Goal: Task Accomplishment & Management: Manage account settings

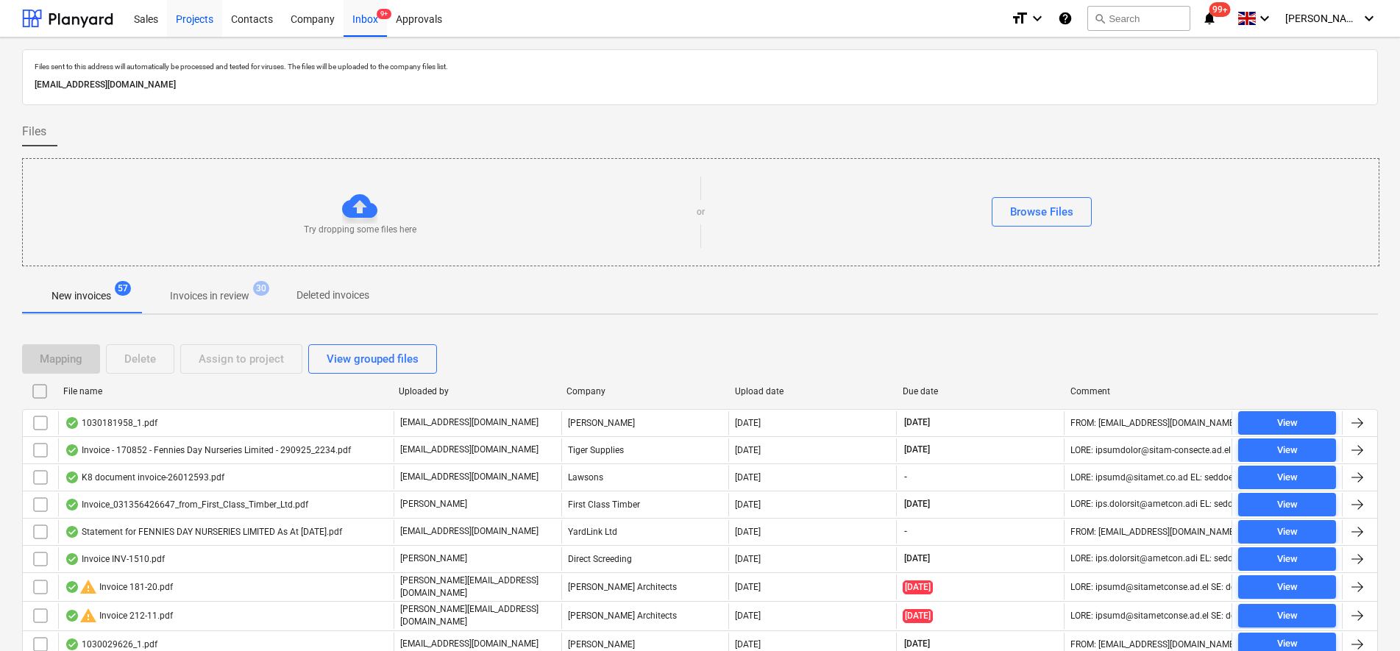
click at [192, 18] on div "Projects" at bounding box center [194, 18] width 55 height 38
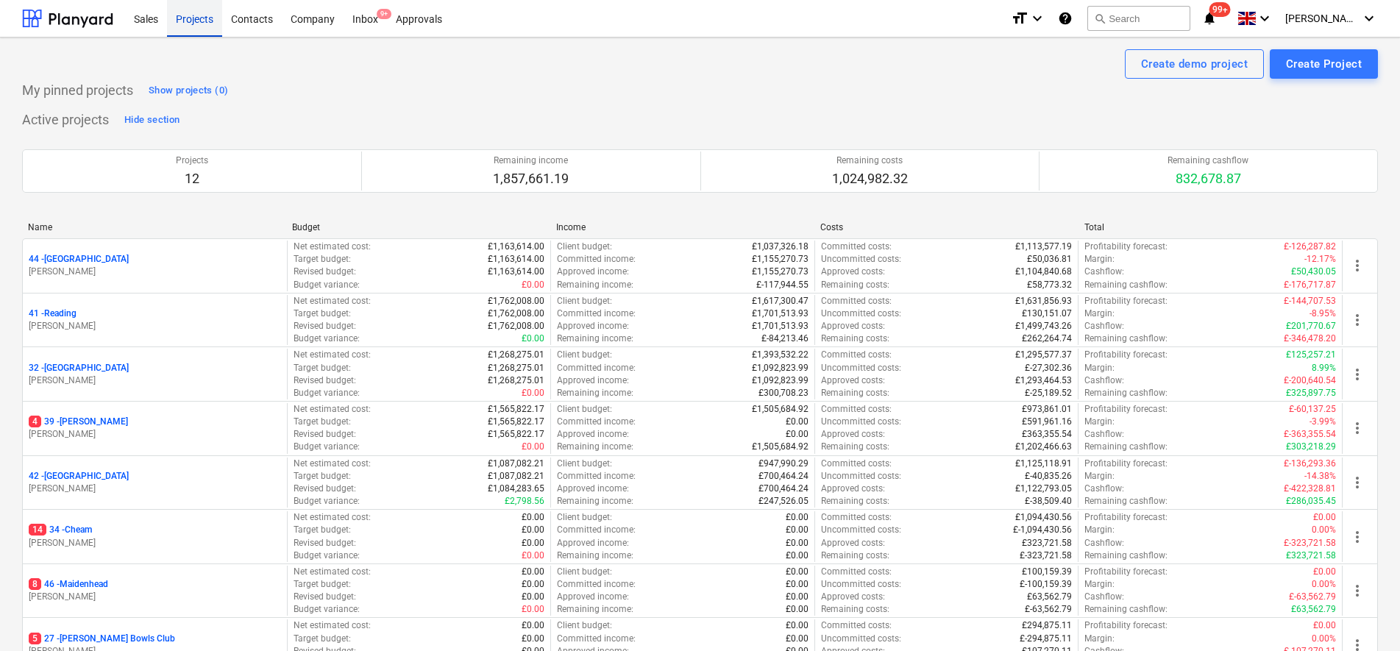
click at [191, 26] on div "Projects" at bounding box center [194, 18] width 55 height 38
click at [371, 15] on div "Inbox 9+" at bounding box center [365, 18] width 43 height 38
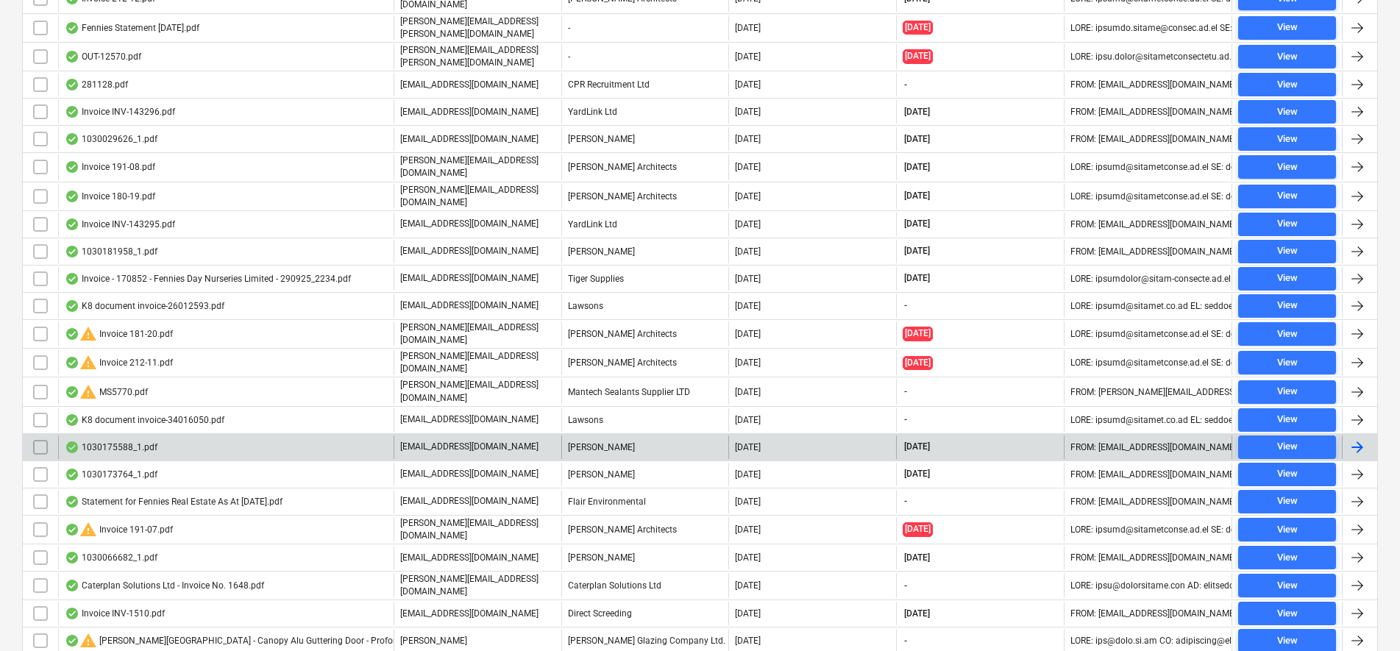
scroll to position [736, 0]
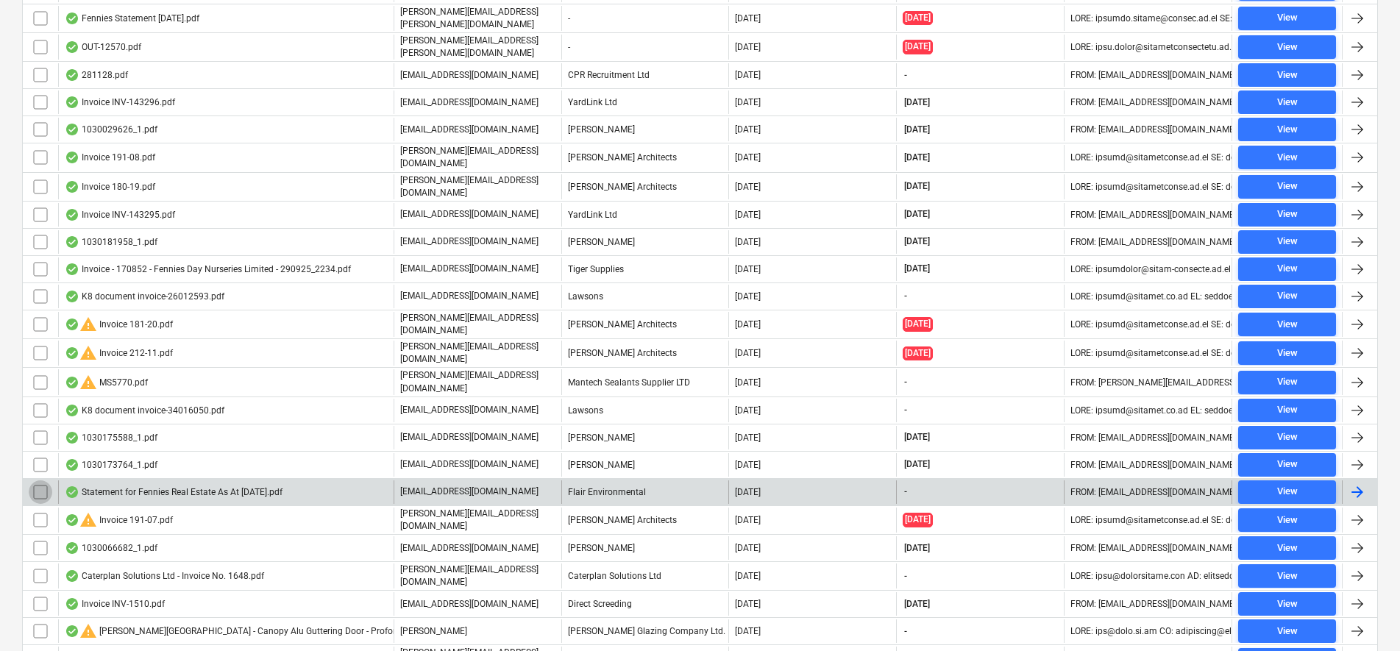
click at [49, 480] on input "checkbox" at bounding box center [41, 492] width 24 height 24
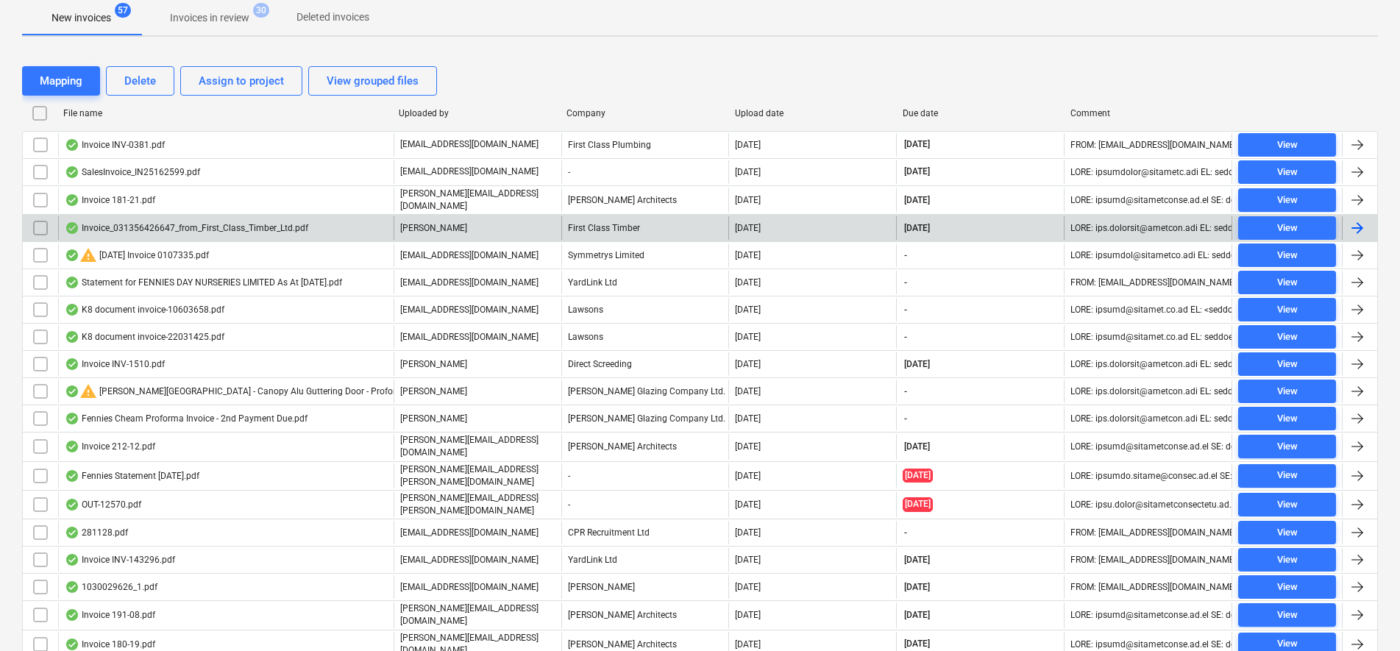
scroll to position [184, 0]
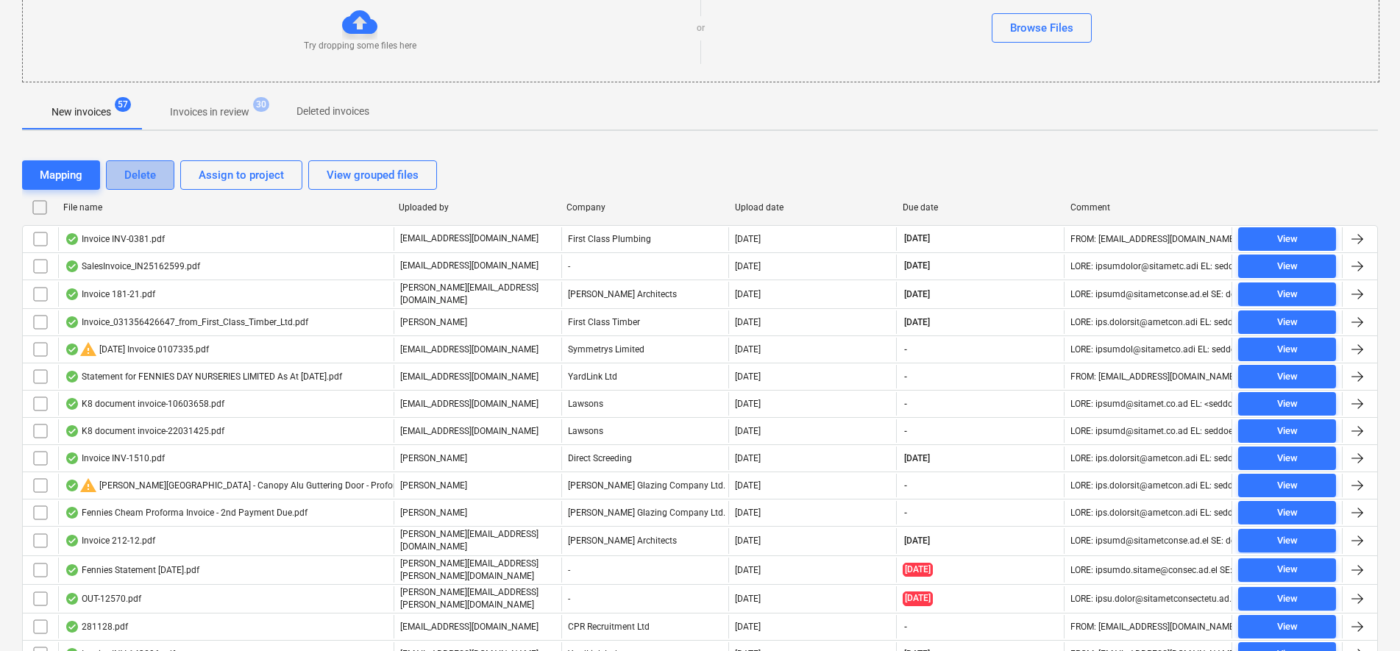
click at [159, 174] on button "Delete" at bounding box center [140, 174] width 68 height 29
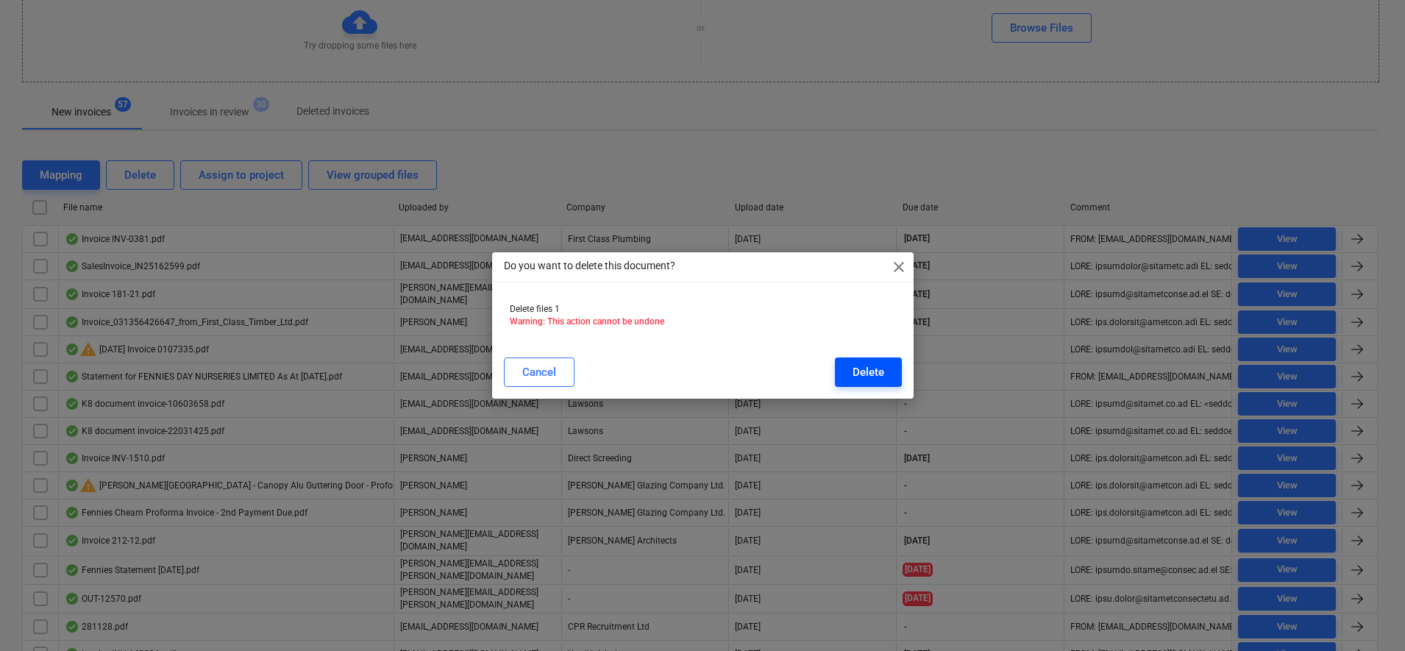
click at [846, 369] on button "Delete" at bounding box center [868, 371] width 67 height 29
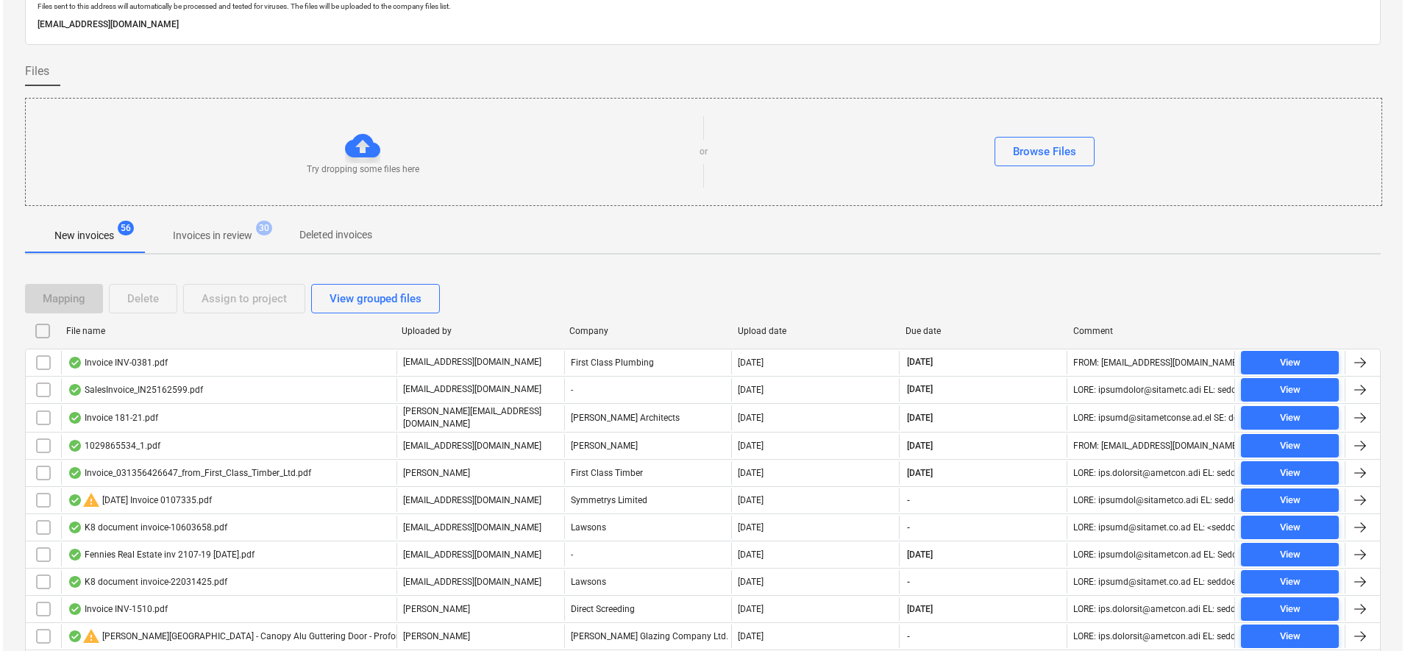
scroll to position [0, 0]
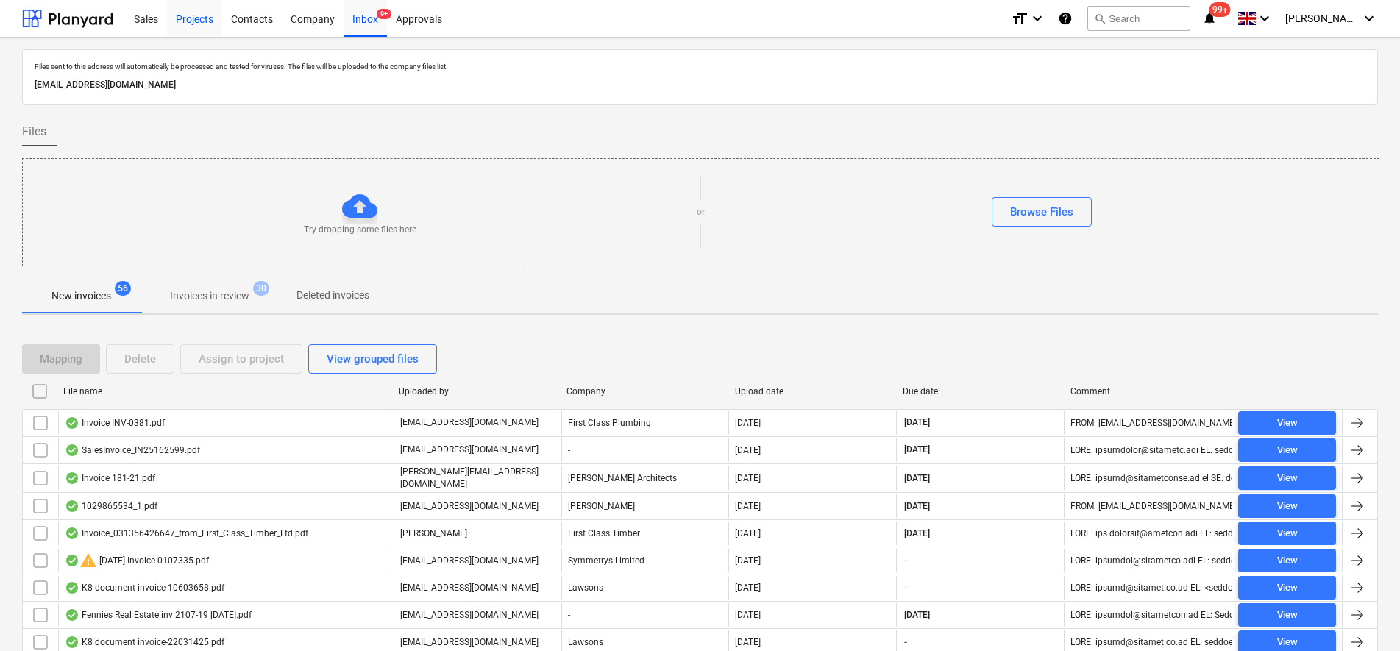
click at [210, 26] on div "Projects" at bounding box center [194, 18] width 55 height 38
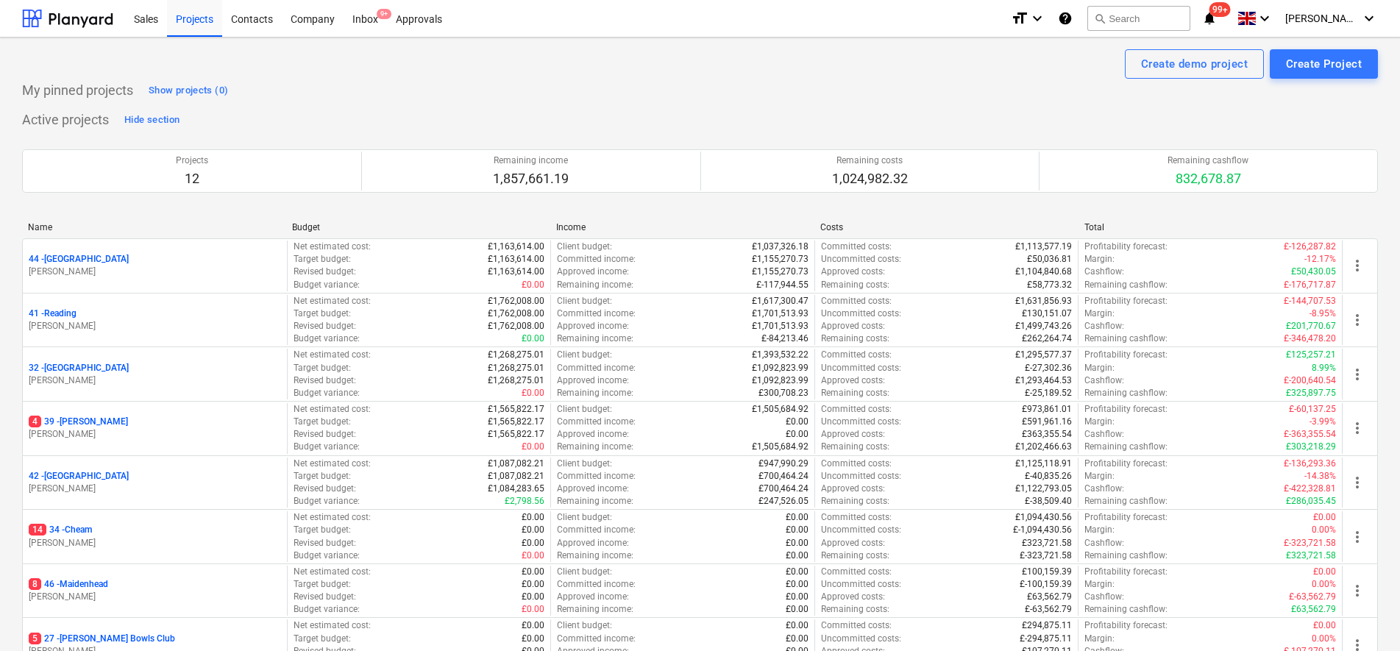
click at [53, 263] on p "44 - [GEOGRAPHIC_DATA]" at bounding box center [79, 259] width 100 height 13
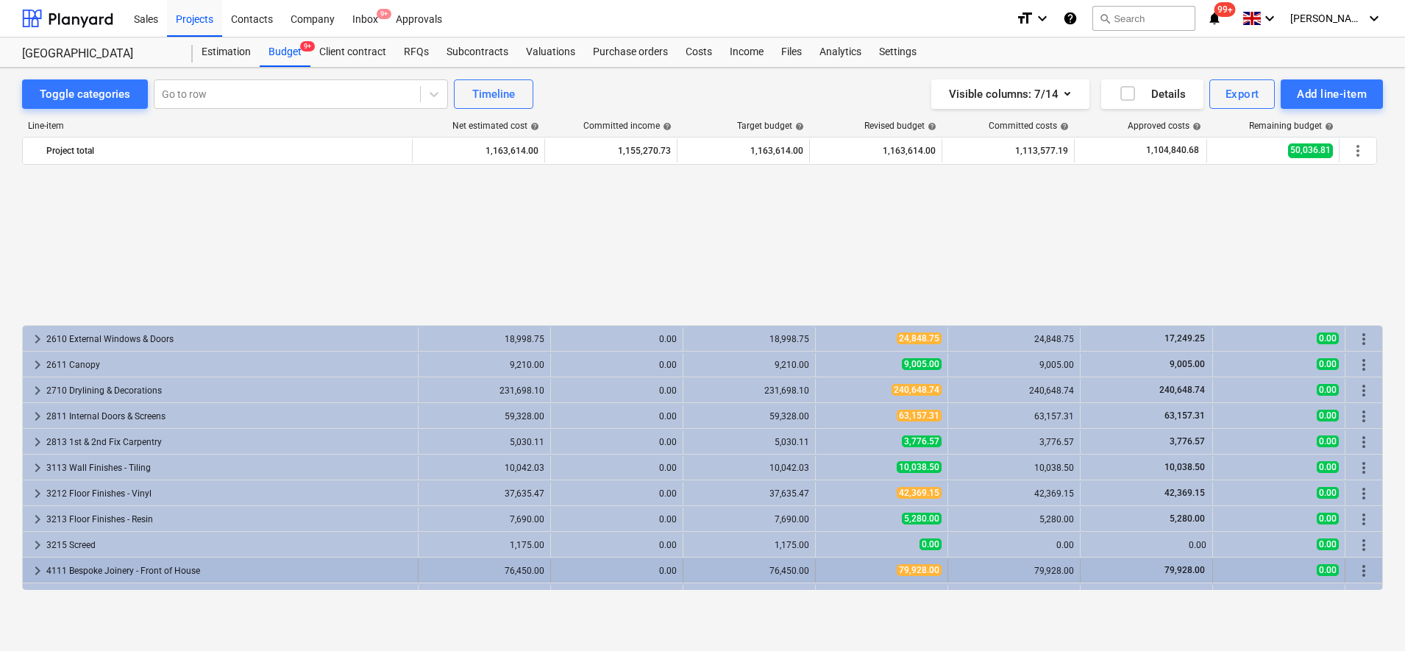
scroll to position [184, 0]
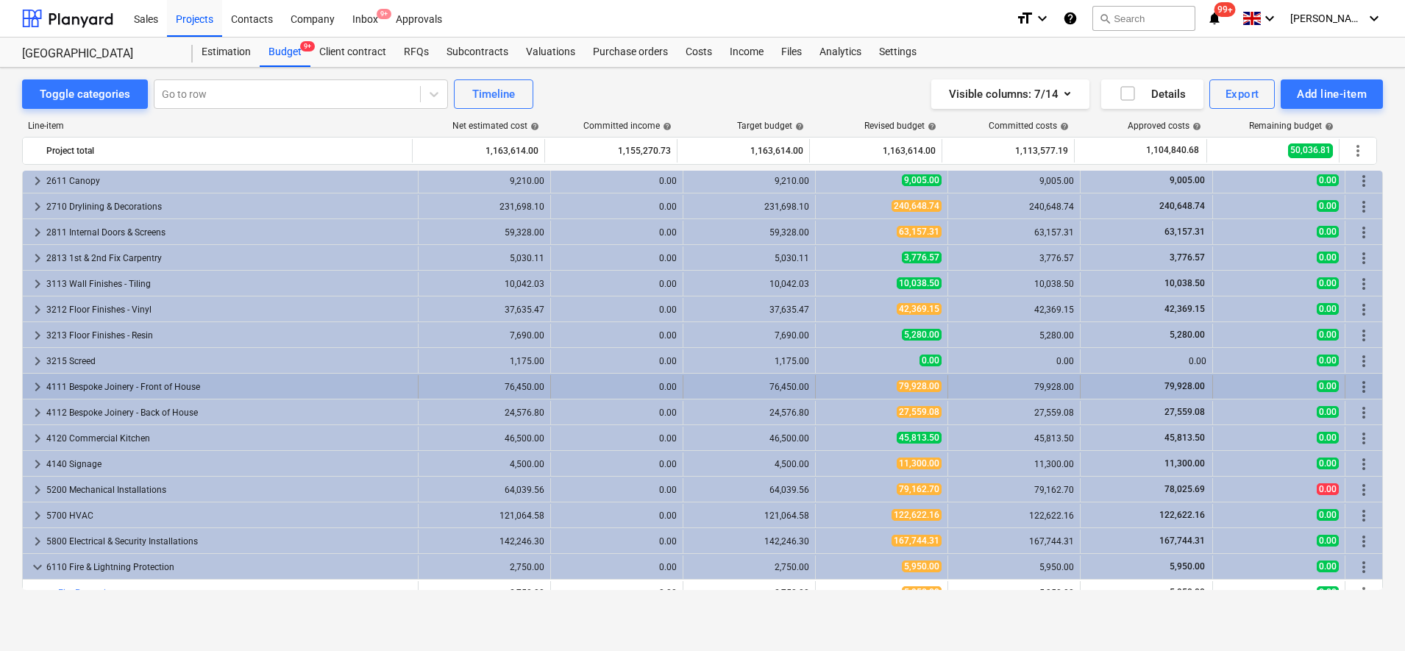
click at [96, 382] on div "4111 Bespoke Joinery - Front of House" at bounding box center [229, 387] width 366 height 24
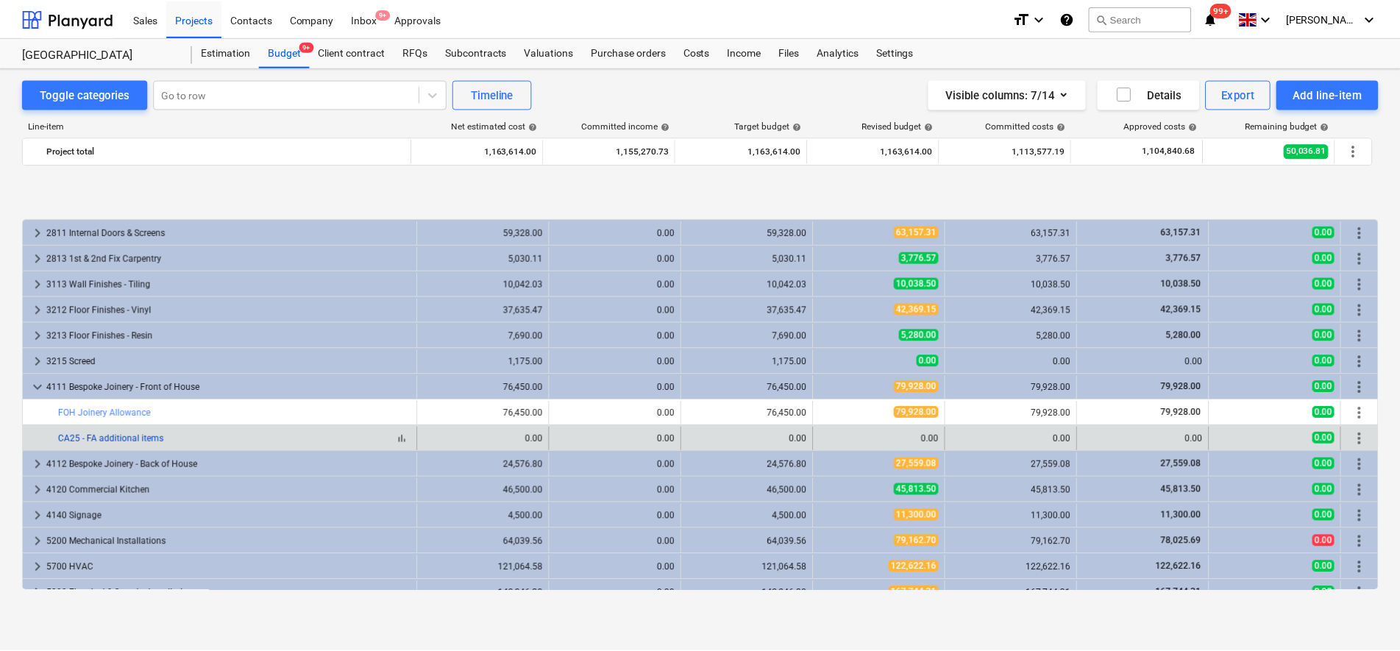
scroll to position [276, 0]
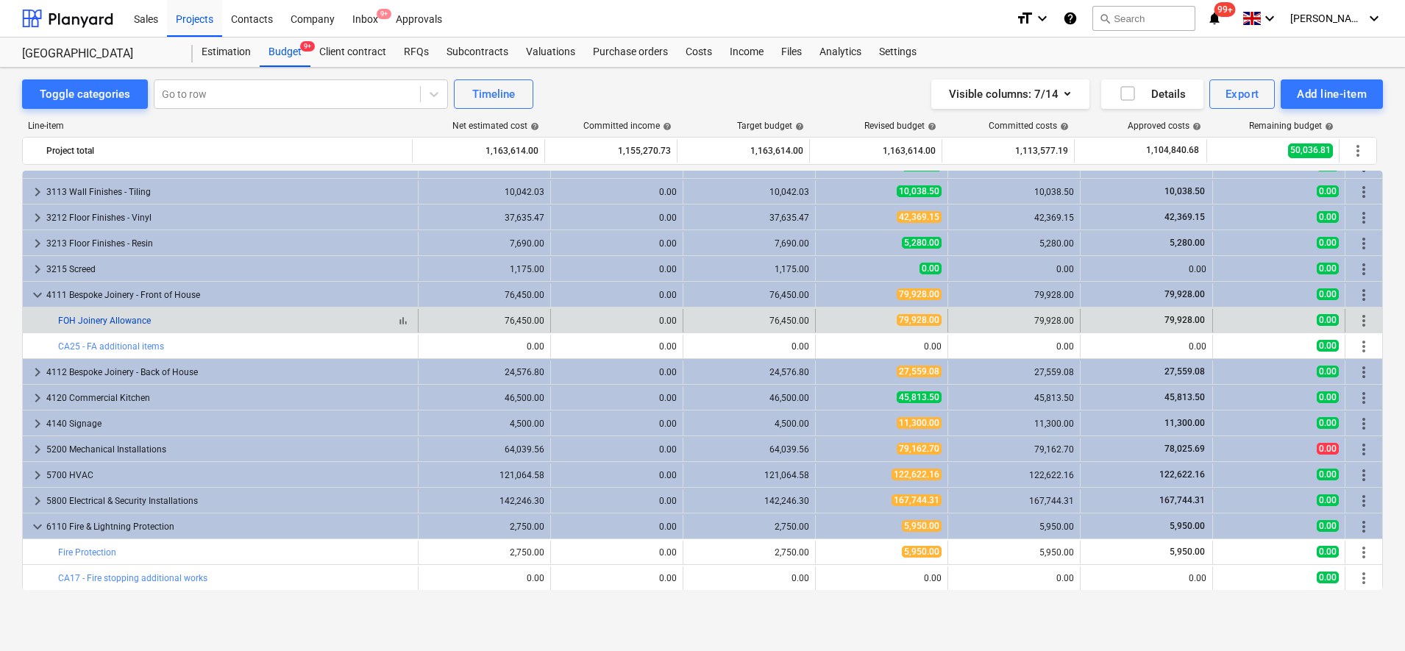
click at [126, 321] on link "FOH Joinery Allowance" at bounding box center [104, 321] width 93 height 10
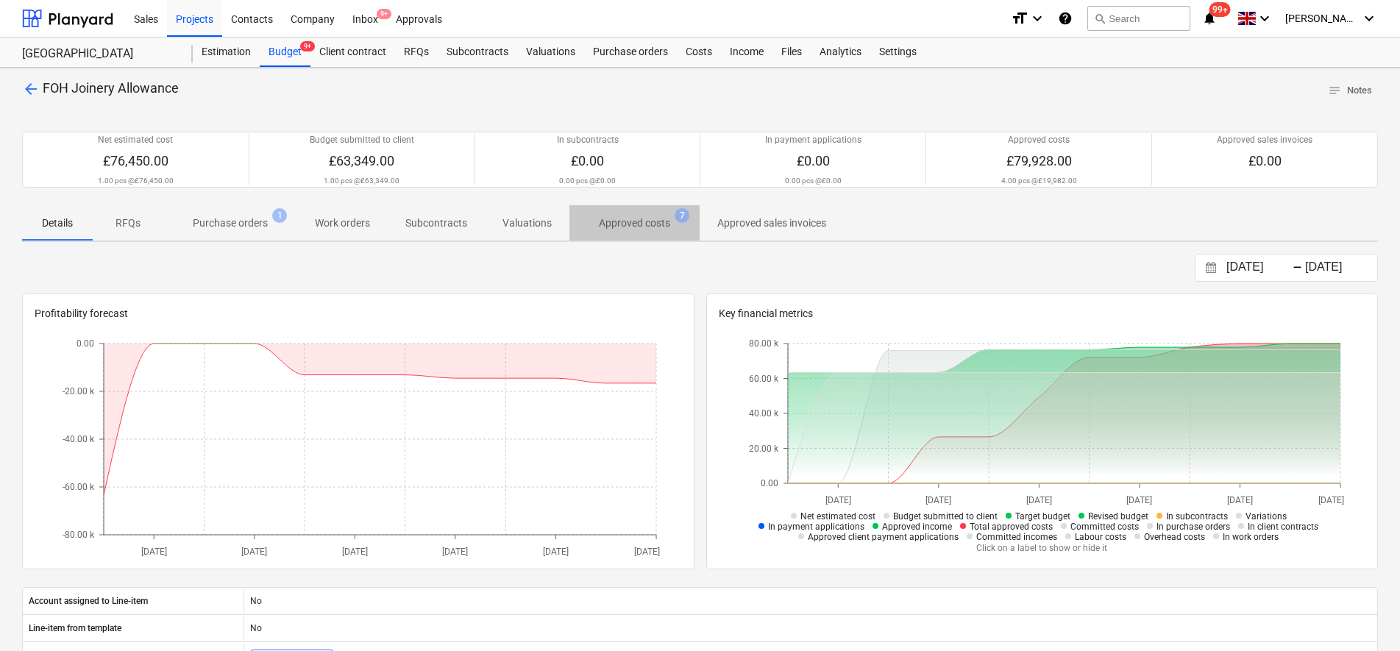
click at [628, 225] on p "Approved costs" at bounding box center [634, 223] width 71 height 15
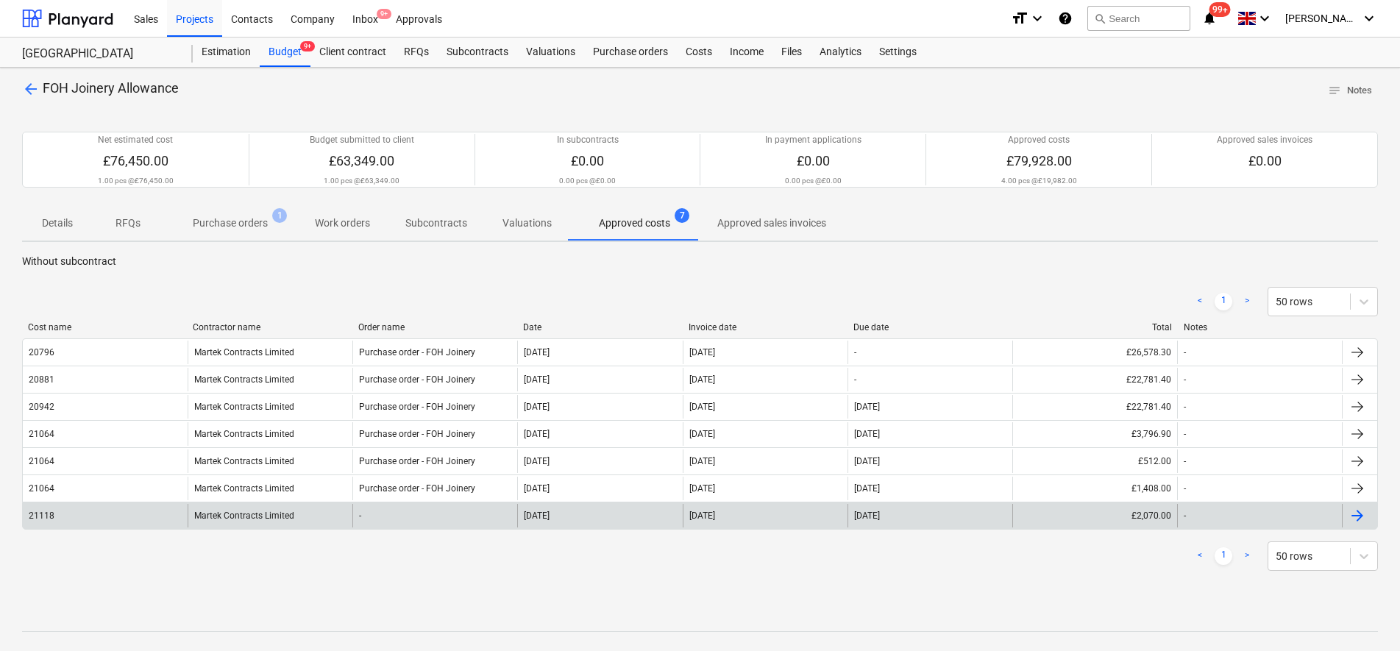
click at [736, 519] on div "[DATE]" at bounding box center [765, 516] width 165 height 24
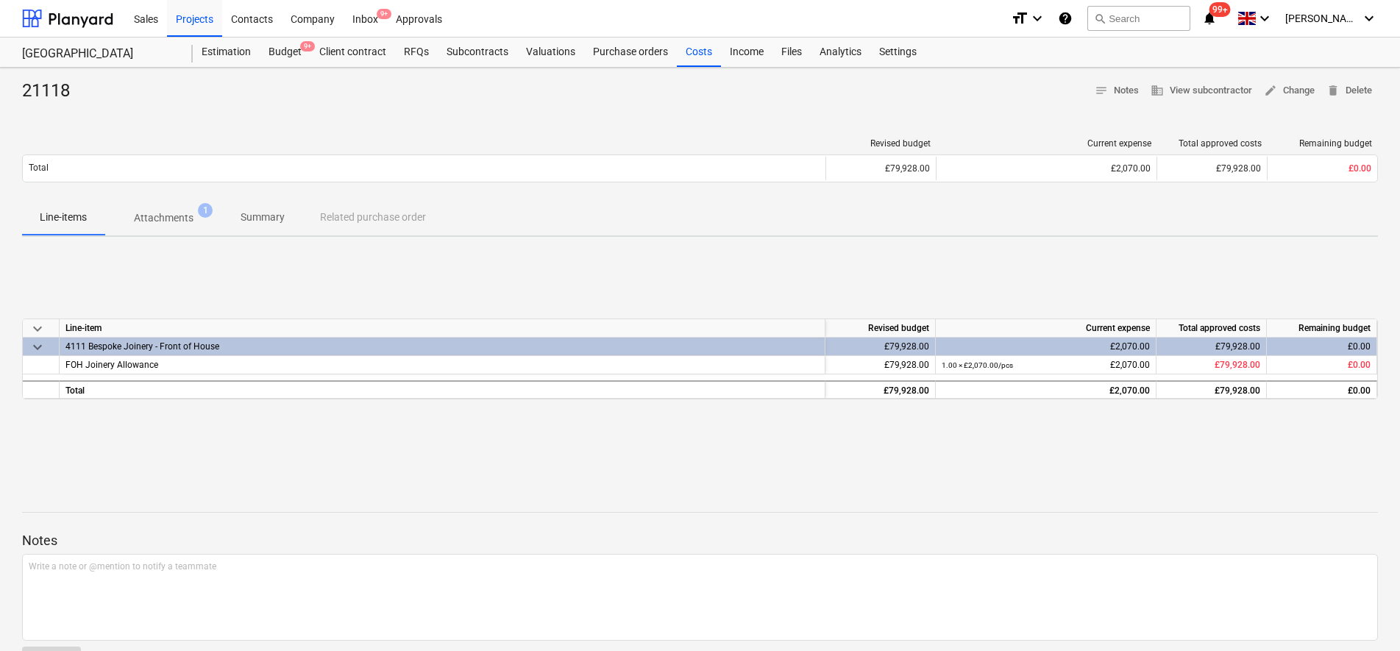
click at [180, 223] on p "Attachments" at bounding box center [164, 217] width 60 height 15
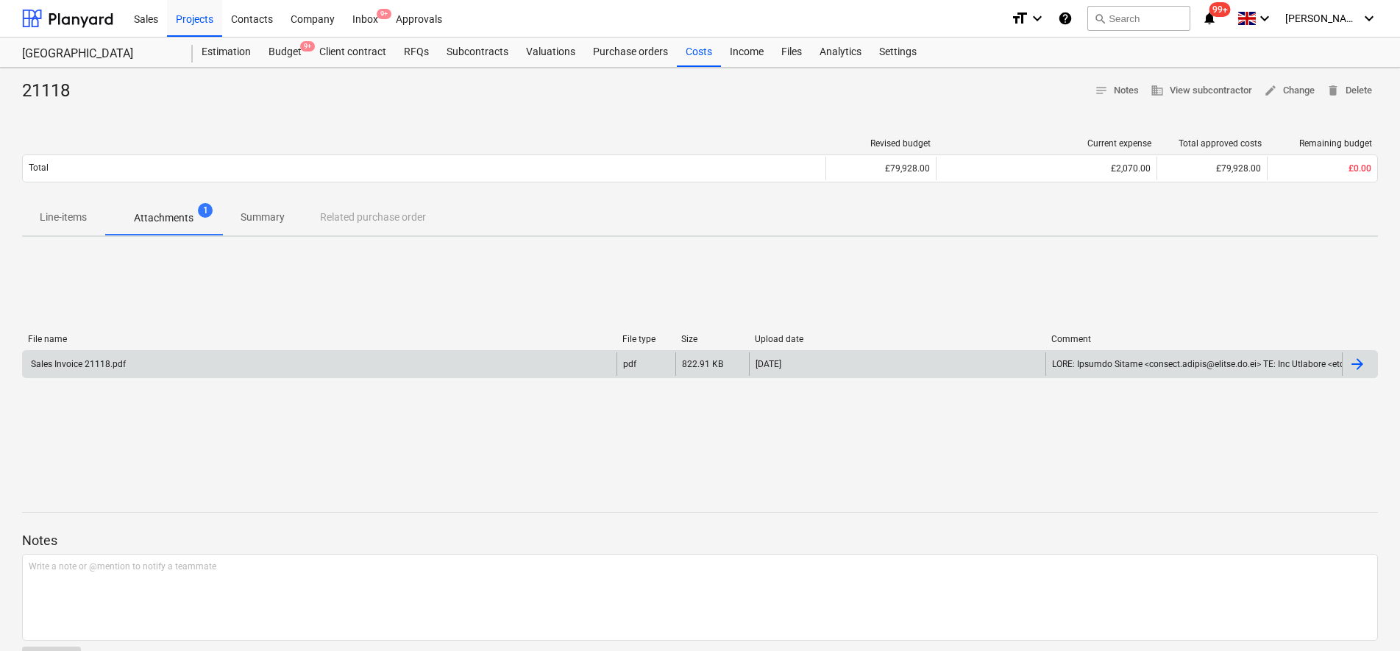
click at [237, 362] on div "Sales Invoice 21118.pdf" at bounding box center [320, 364] width 594 height 24
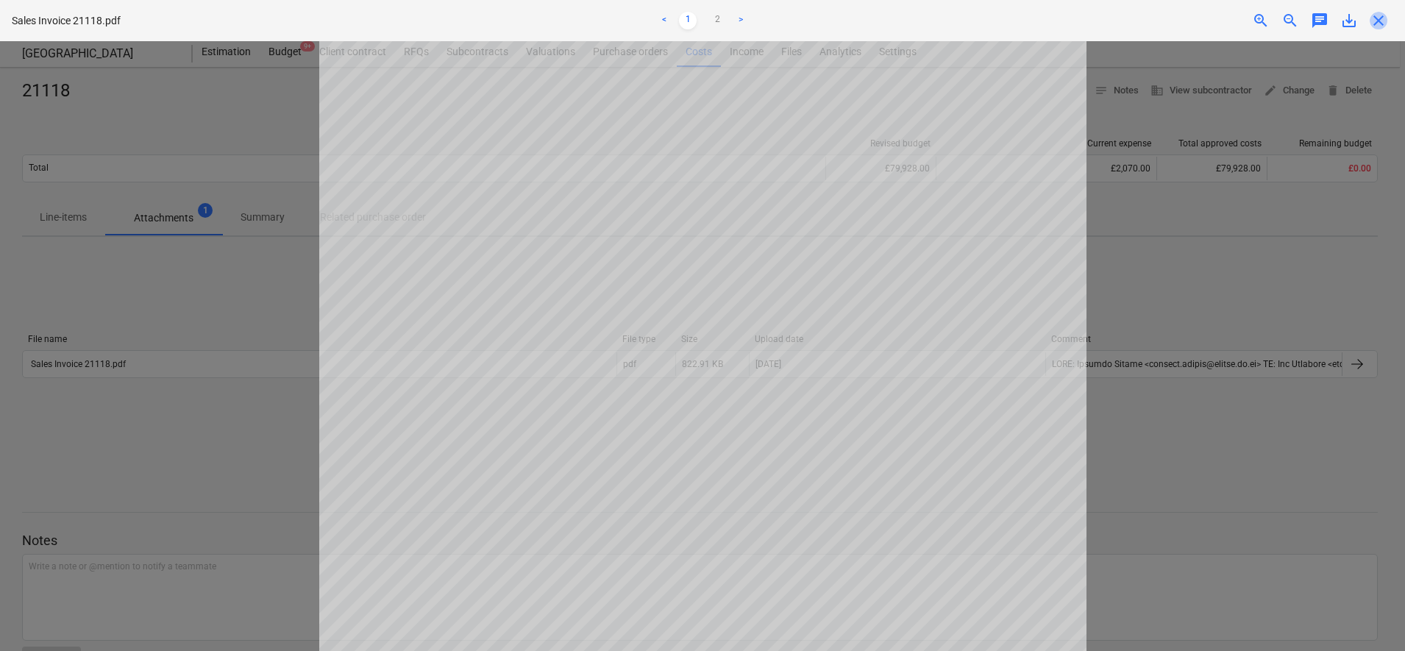
click at [1375, 21] on span "close" at bounding box center [1379, 21] width 18 height 18
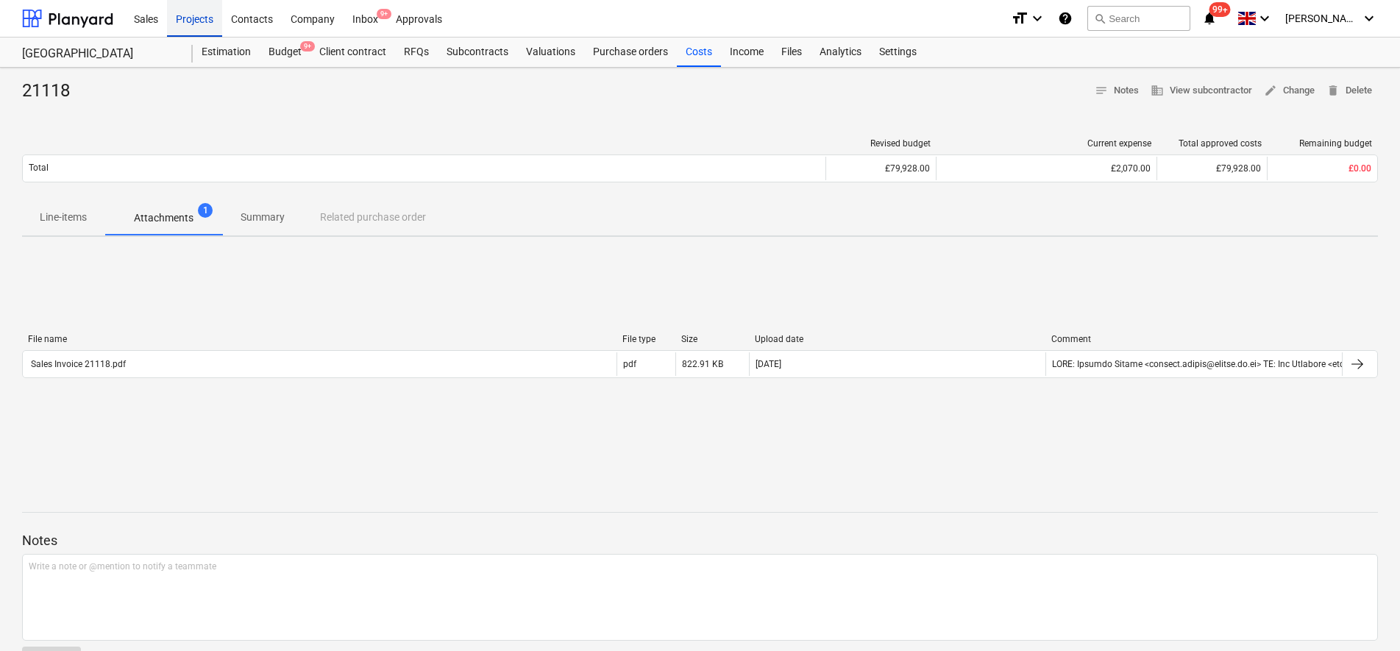
click at [215, 21] on div "Projects" at bounding box center [194, 18] width 55 height 38
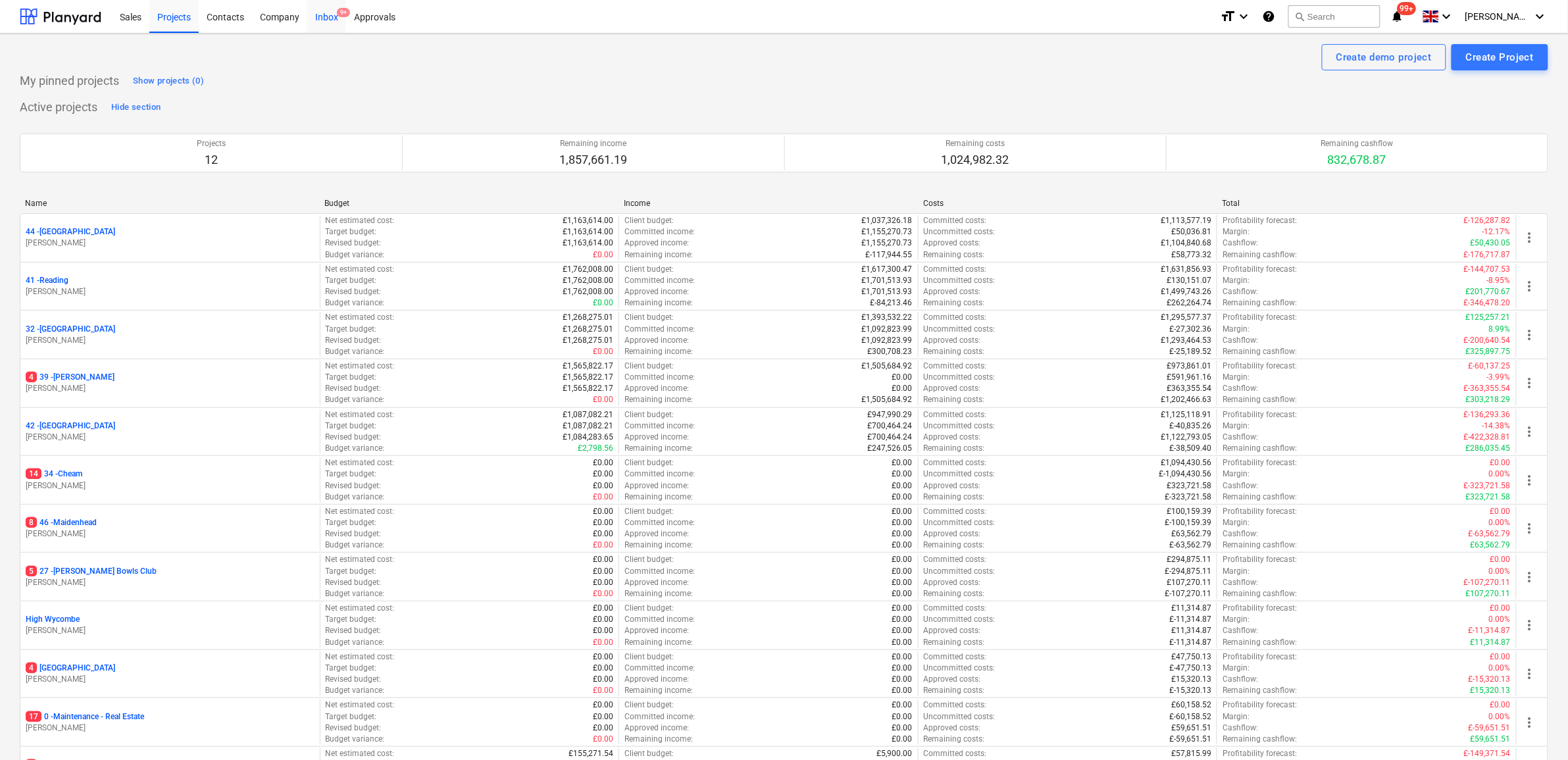
click at [329, 20] on div "Inbox 9+" at bounding box center [326, 16] width 38 height 34
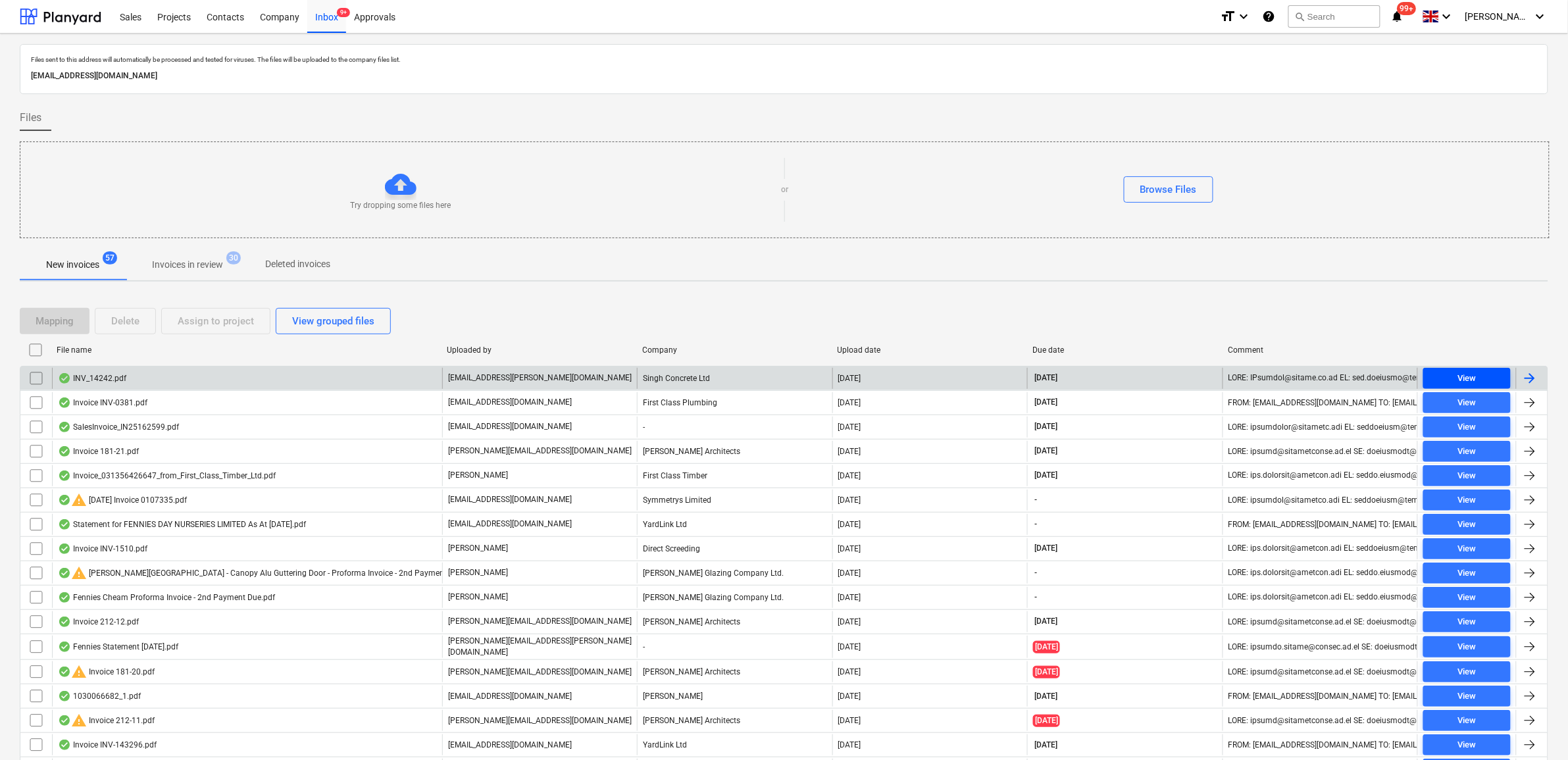
click at [1251, 375] on div "View" at bounding box center [1466, 378] width 19 height 15
click at [31, 380] on input "checkbox" at bounding box center [37, 378] width 21 height 21
click at [215, 324] on div "Assign to project" at bounding box center [216, 320] width 76 height 17
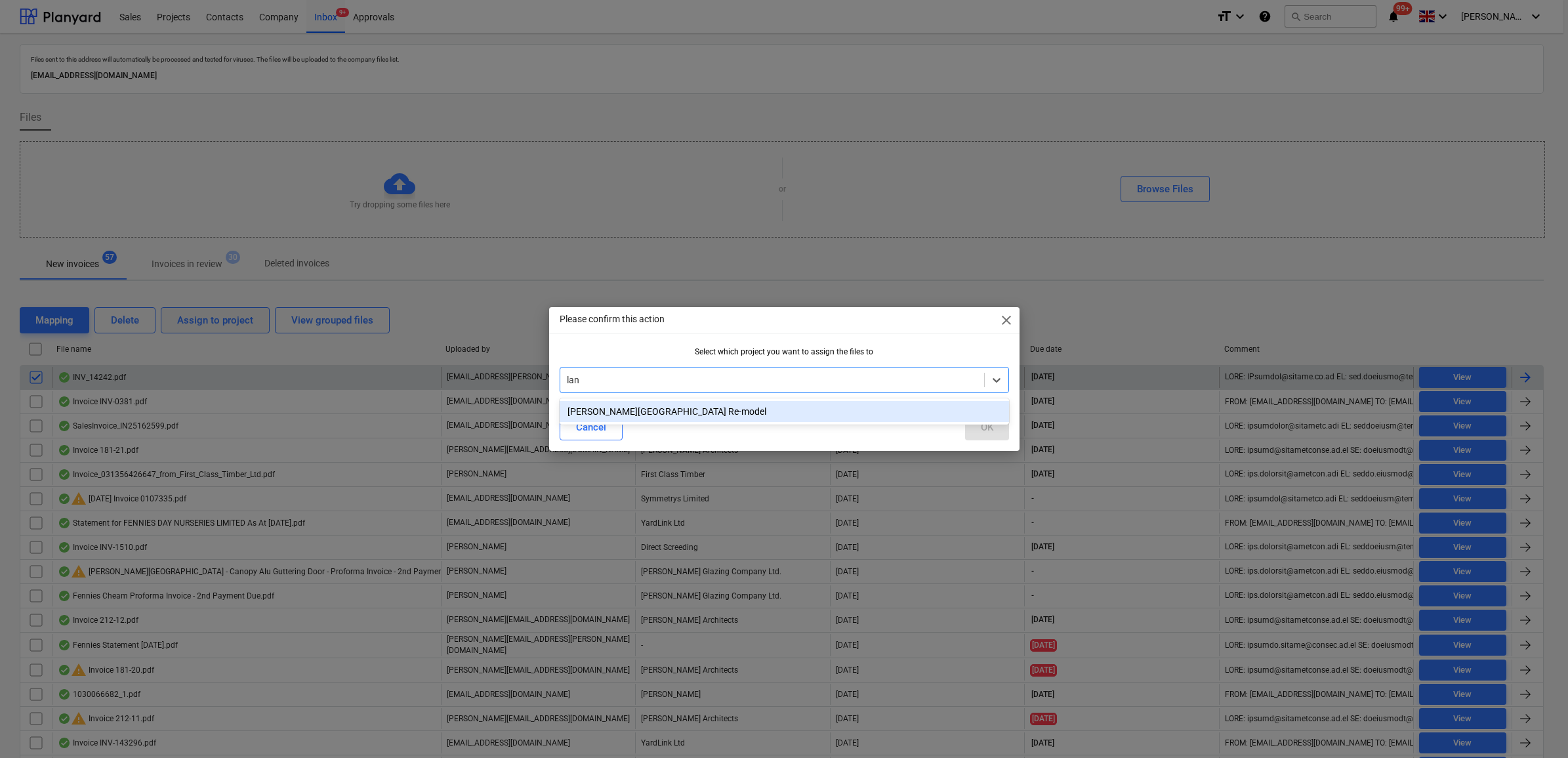
type input "lang"
click at [697, 418] on div "[PERSON_NAME][GEOGRAPHIC_DATA] Re-model" at bounding box center [784, 411] width 450 height 21
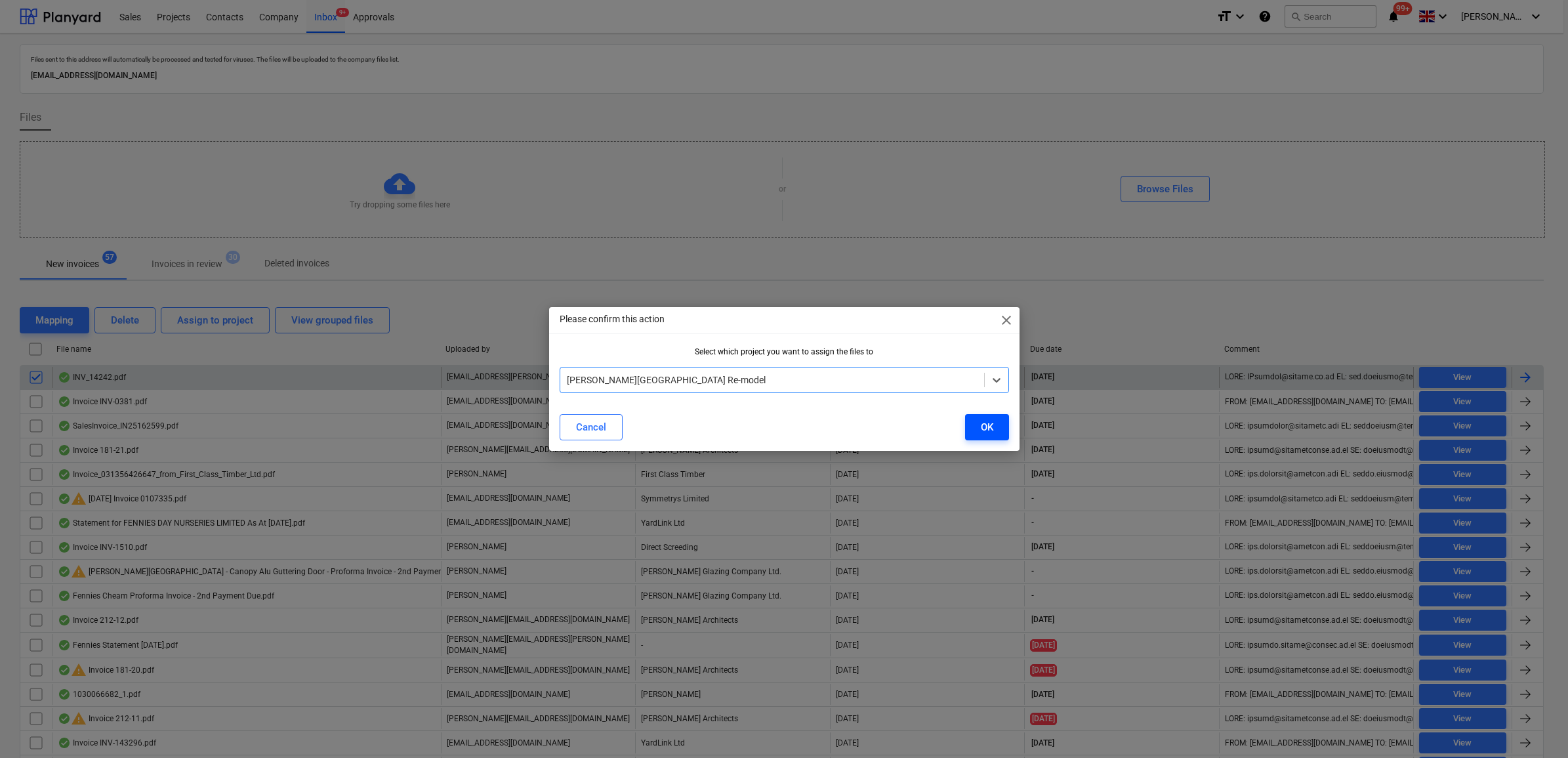
click at [976, 422] on button "OK" at bounding box center [986, 426] width 44 height 26
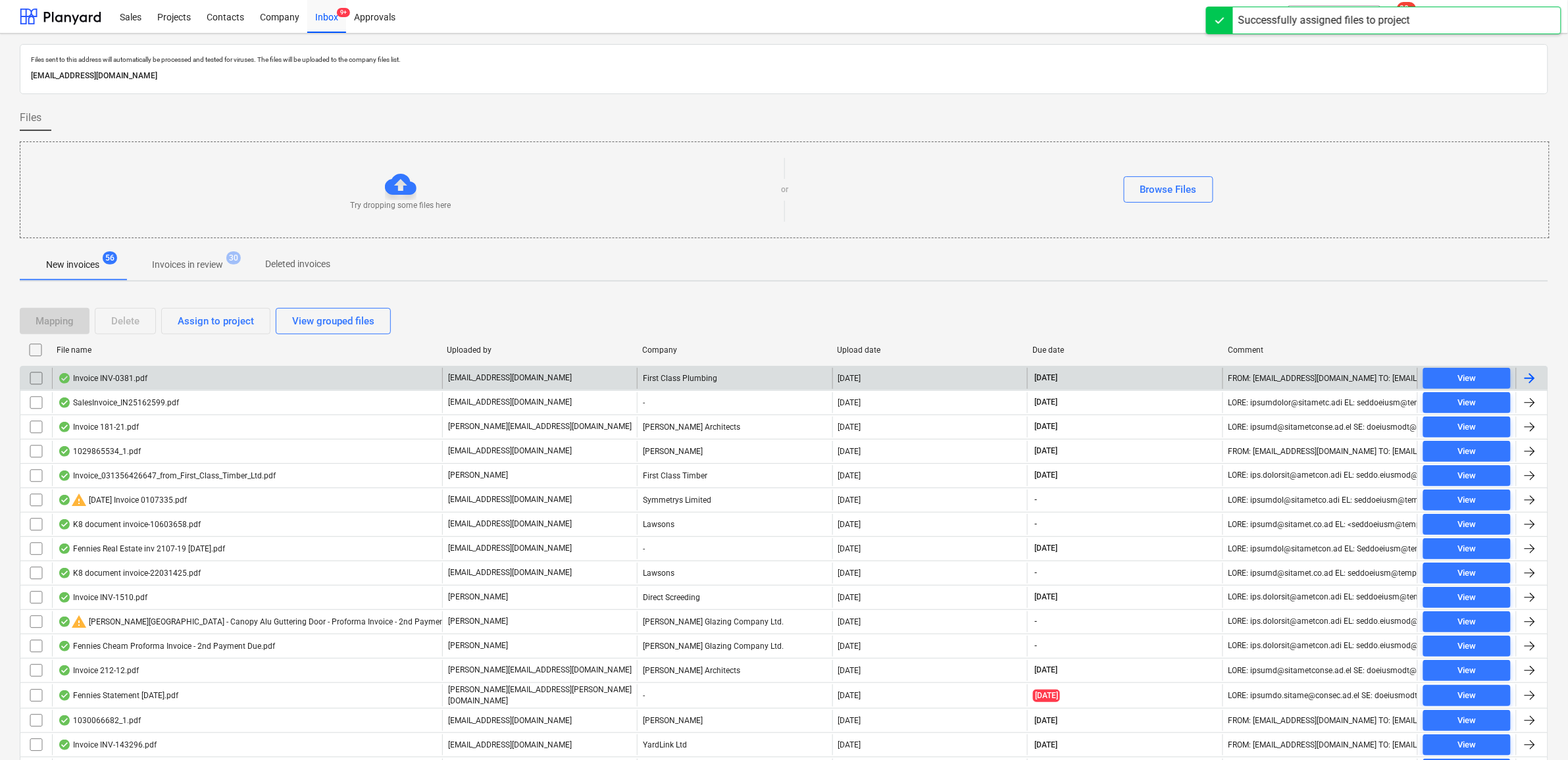
click at [34, 379] on input "checkbox" at bounding box center [37, 378] width 21 height 21
click at [201, 317] on div "Assign to project" at bounding box center [216, 320] width 76 height 17
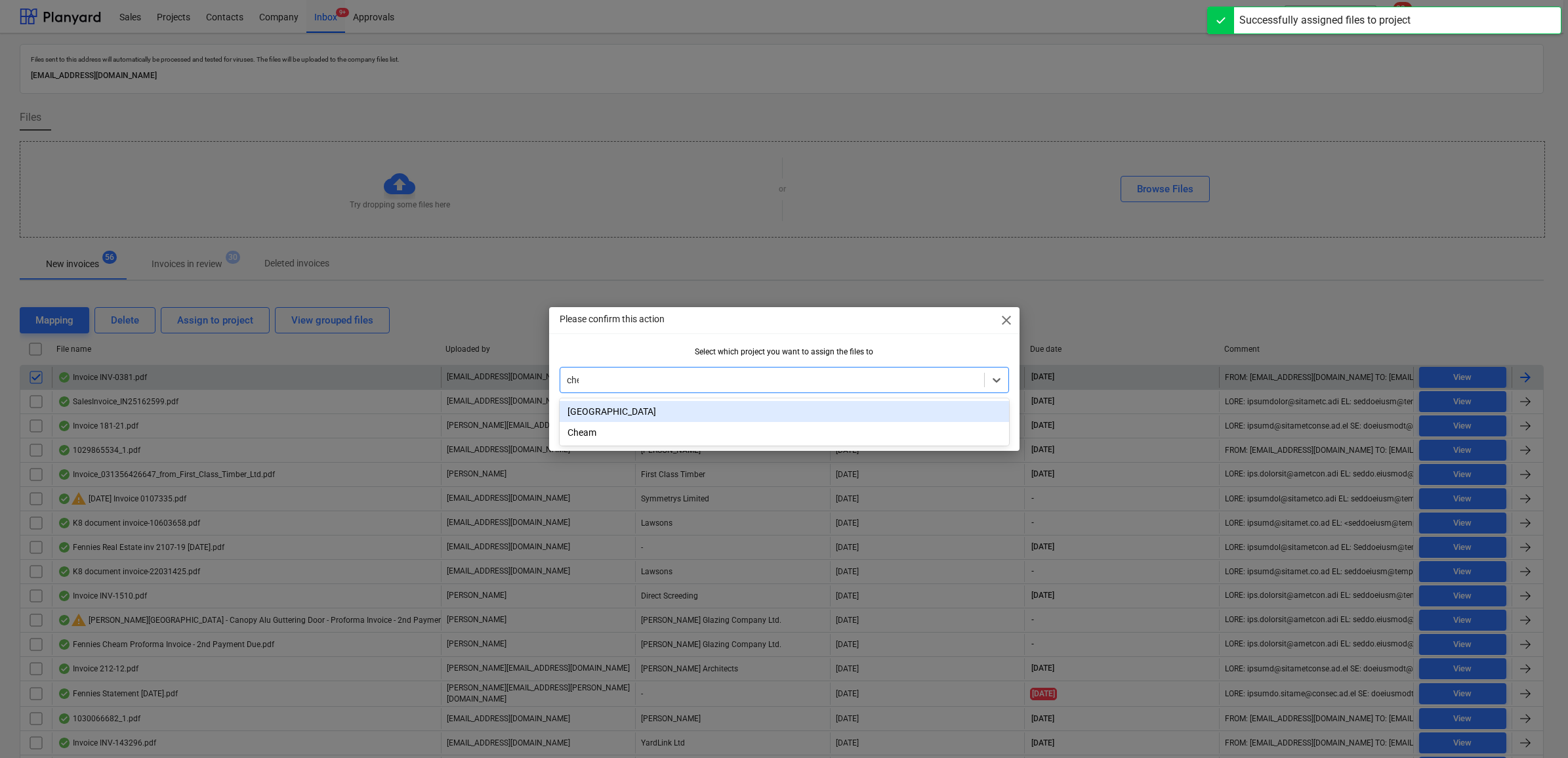
type input "chea"
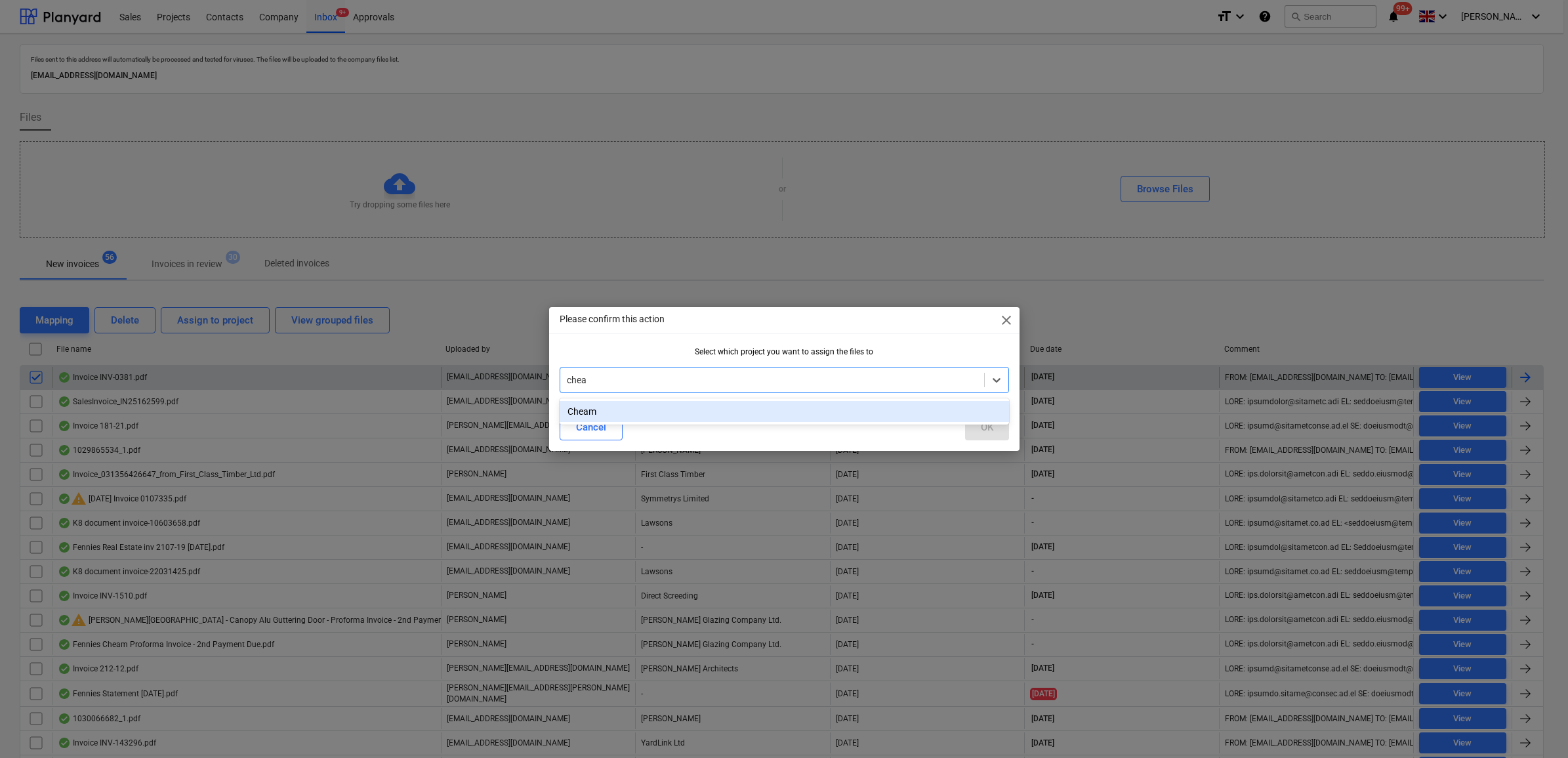
click at [648, 408] on div "Cheam" at bounding box center [784, 411] width 450 height 21
click at [972, 425] on button "OK" at bounding box center [986, 426] width 44 height 26
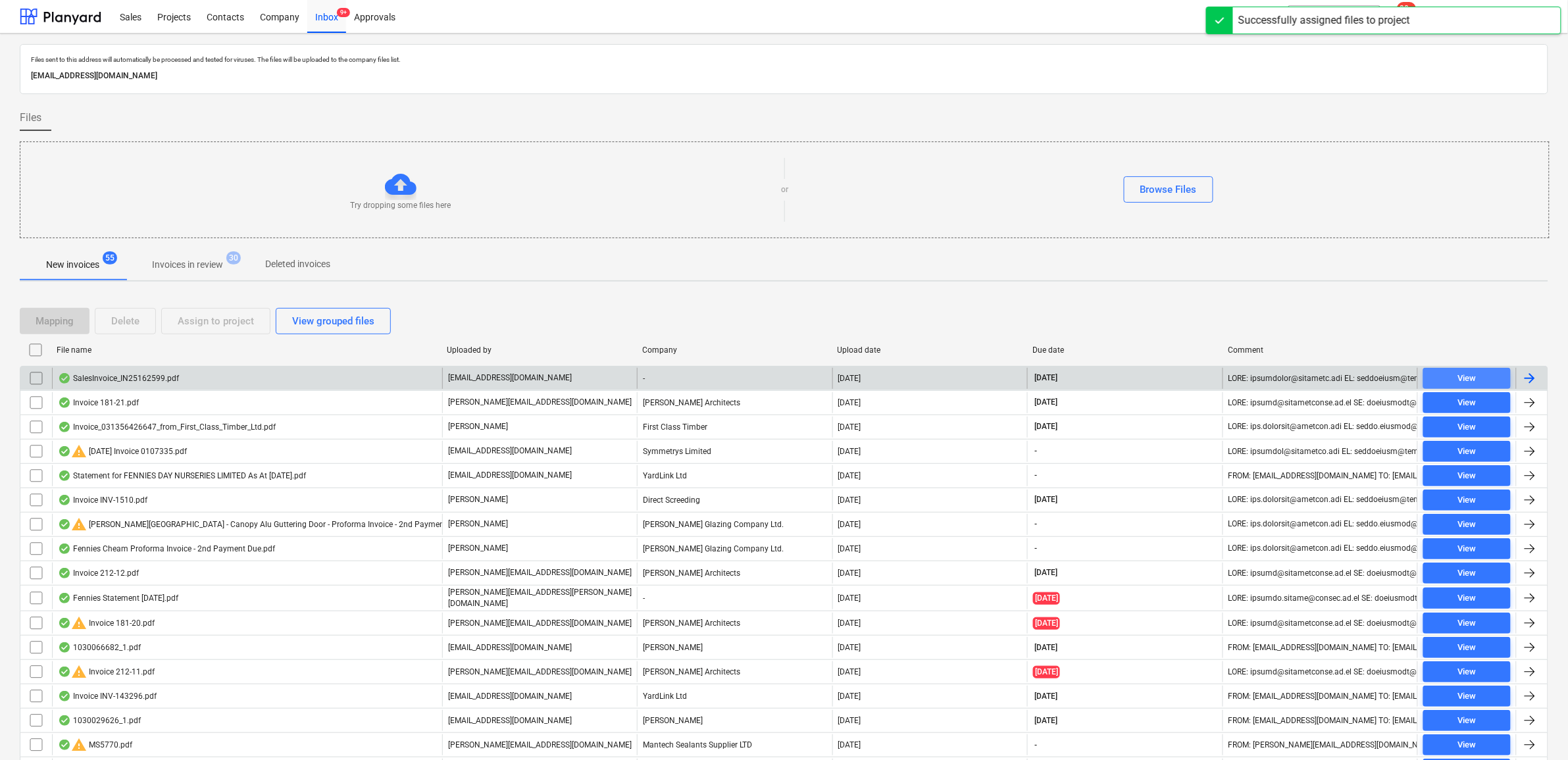
click at [1251, 376] on span "View" at bounding box center [1467, 378] width 77 height 15
click at [31, 382] on input "checkbox" at bounding box center [37, 378] width 21 height 21
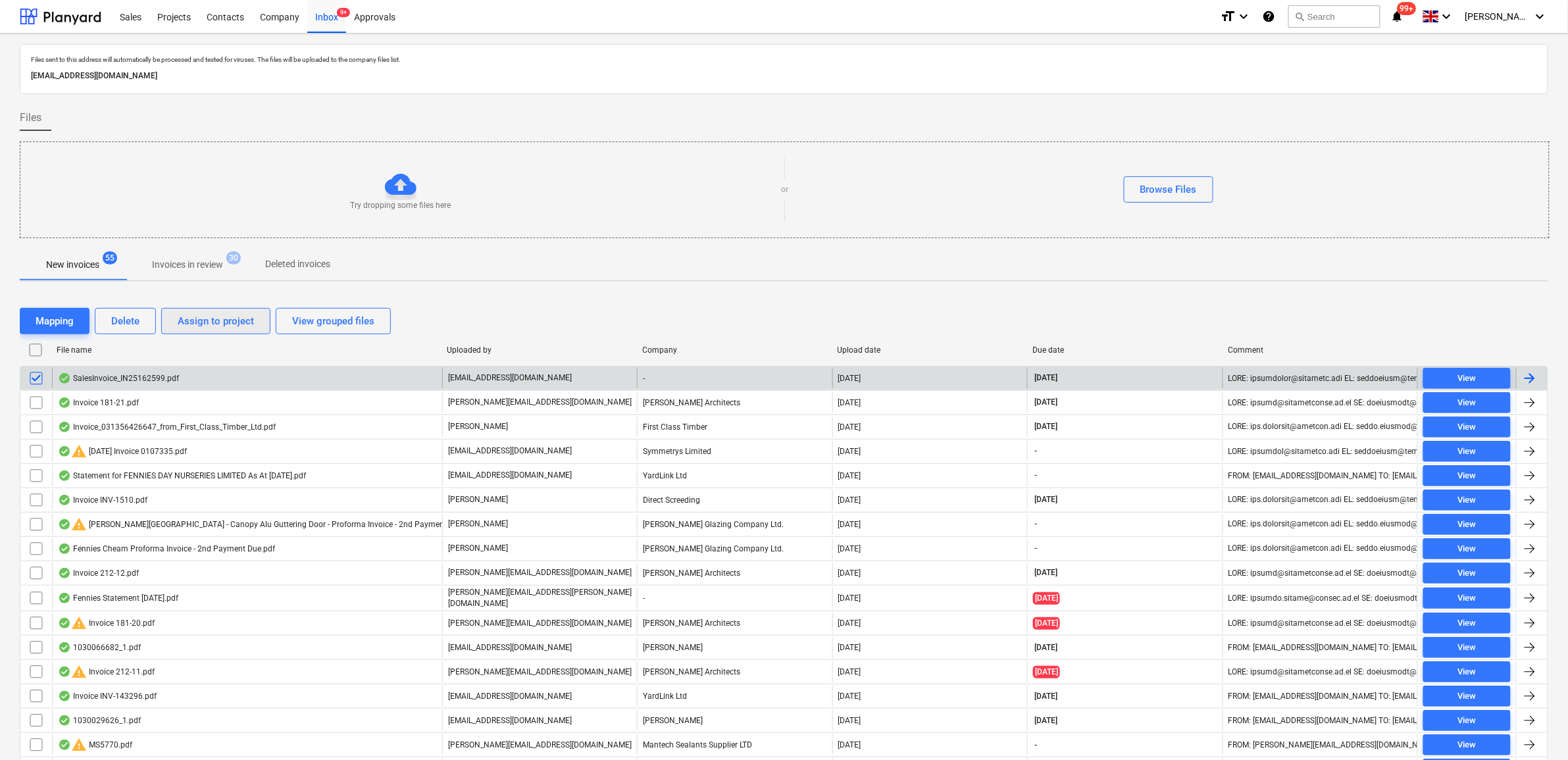
click at [182, 325] on div "Assign to project" at bounding box center [216, 320] width 76 height 17
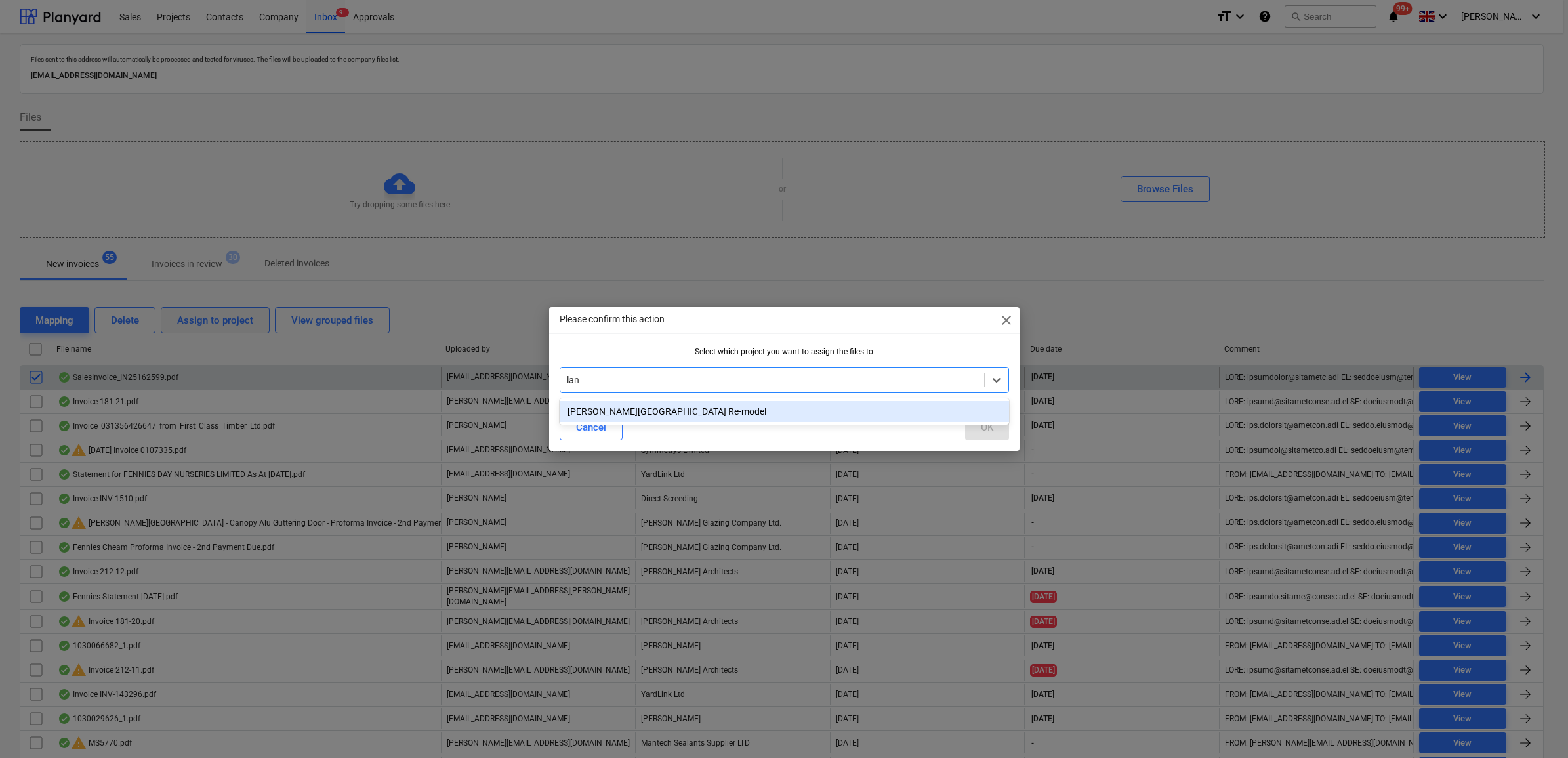
type input "lang"
click at [733, 410] on div "[PERSON_NAME][GEOGRAPHIC_DATA] Re-model" at bounding box center [784, 411] width 450 height 21
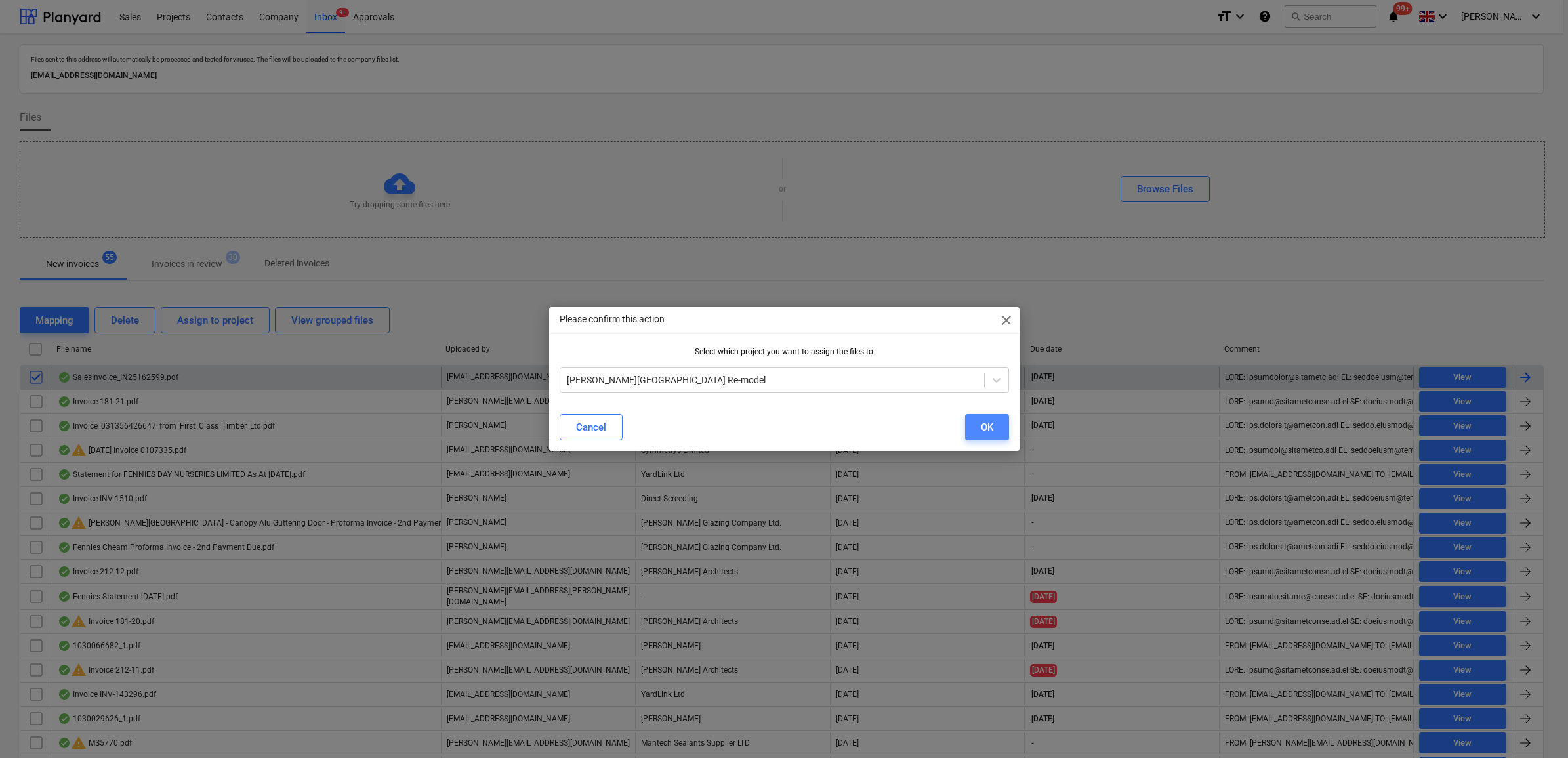
click at [981, 421] on div "OK" at bounding box center [987, 426] width 12 height 17
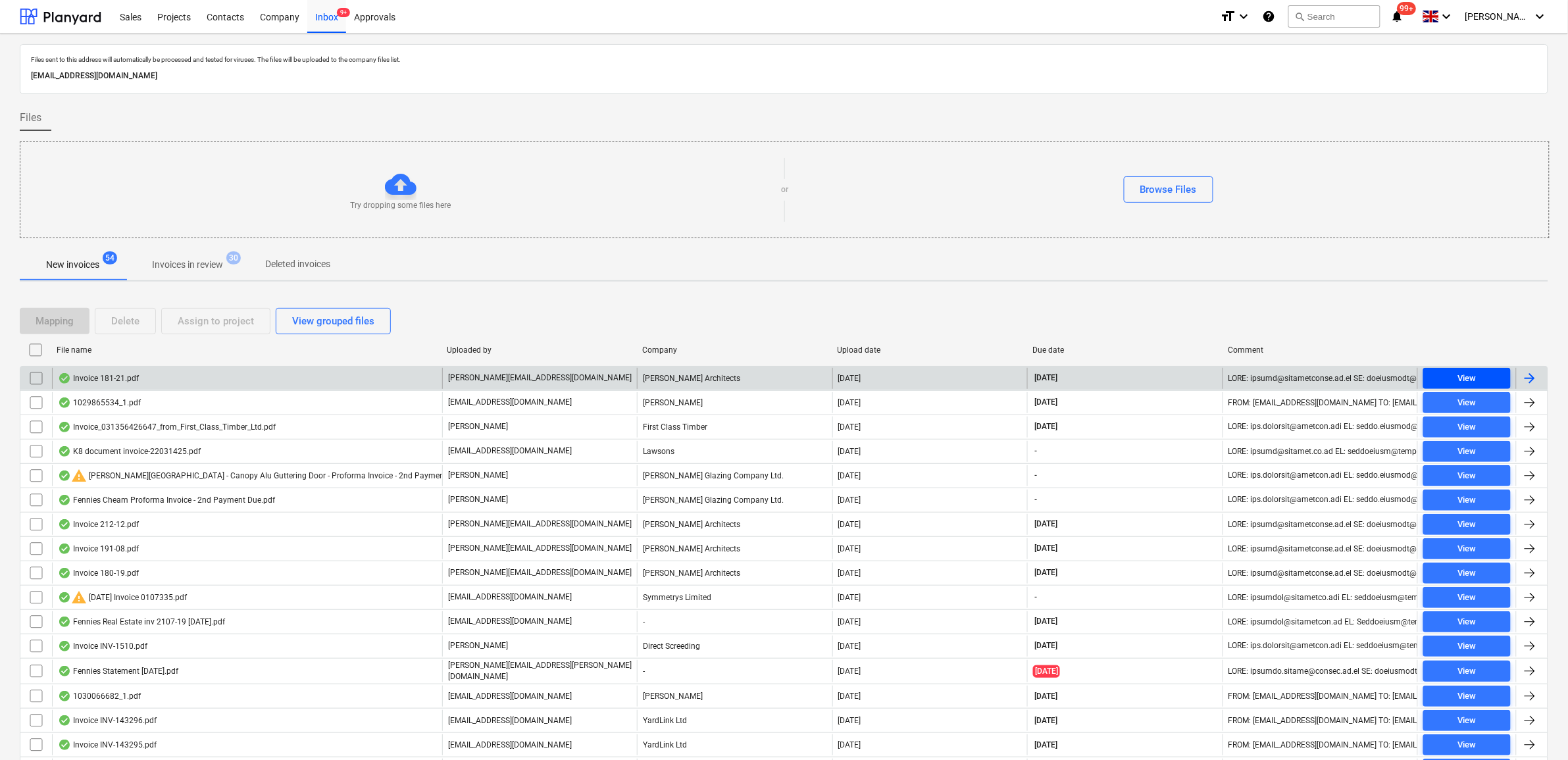
click at [1251, 382] on span "View" at bounding box center [1467, 378] width 77 height 15
click at [1251, 376] on div "View" at bounding box center [1466, 378] width 19 height 15
click at [1251, 383] on span "View" at bounding box center [1467, 378] width 77 height 15
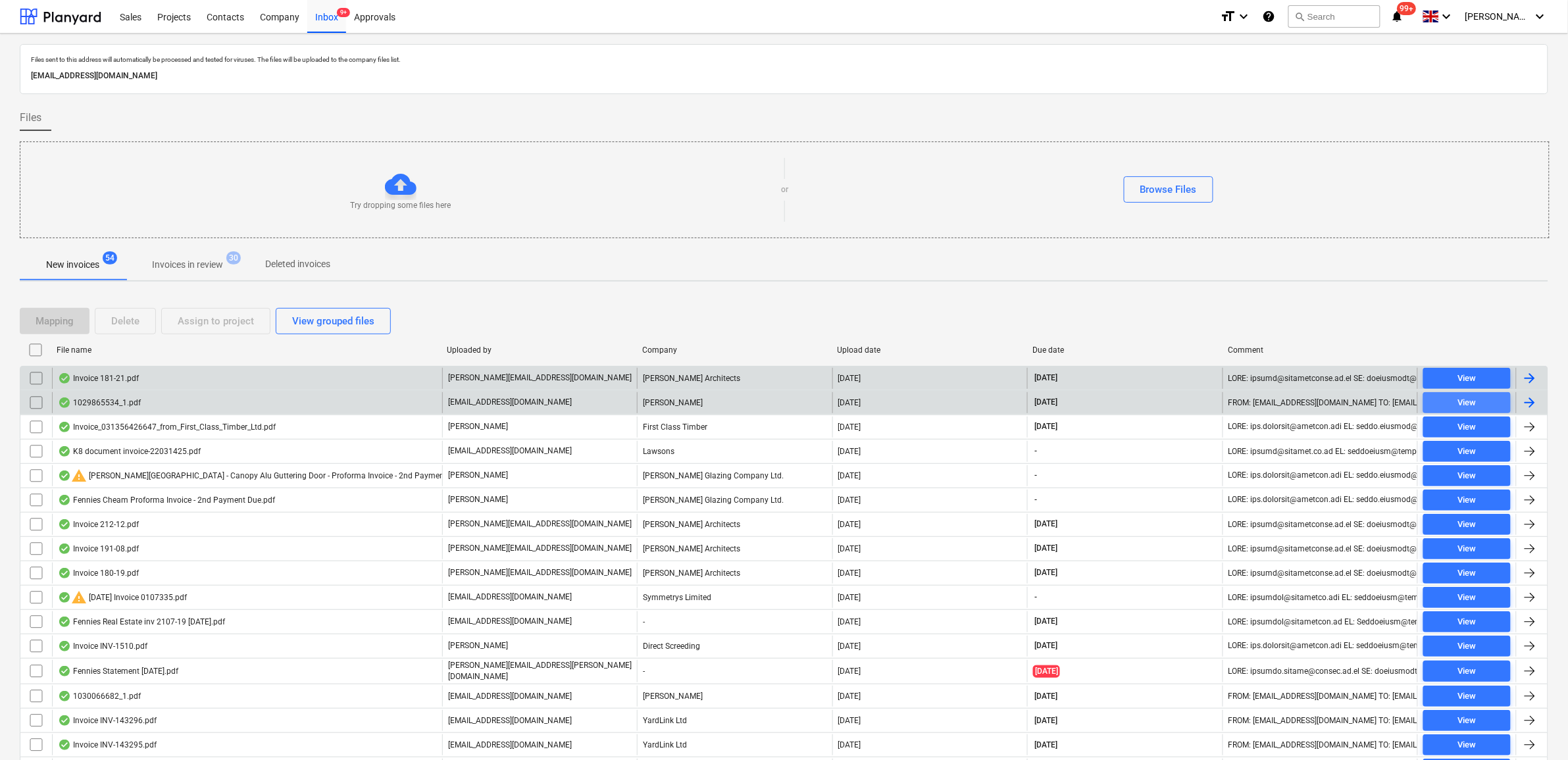
click at [1251, 403] on span "View" at bounding box center [1467, 402] width 77 height 15
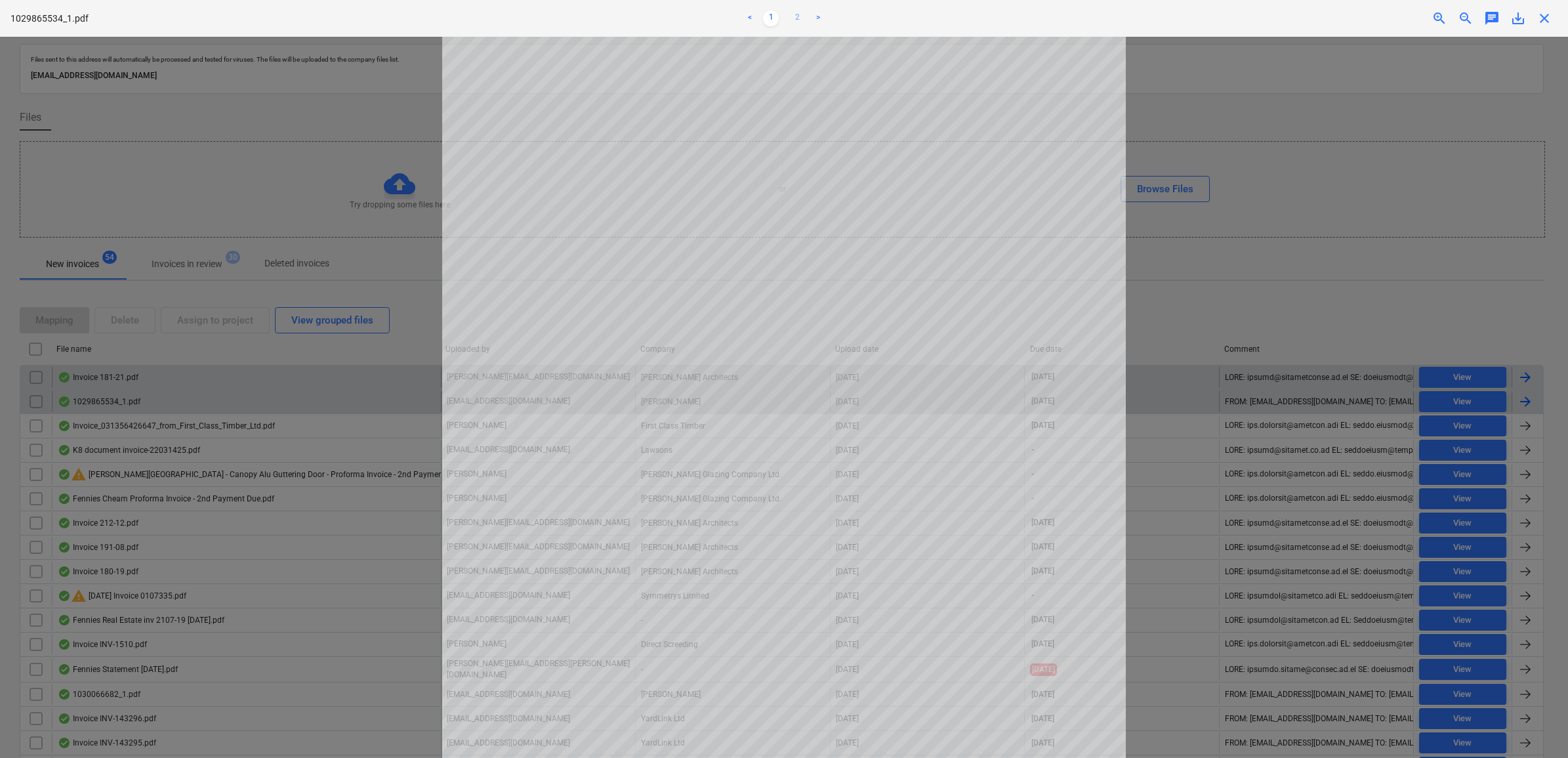
click at [801, 17] on link "2" at bounding box center [797, 19] width 16 height 16
click at [769, 18] on link "1" at bounding box center [771, 19] width 16 height 16
click at [794, 13] on link "2" at bounding box center [797, 19] width 16 height 16
click at [772, 15] on link "1" at bounding box center [771, 19] width 16 height 16
click at [797, 14] on link "2" at bounding box center [797, 19] width 16 height 16
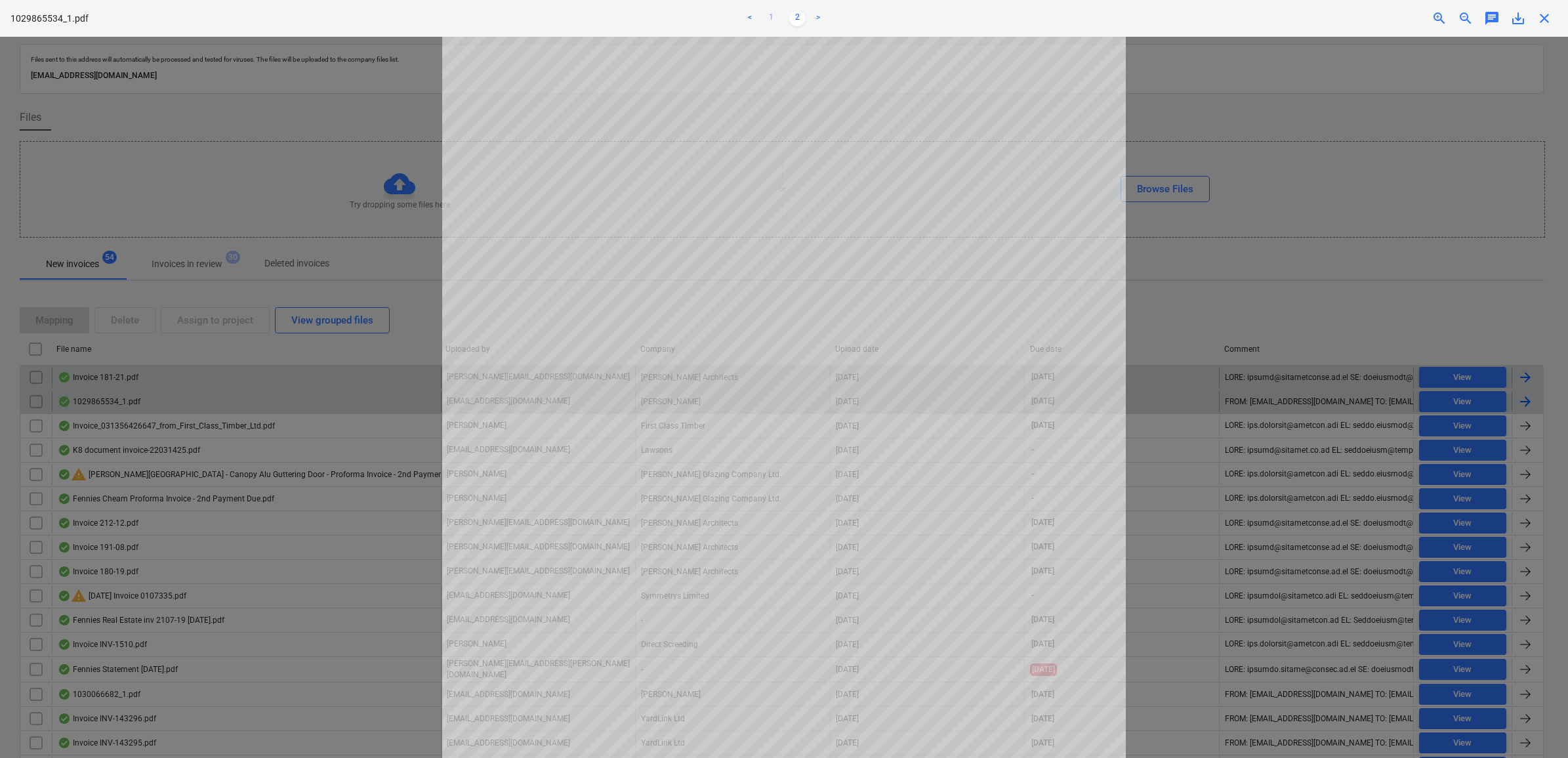
click at [771, 16] on link "1" at bounding box center [771, 19] width 16 height 16
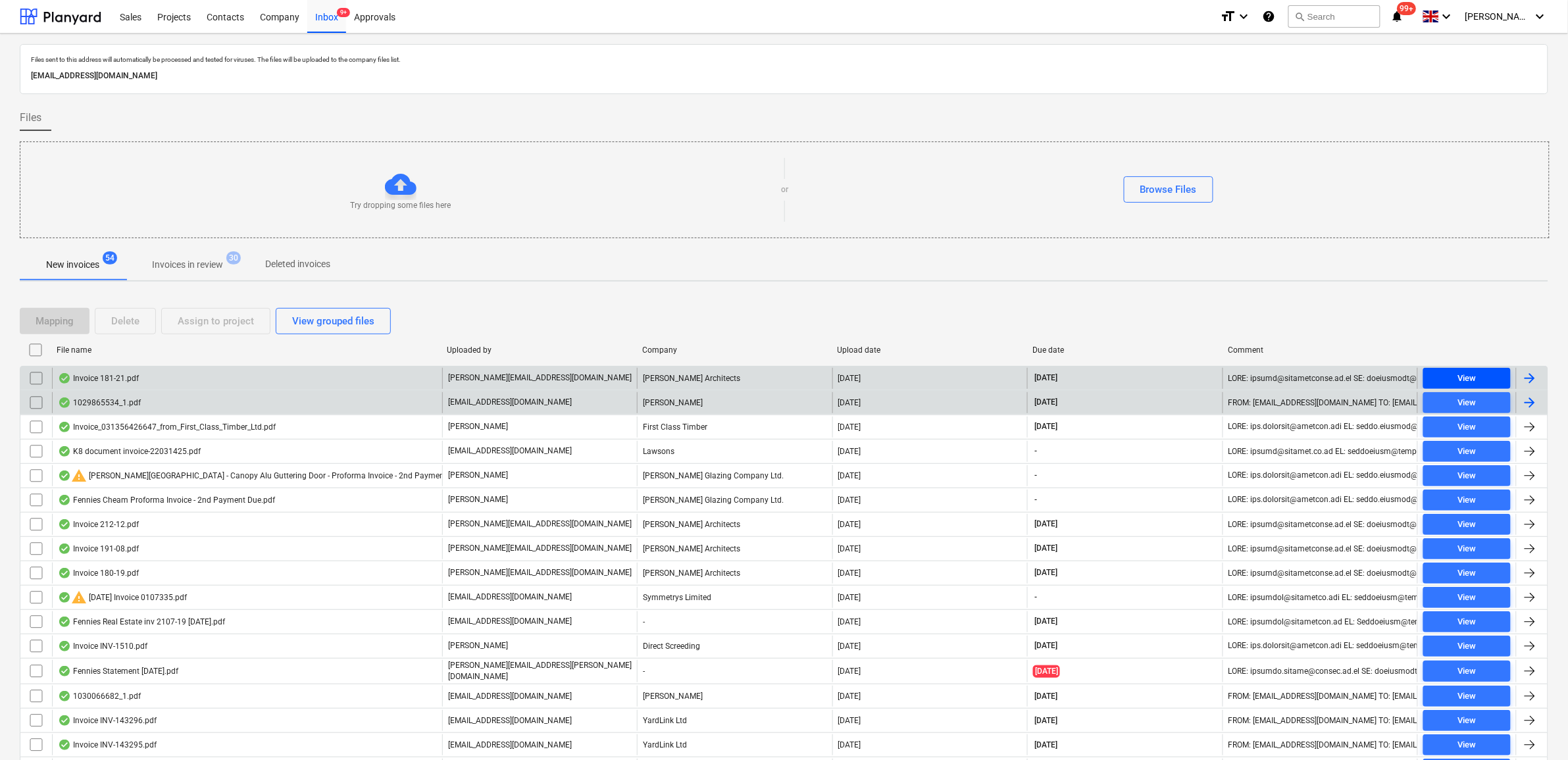
click at [1251, 376] on span "View" at bounding box center [1467, 378] width 77 height 15
click at [36, 379] on input "checkbox" at bounding box center [37, 378] width 21 height 21
click at [235, 317] on div "Assign to project" at bounding box center [216, 320] width 76 height 17
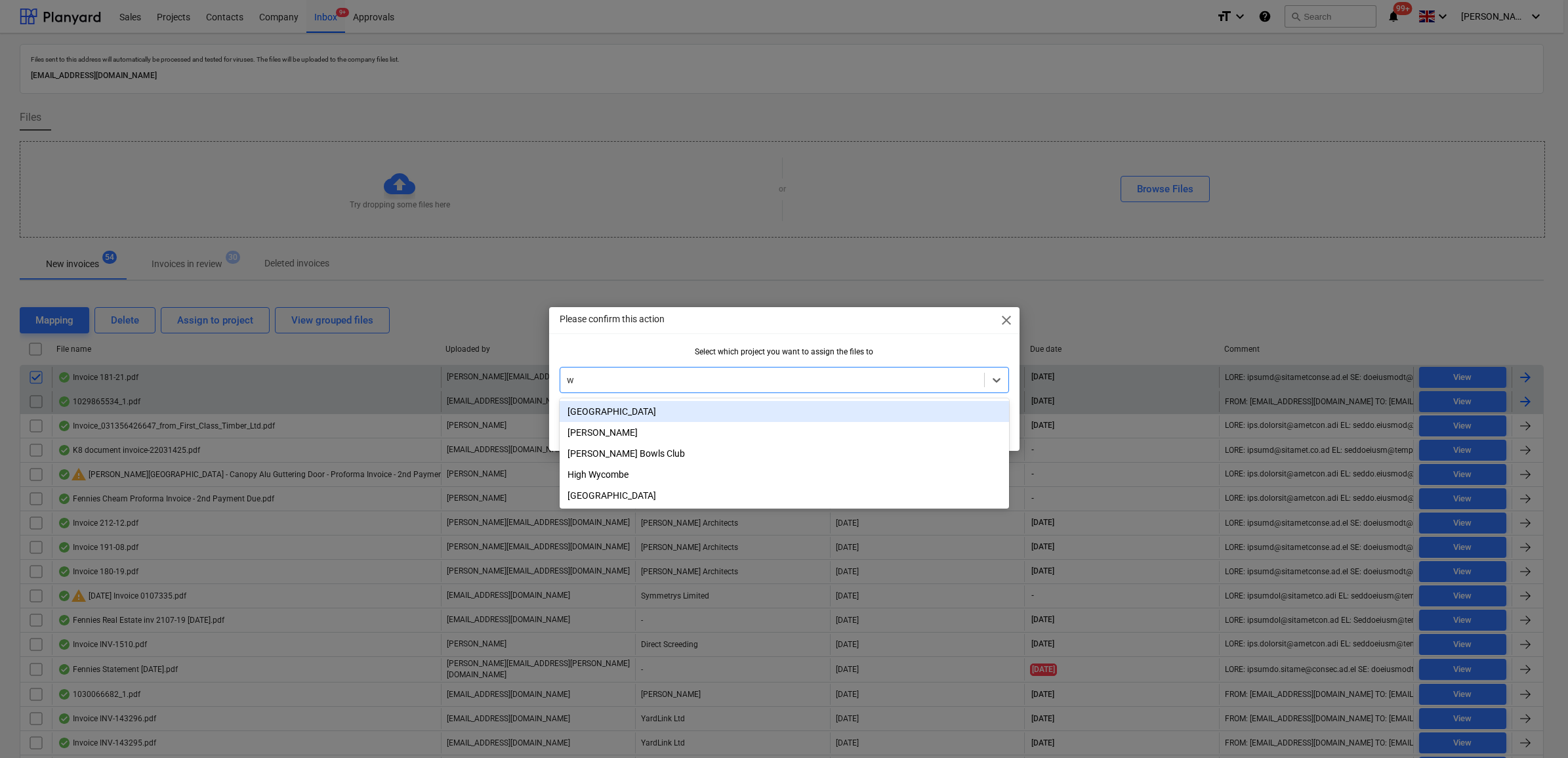
type input "wh"
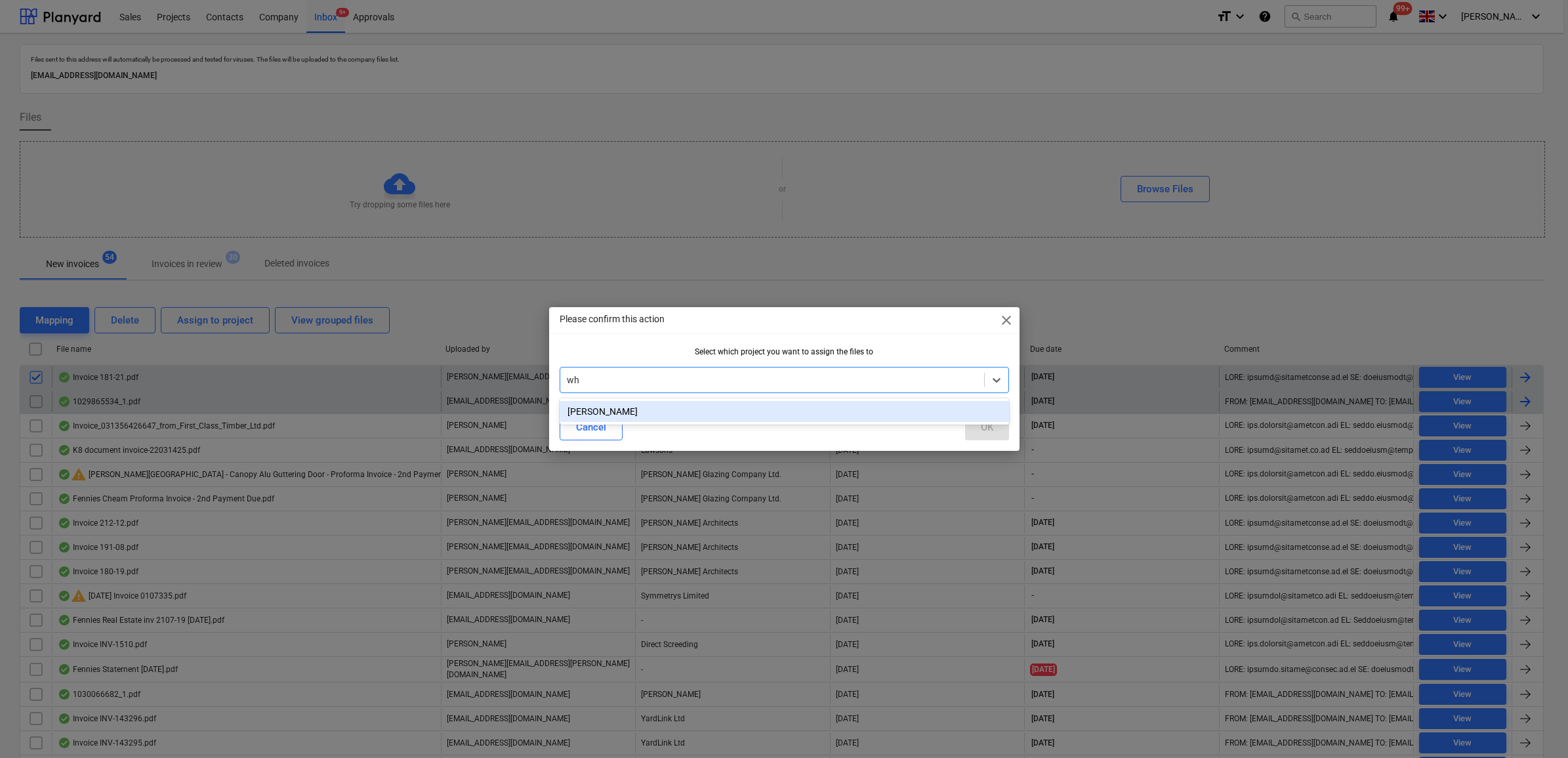
click at [701, 413] on div "[PERSON_NAME]" at bounding box center [784, 411] width 450 height 21
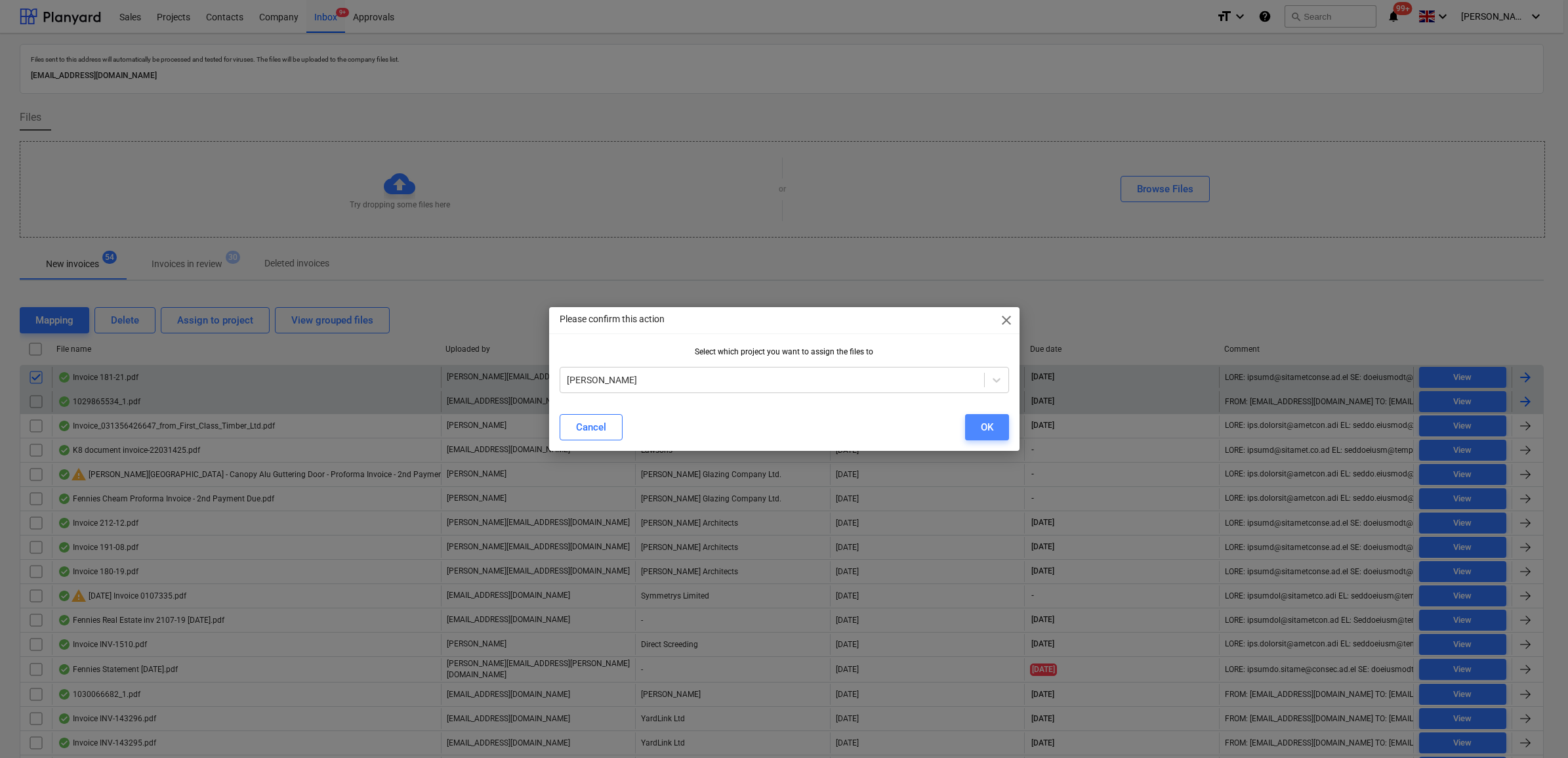
click at [988, 422] on div "OK" at bounding box center [987, 426] width 12 height 17
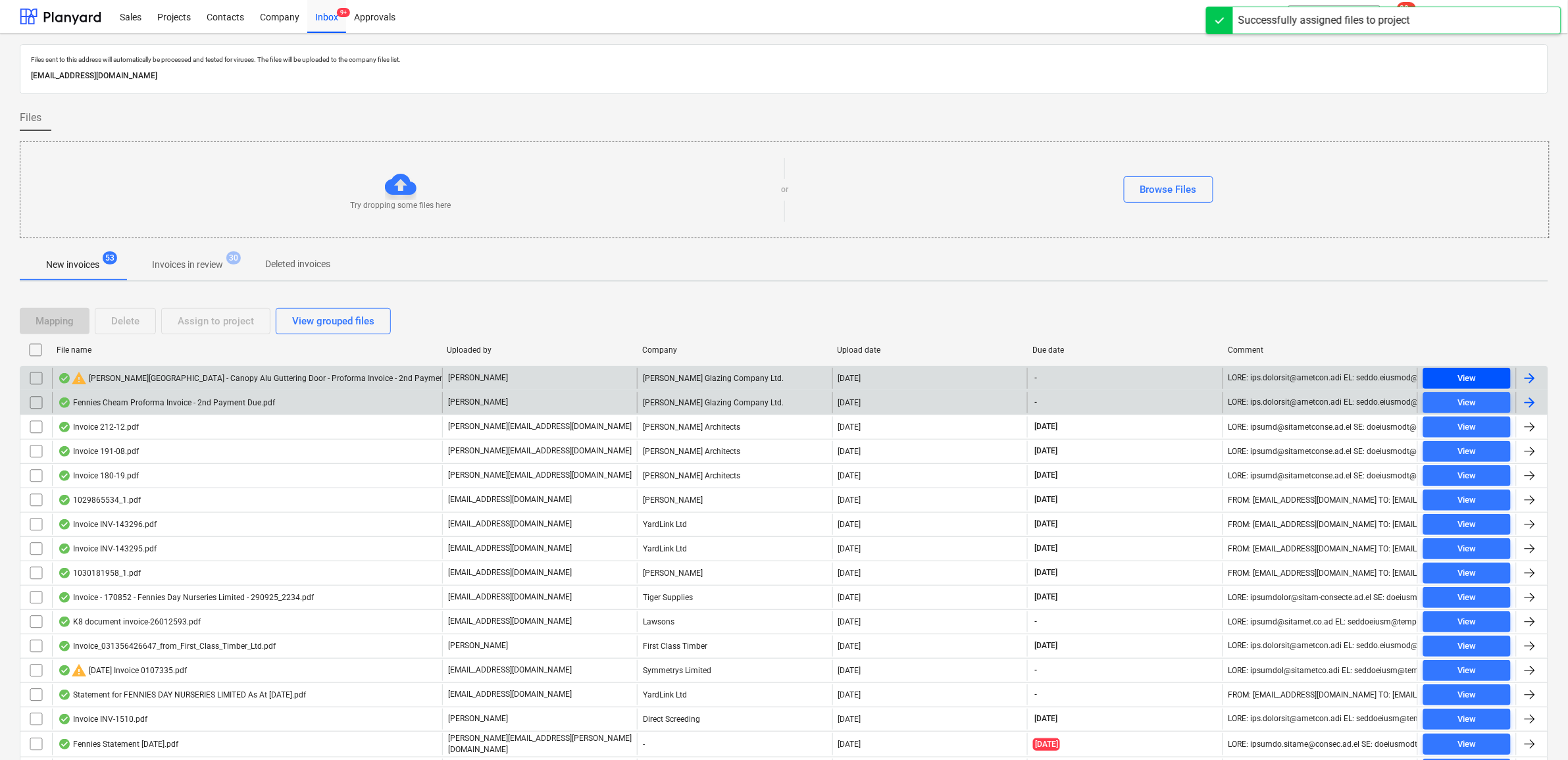
click at [1251, 379] on span "View" at bounding box center [1467, 378] width 77 height 15
click at [1251, 375] on span "View" at bounding box center [1467, 378] width 77 height 15
click at [34, 376] on input "checkbox" at bounding box center [37, 378] width 21 height 21
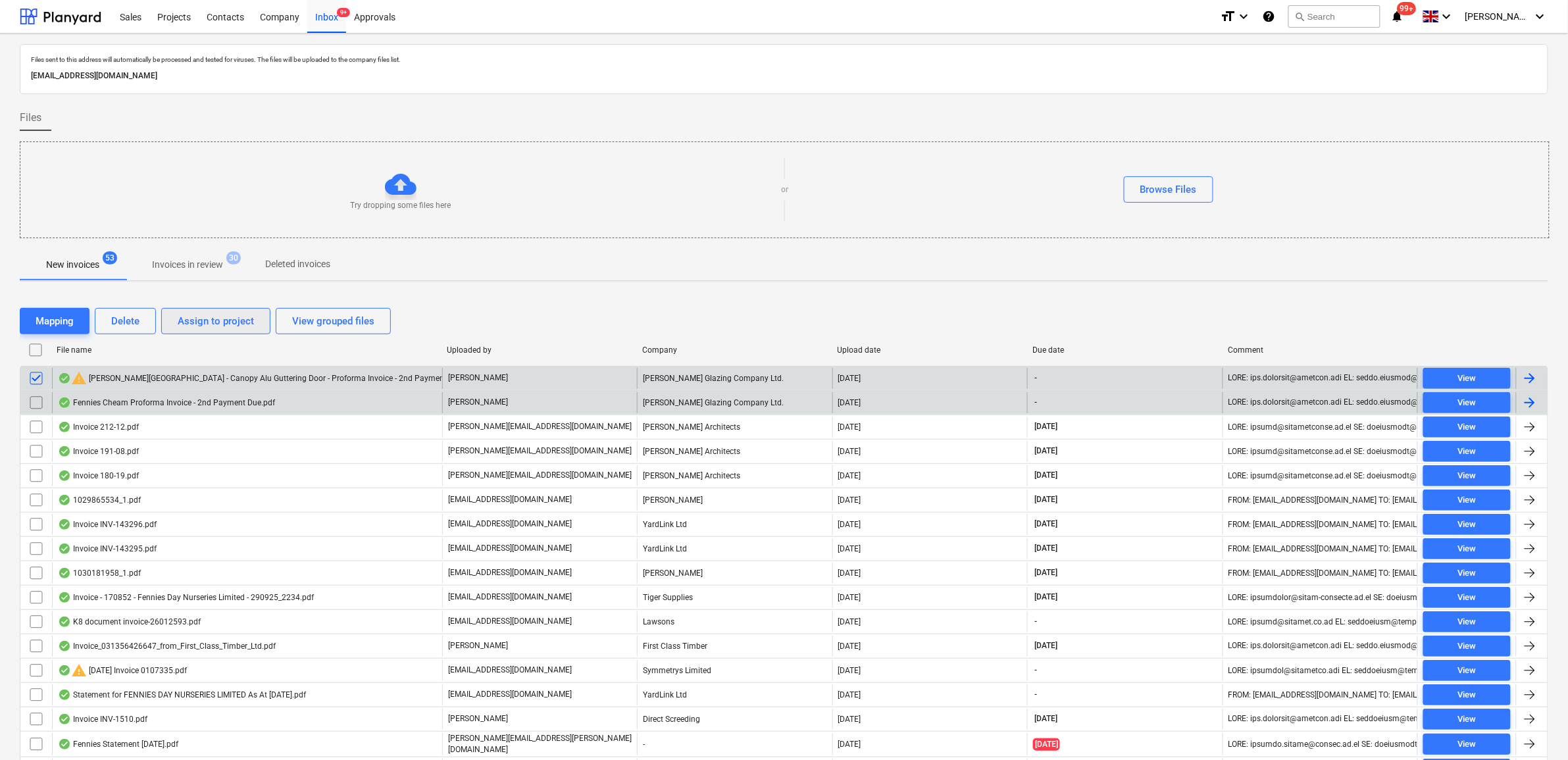
click at [195, 327] on div "Assign to project" at bounding box center [216, 320] width 76 height 17
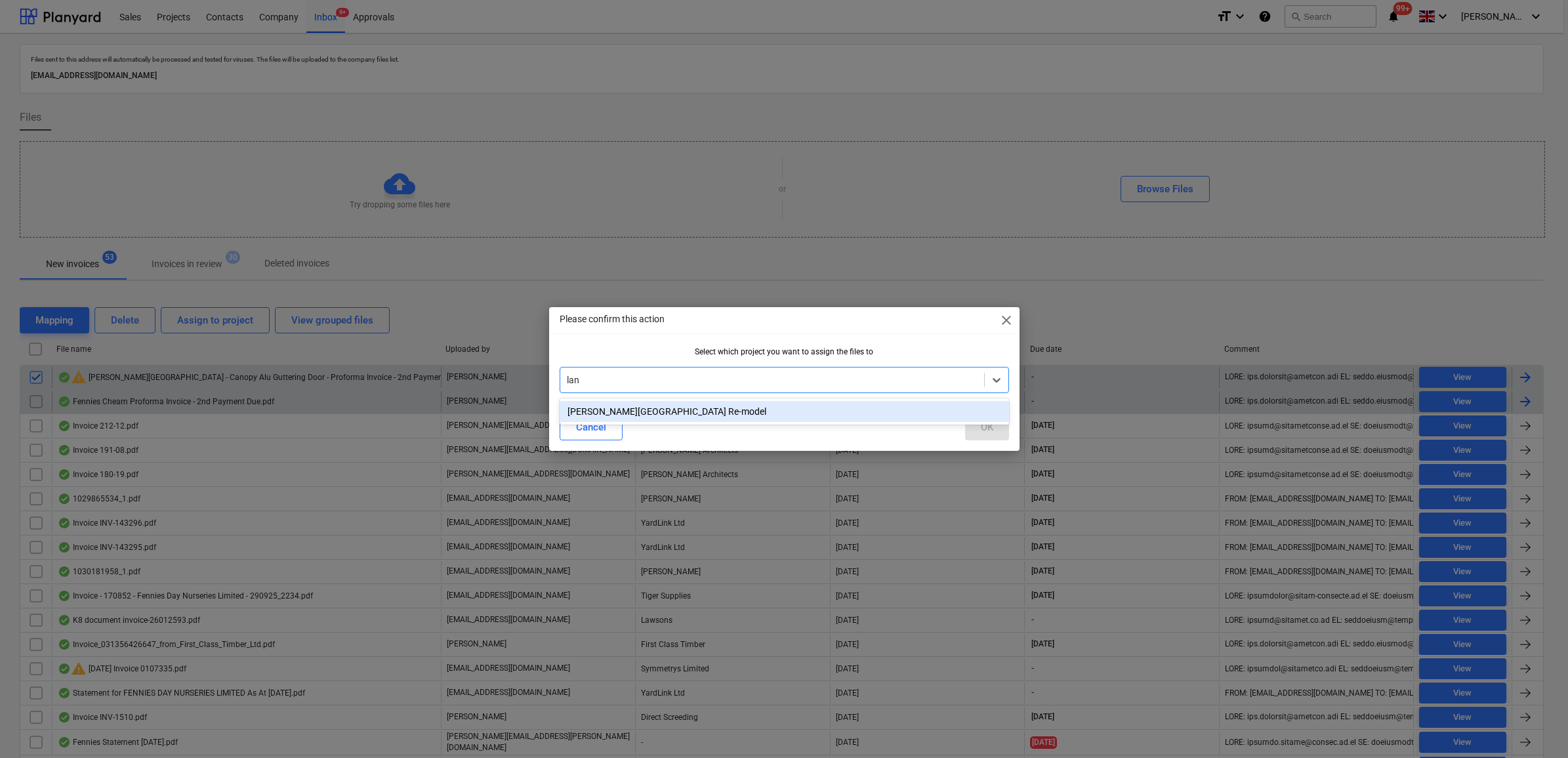
type input "lang"
click at [727, 408] on div "[PERSON_NAME][GEOGRAPHIC_DATA] Re-model" at bounding box center [784, 411] width 450 height 21
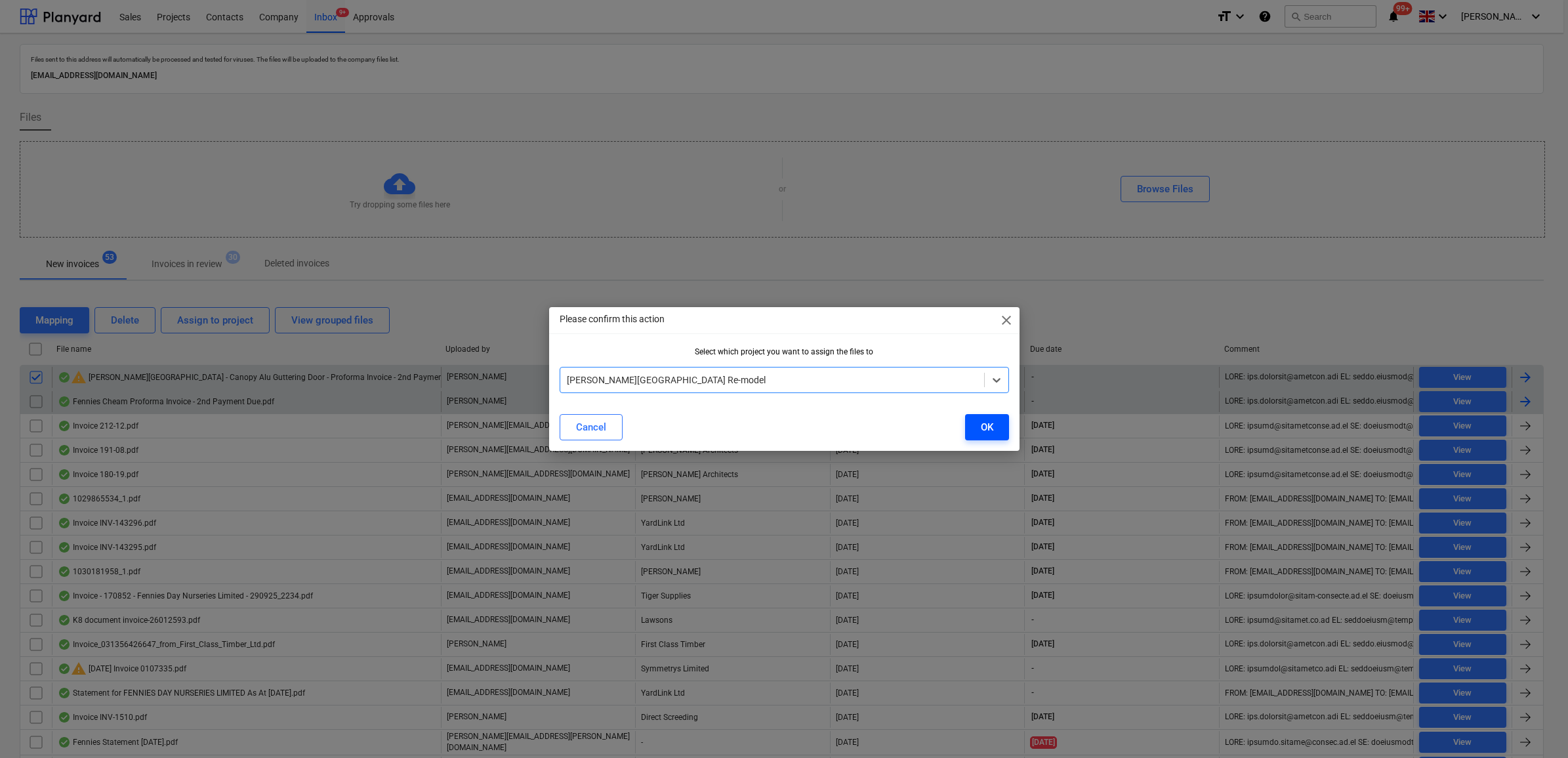
click at [978, 424] on button "OK" at bounding box center [986, 426] width 44 height 26
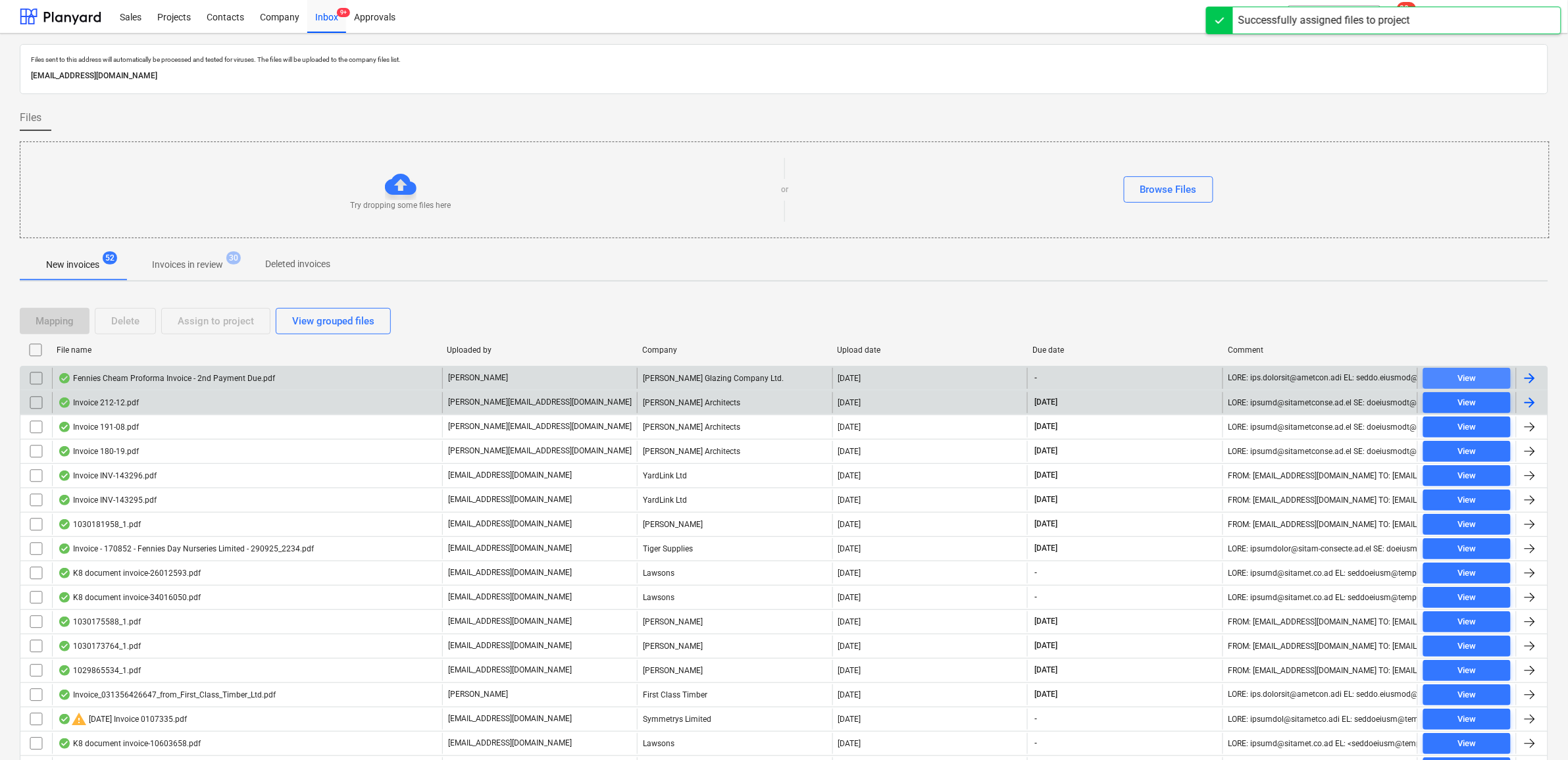
click at [1251, 384] on span "View" at bounding box center [1467, 378] width 77 height 15
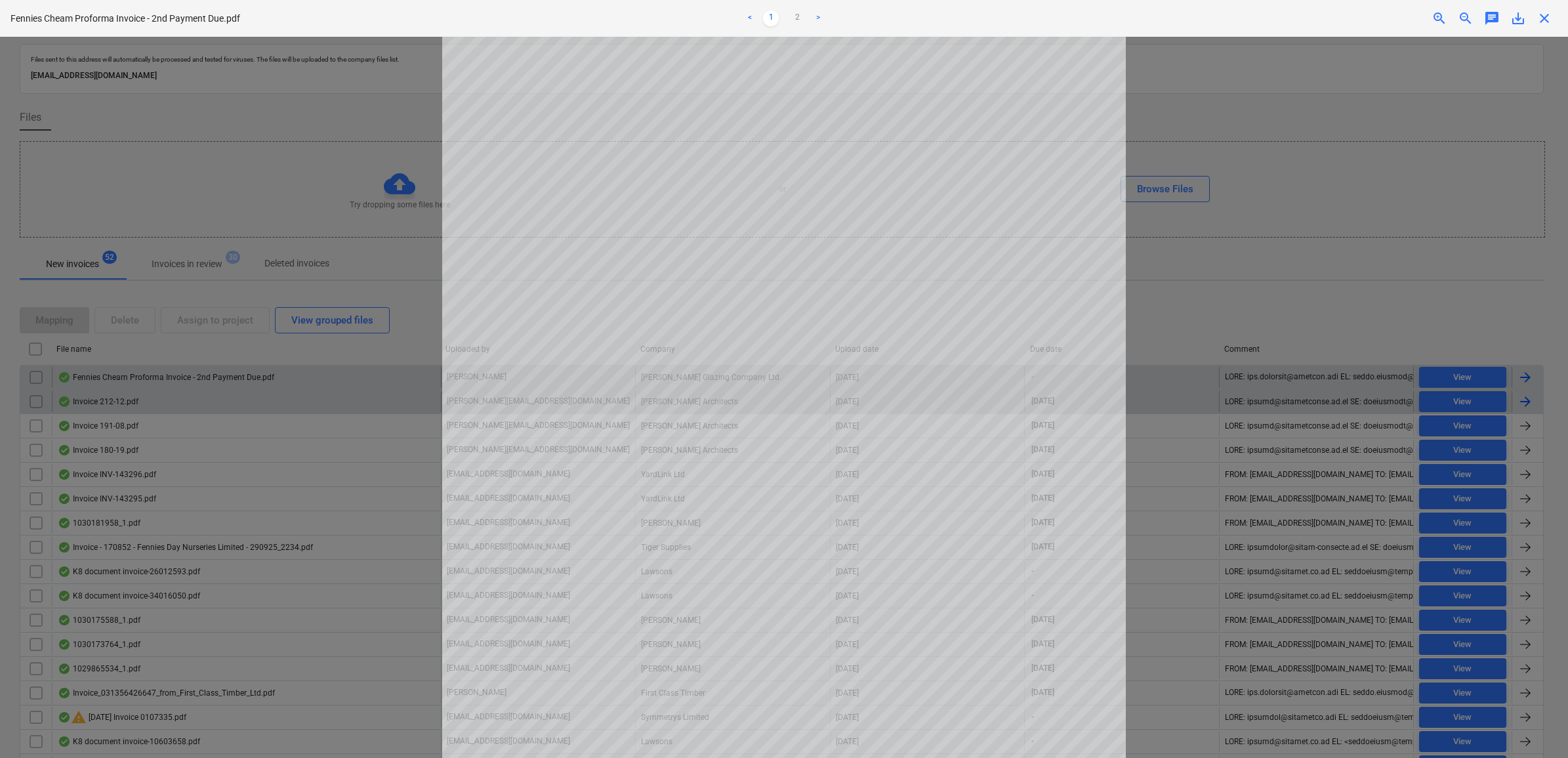
scroll to position [82, 0]
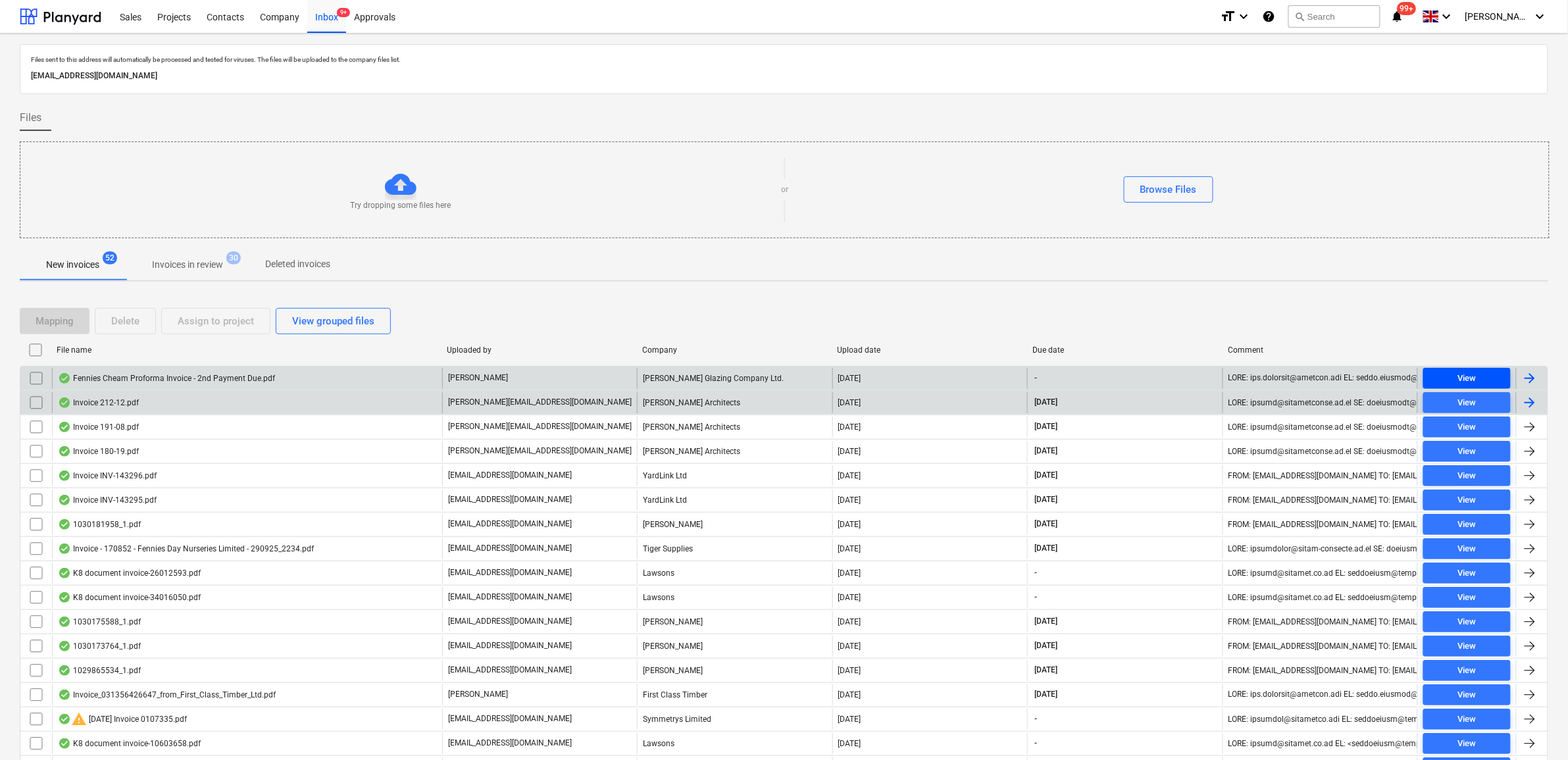
click at [1251, 380] on div "View" at bounding box center [1466, 378] width 19 height 15
click at [35, 376] on input "checkbox" at bounding box center [37, 378] width 21 height 21
click at [217, 327] on div "Assign to project" at bounding box center [216, 320] width 76 height 17
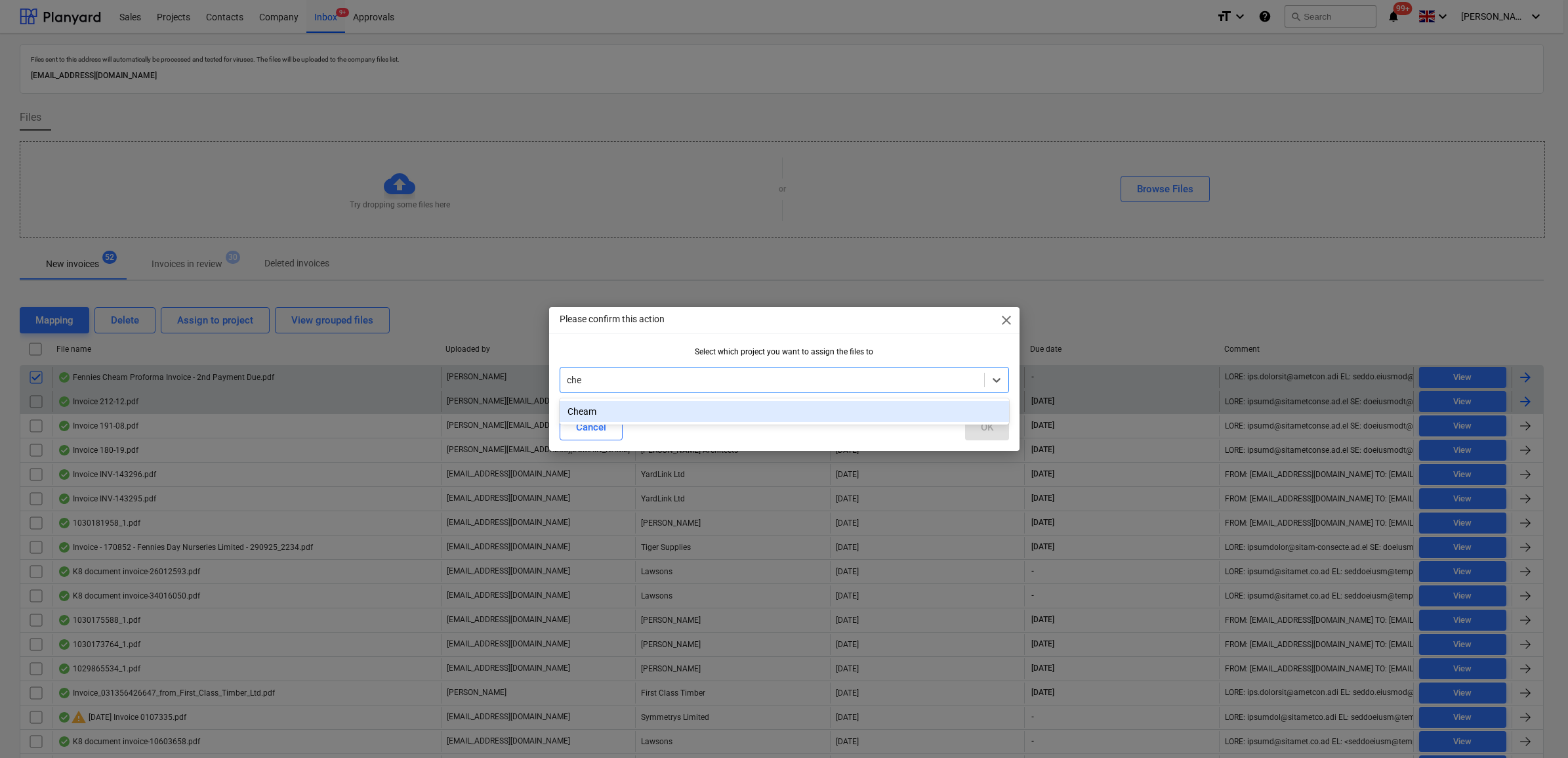
type input "chea"
click at [774, 415] on div "Cheam" at bounding box center [784, 411] width 450 height 21
click at [987, 431] on div "OK" at bounding box center [987, 426] width 12 height 17
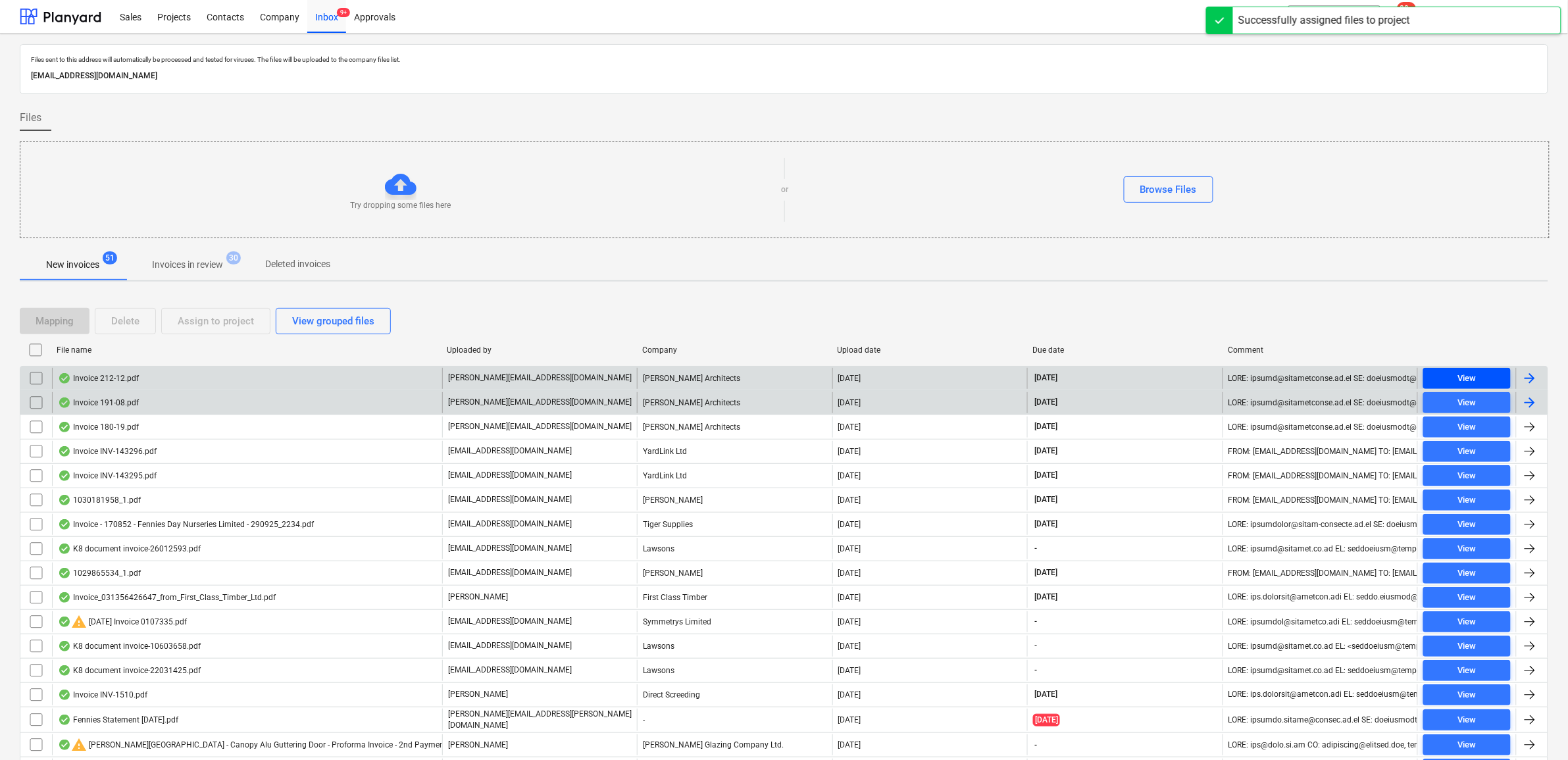
drag, startPoint x: 1382, startPoint y: 352, endPoint x: 1425, endPoint y: 380, distance: 51.3
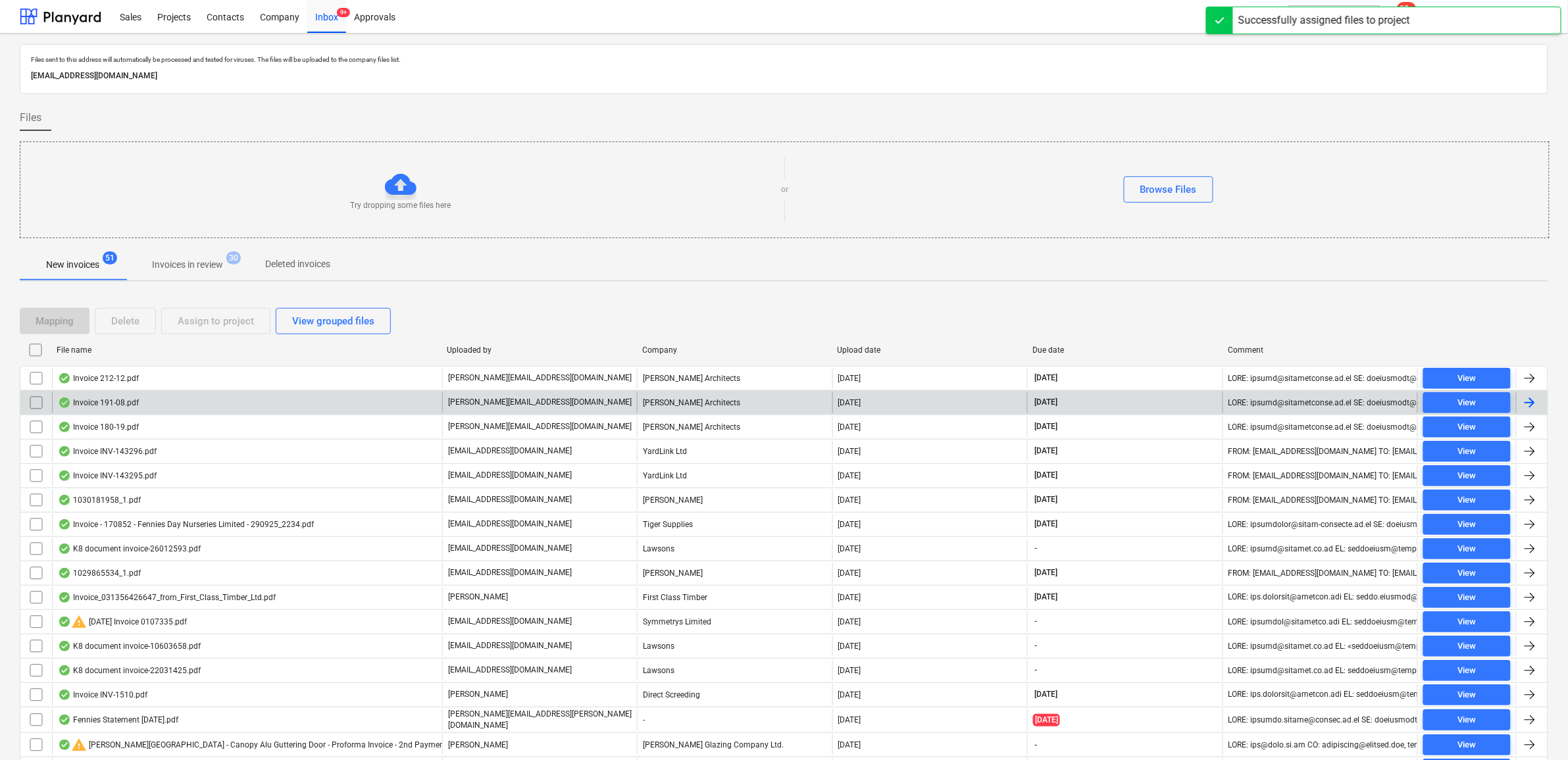
drag, startPoint x: 1425, startPoint y: 380, endPoint x: 1354, endPoint y: 327, distance: 88.6
click at [1251, 327] on div "Mapping Delete Assign to project View grouped files" at bounding box center [784, 320] width 1529 height 26
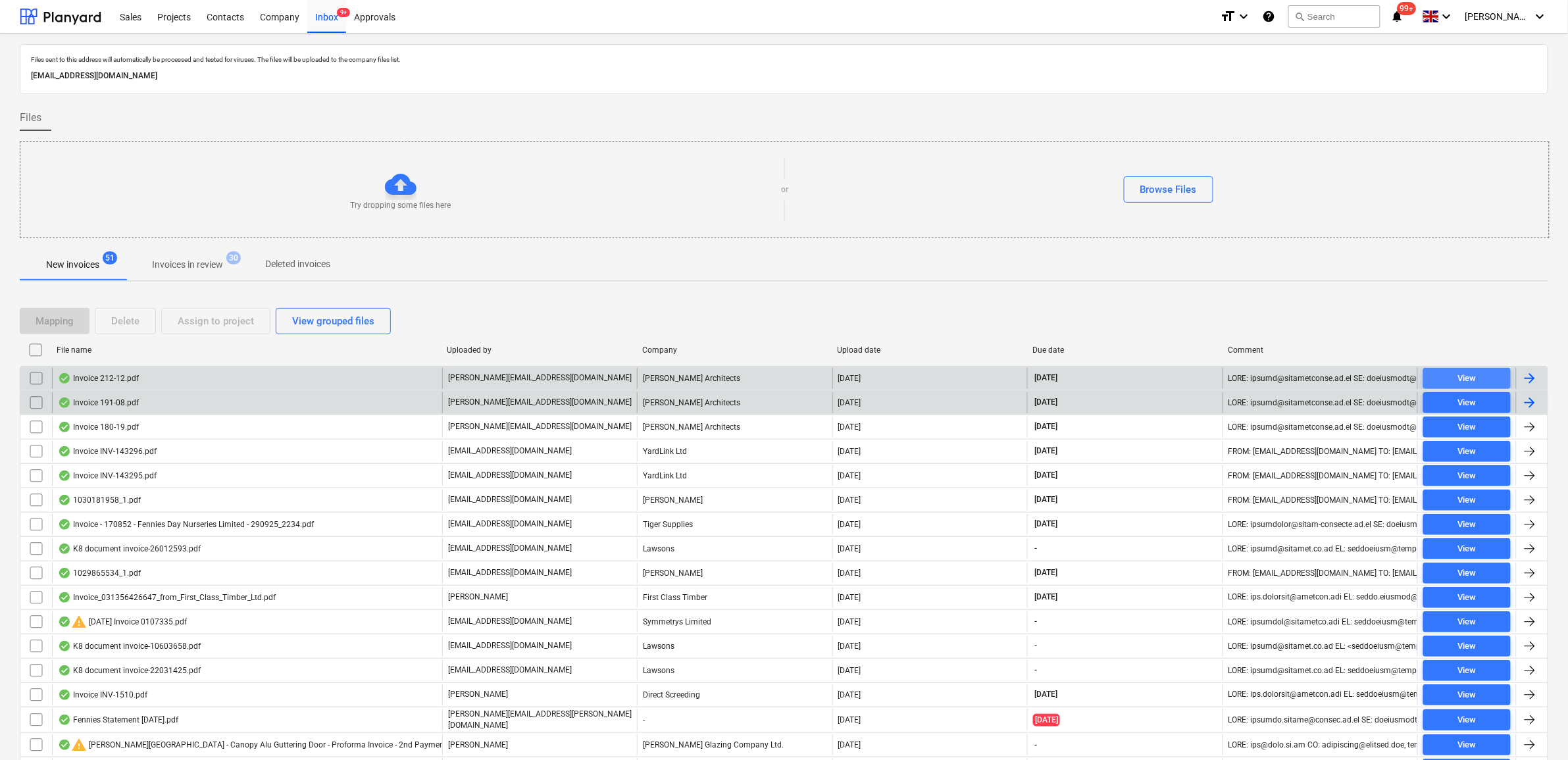
click at [1251, 382] on div "View" at bounding box center [1466, 378] width 19 height 15
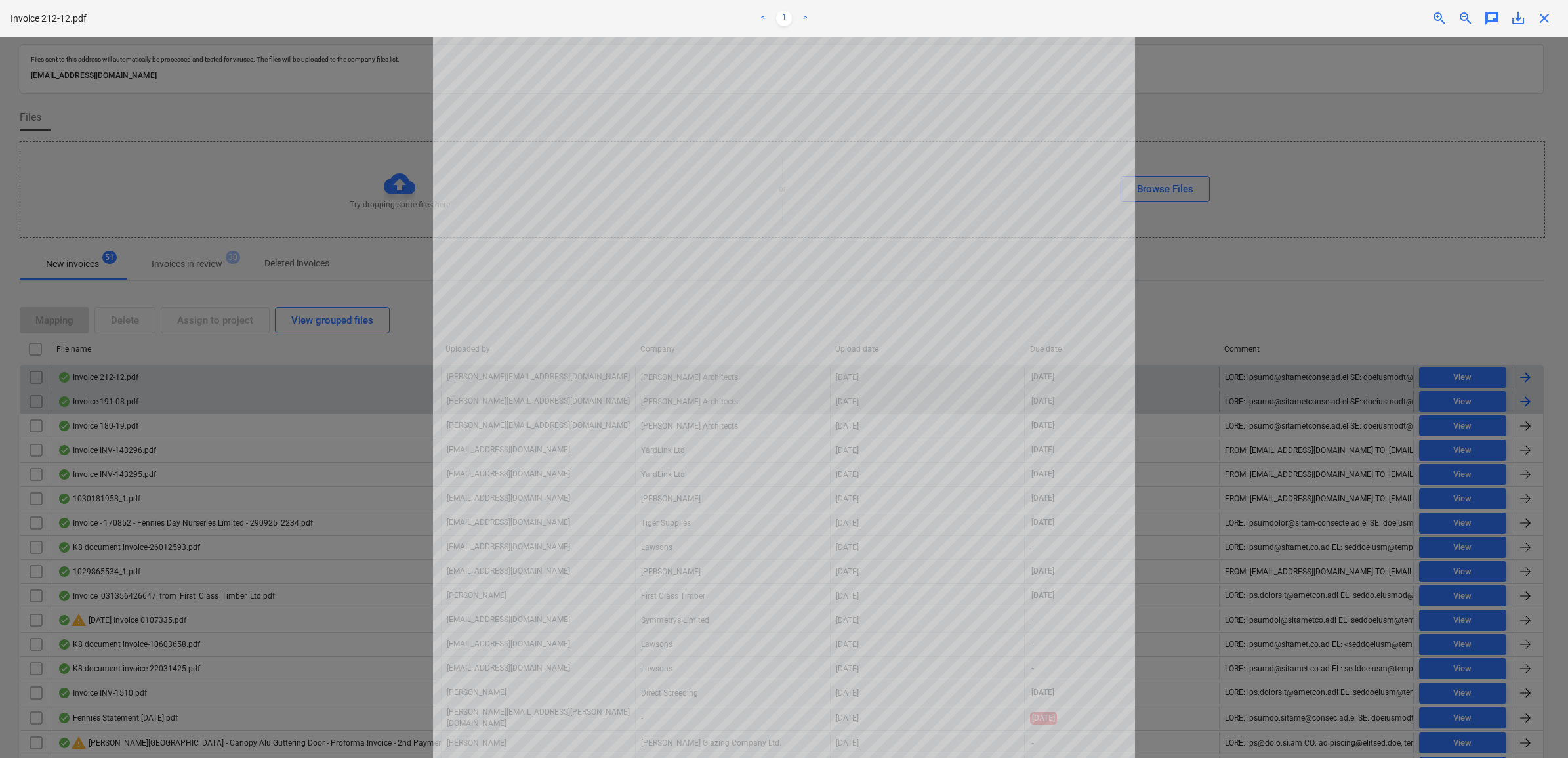
scroll to position [82, 0]
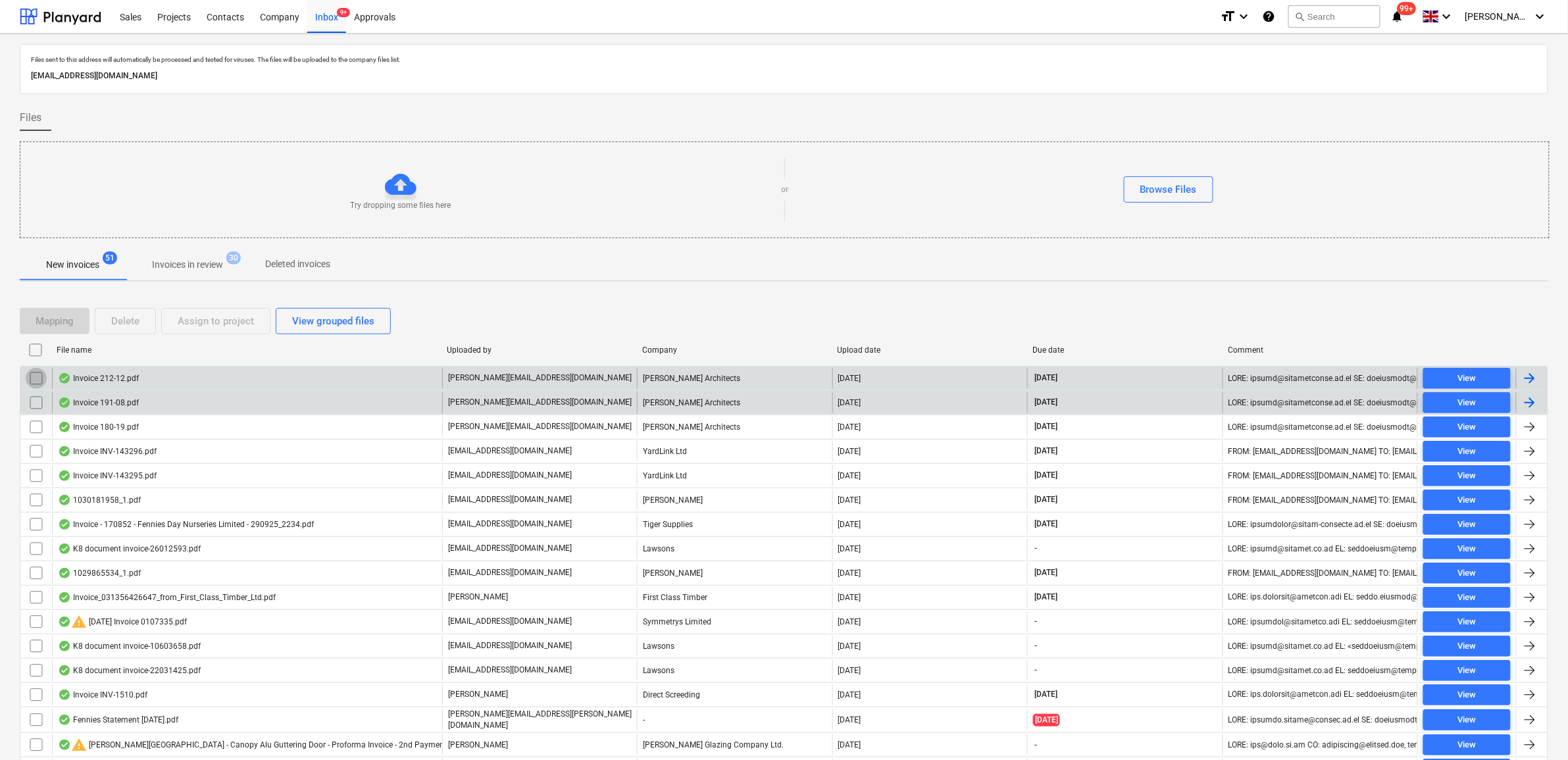
click at [34, 379] on input "checkbox" at bounding box center [37, 378] width 21 height 21
click at [217, 317] on div "Assign to project" at bounding box center [216, 320] width 76 height 17
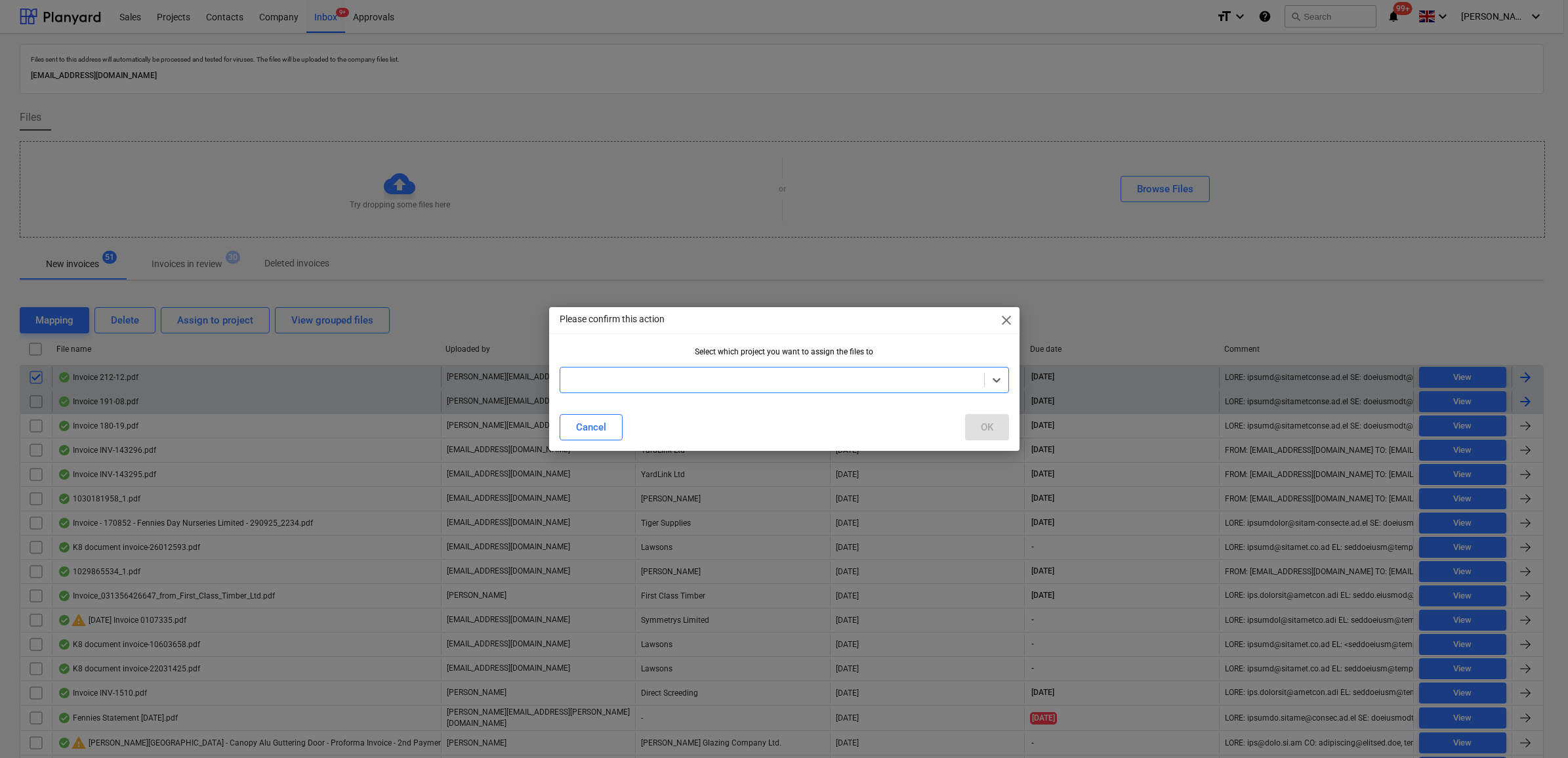
type input "c"
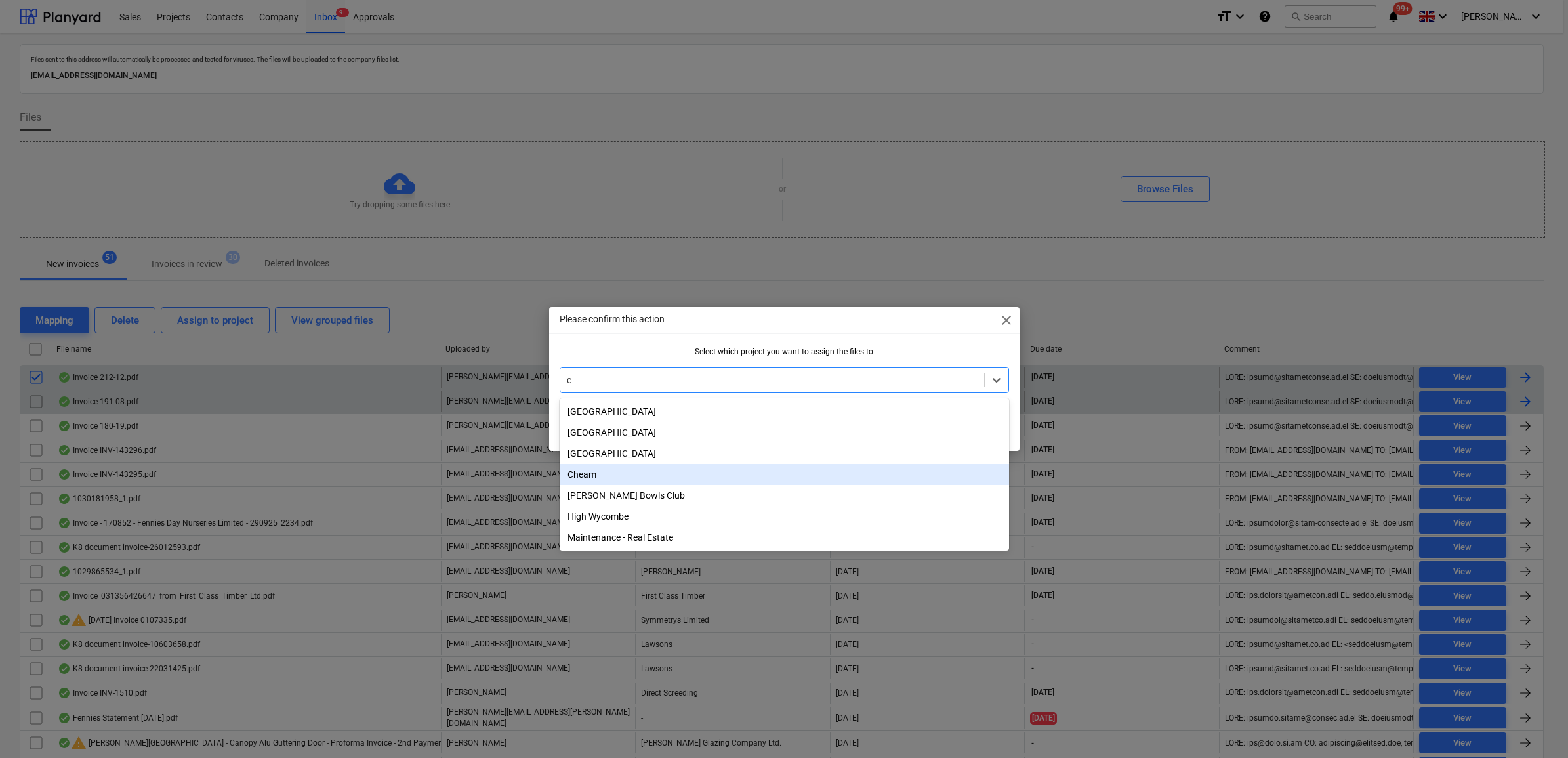
click at [634, 474] on div "Cheam" at bounding box center [784, 474] width 450 height 21
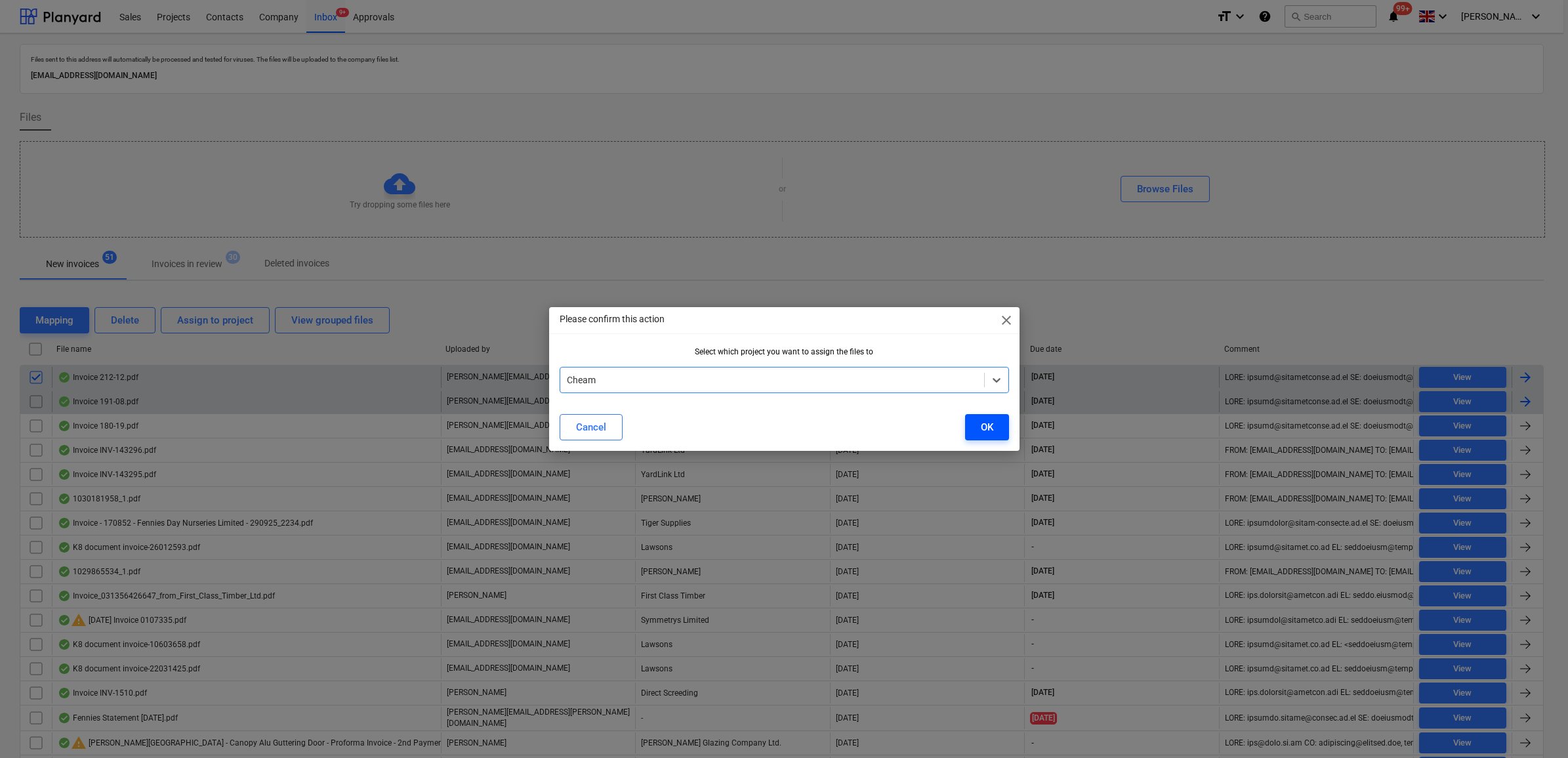
click at [988, 423] on div "OK" at bounding box center [987, 426] width 12 height 17
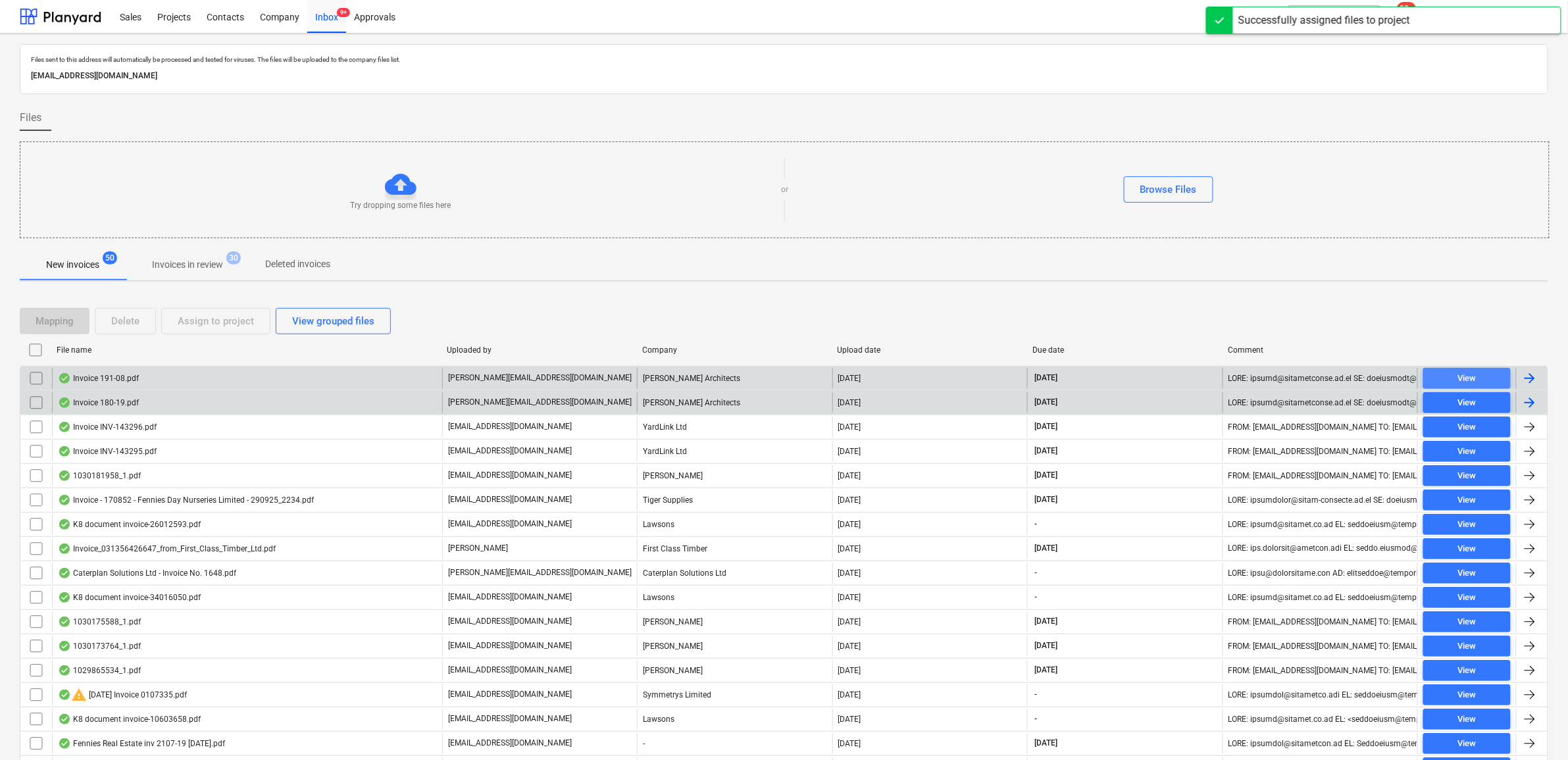
click at [1251, 372] on div "View" at bounding box center [1466, 378] width 19 height 15
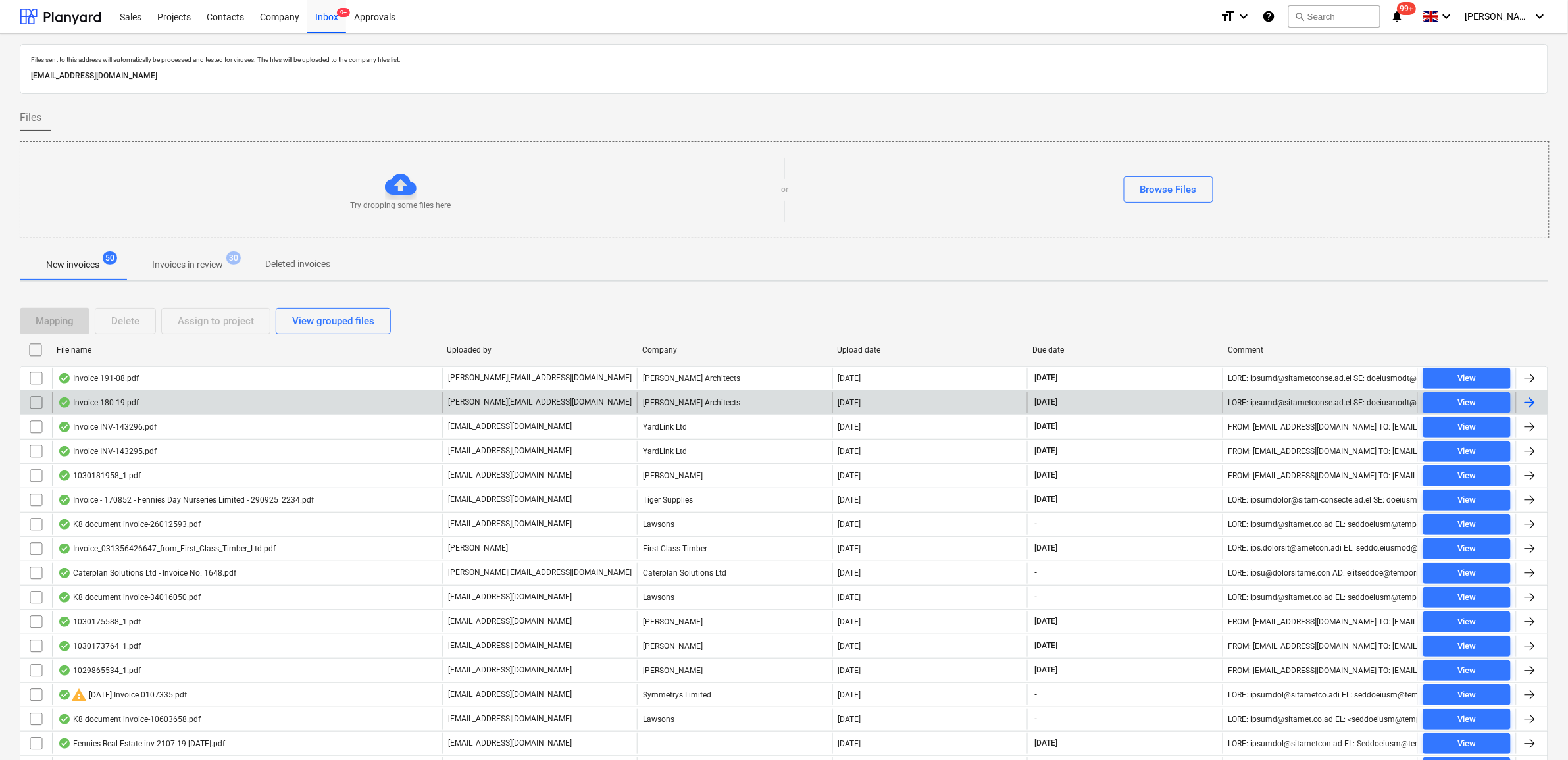
click at [37, 379] on input "checkbox" at bounding box center [37, 378] width 21 height 21
click at [255, 325] on button "Assign to project" at bounding box center [216, 320] width 109 height 26
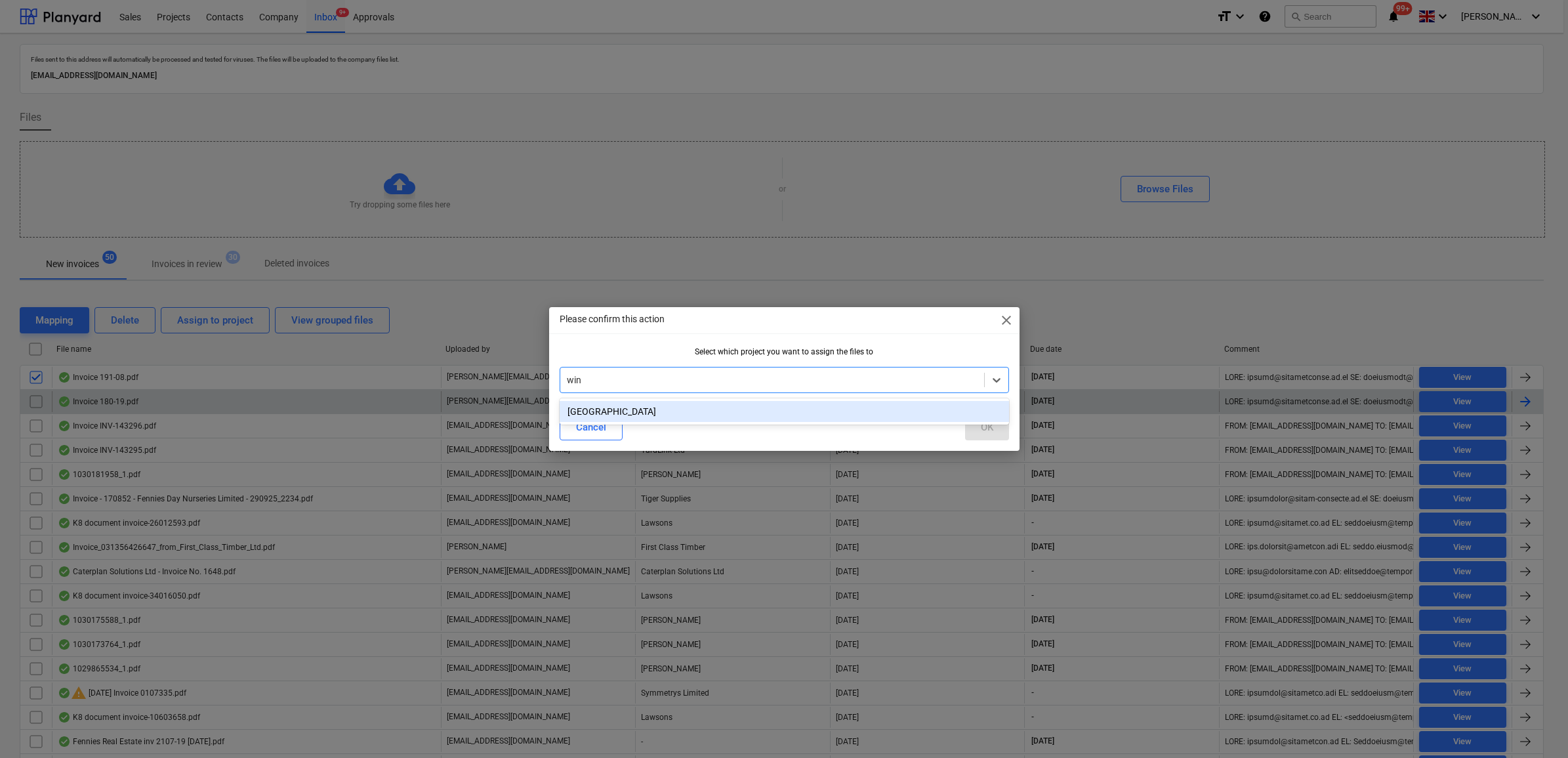
type input "wind"
click at [656, 410] on div "[GEOGRAPHIC_DATA]" at bounding box center [784, 411] width 450 height 21
click at [986, 431] on div "OK" at bounding box center [987, 426] width 12 height 17
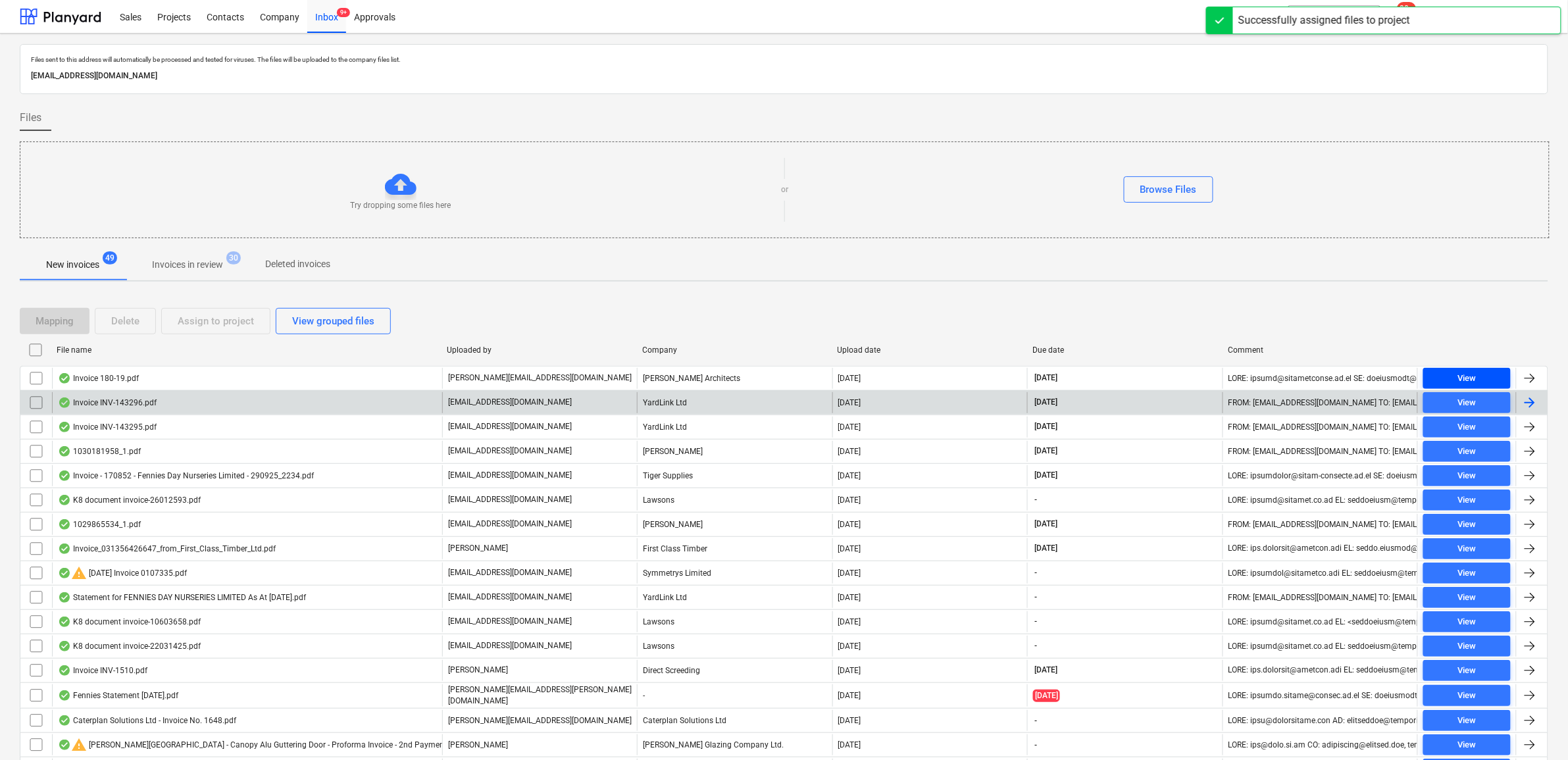
click at [1251, 372] on div "View" at bounding box center [1466, 378] width 19 height 15
click at [29, 379] on input "checkbox" at bounding box center [37, 378] width 21 height 21
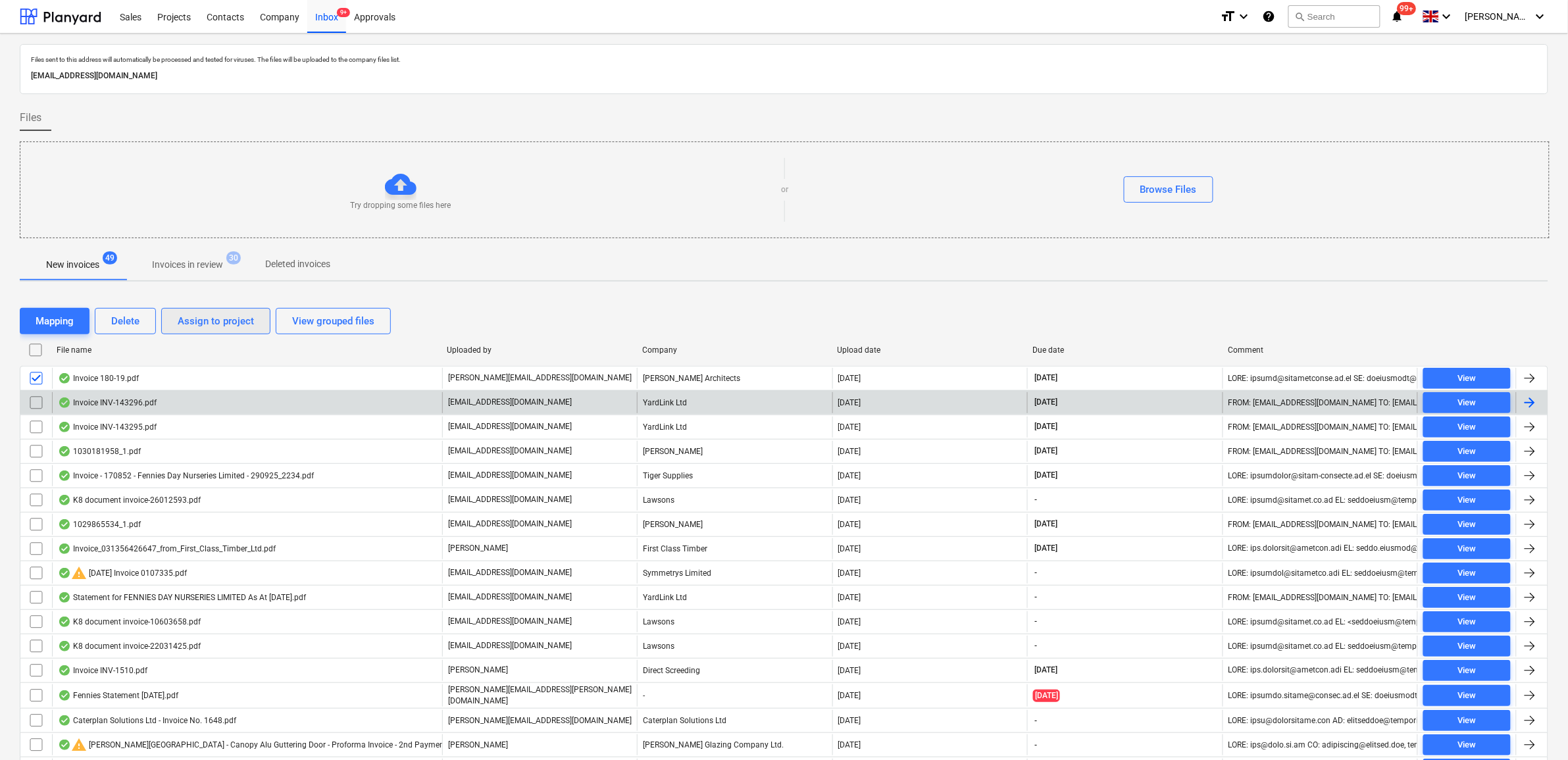
click at [202, 323] on div "Assign to project" at bounding box center [216, 320] width 76 height 17
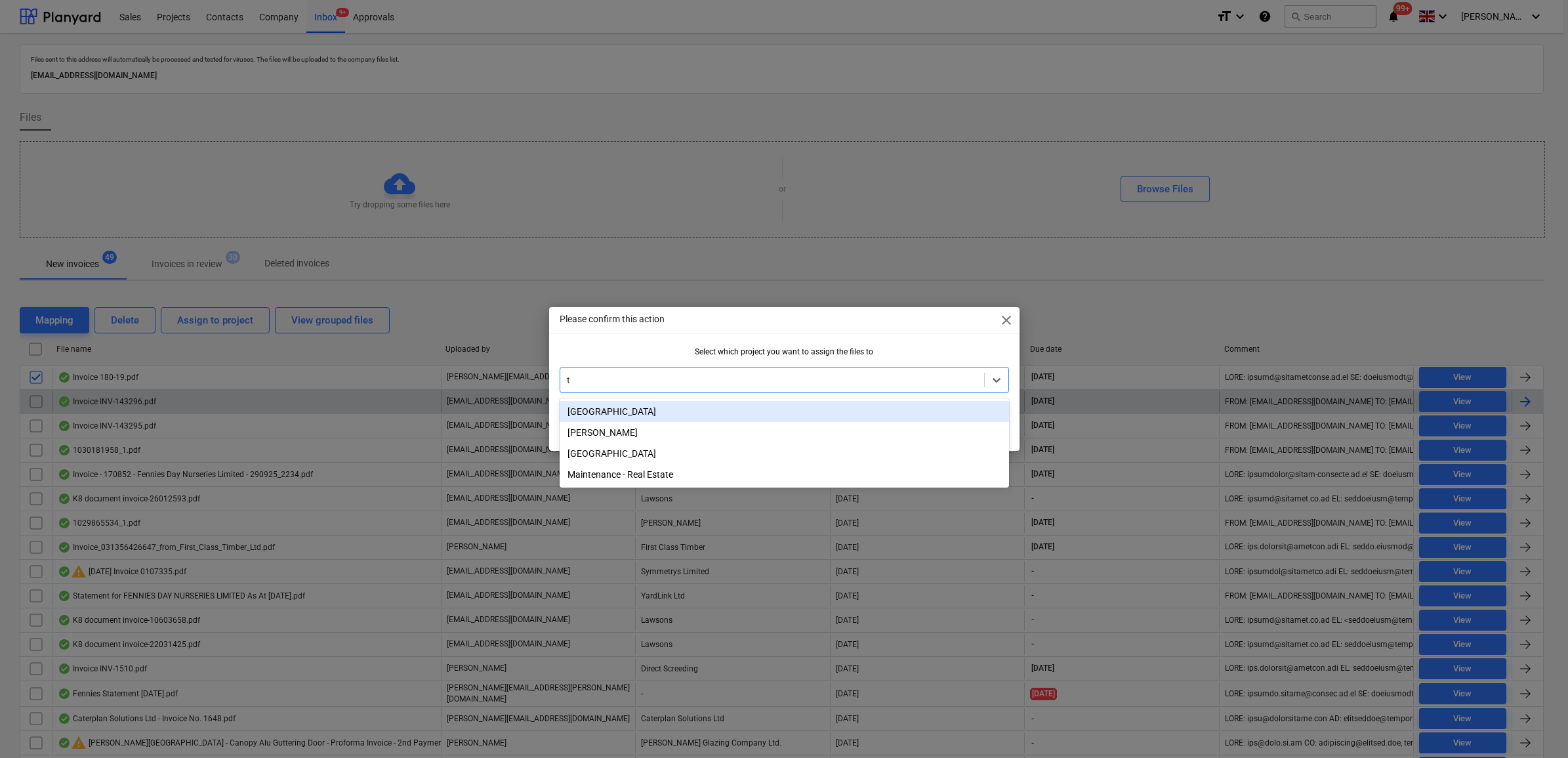
type input "tw"
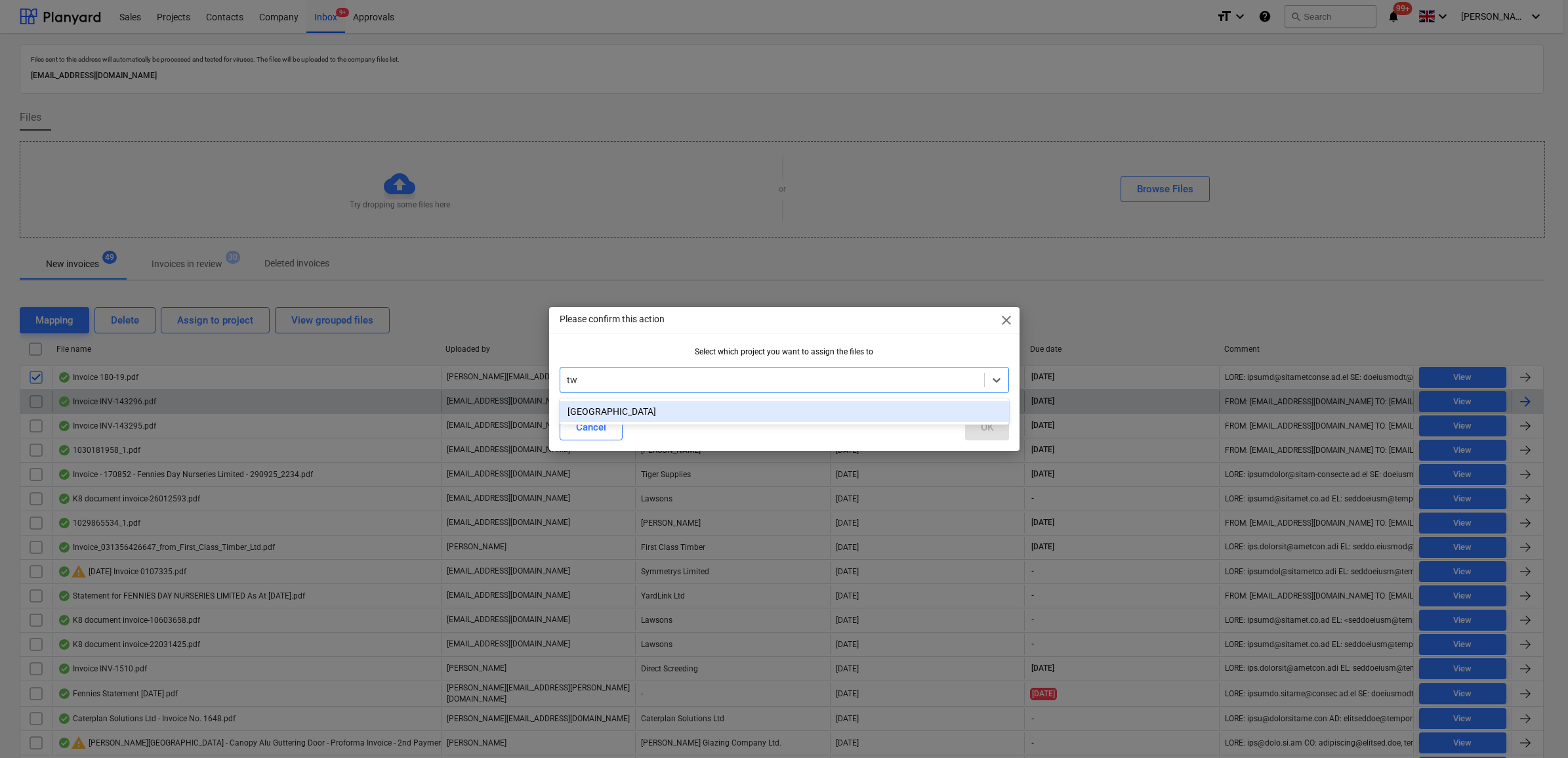
click at [758, 420] on div "[GEOGRAPHIC_DATA]" at bounding box center [784, 411] width 450 height 21
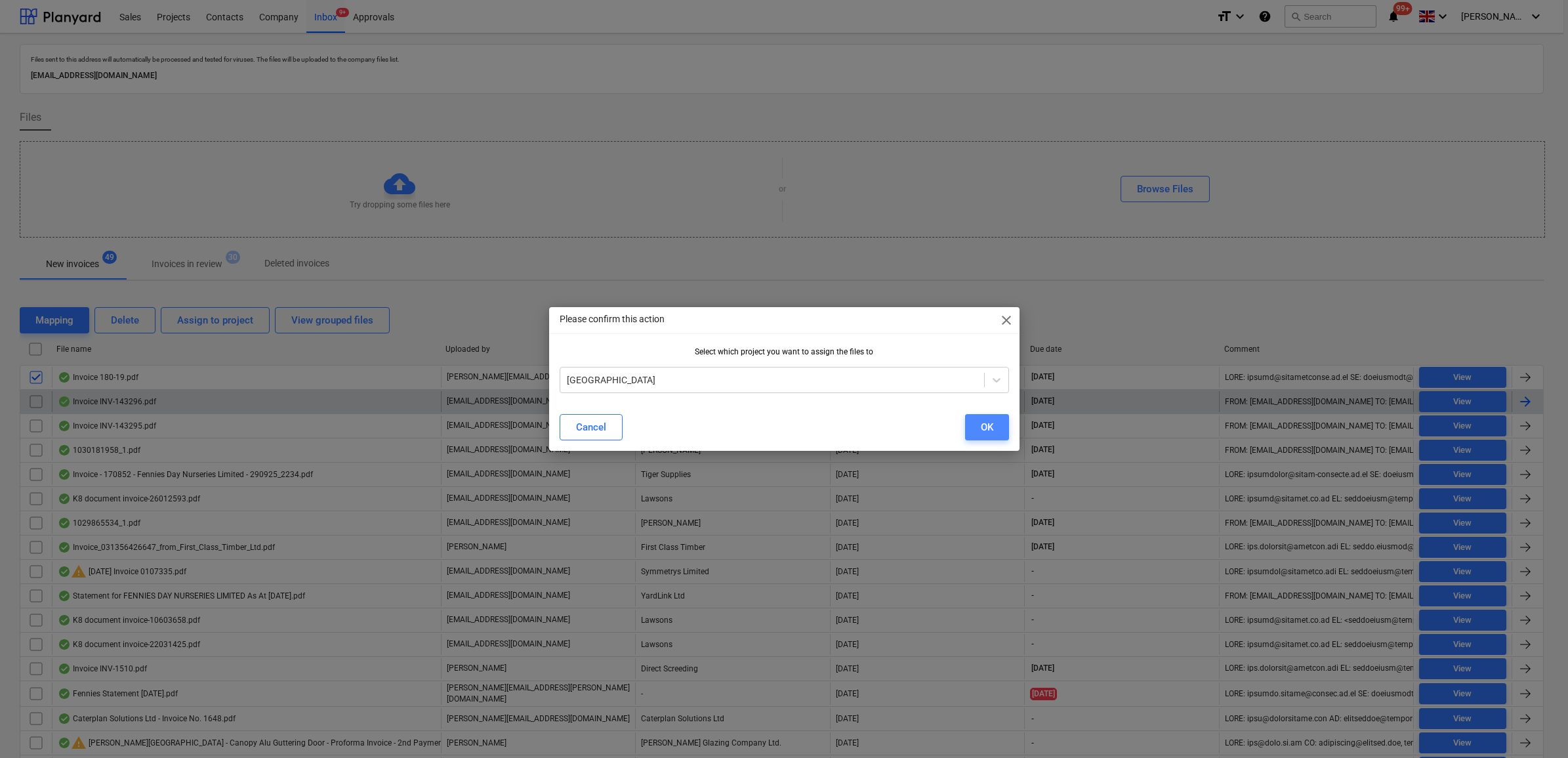
click at [994, 428] on button "OK" at bounding box center [986, 426] width 44 height 26
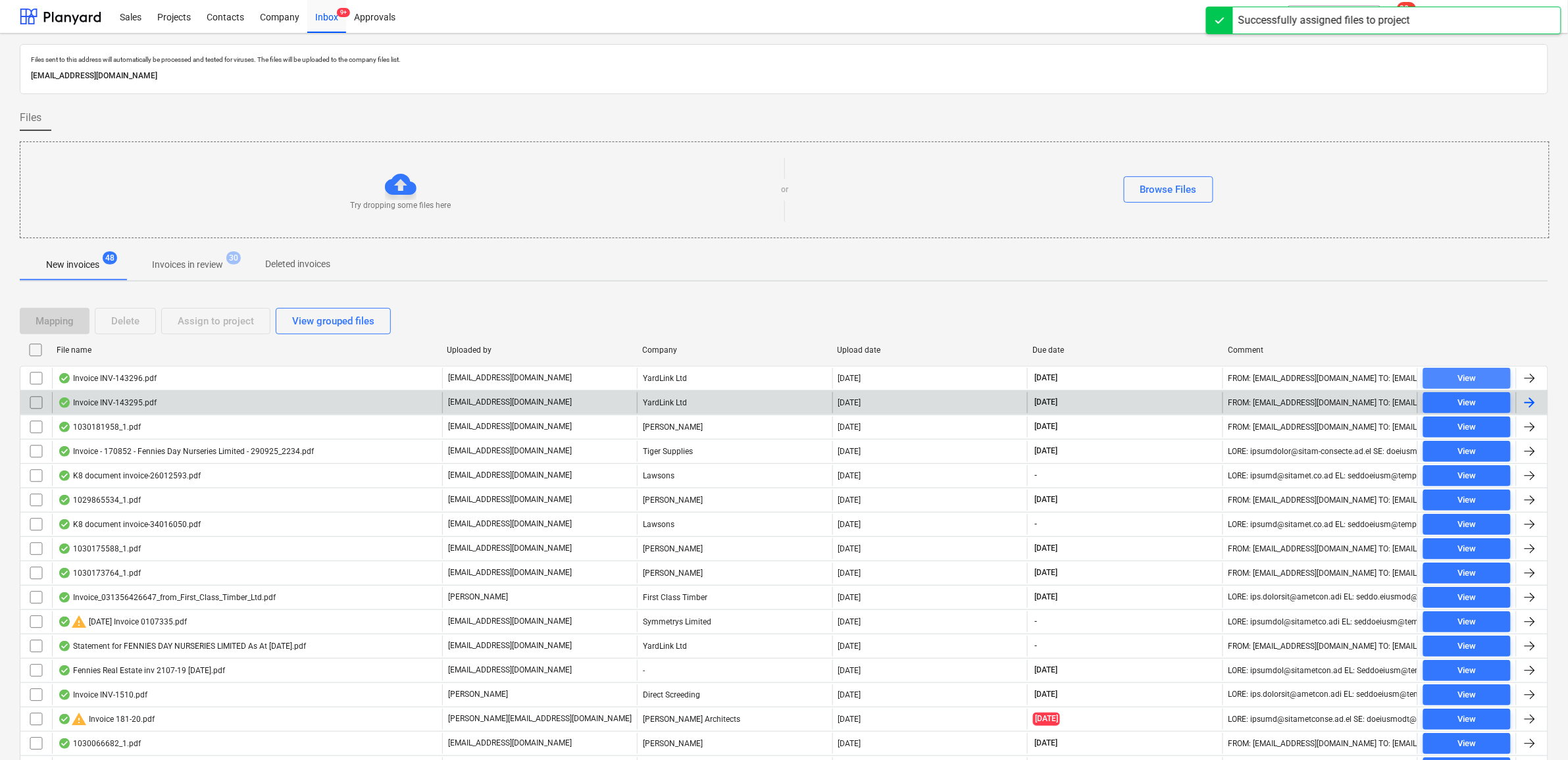
click at [1251, 376] on span "View" at bounding box center [1467, 378] width 77 height 15
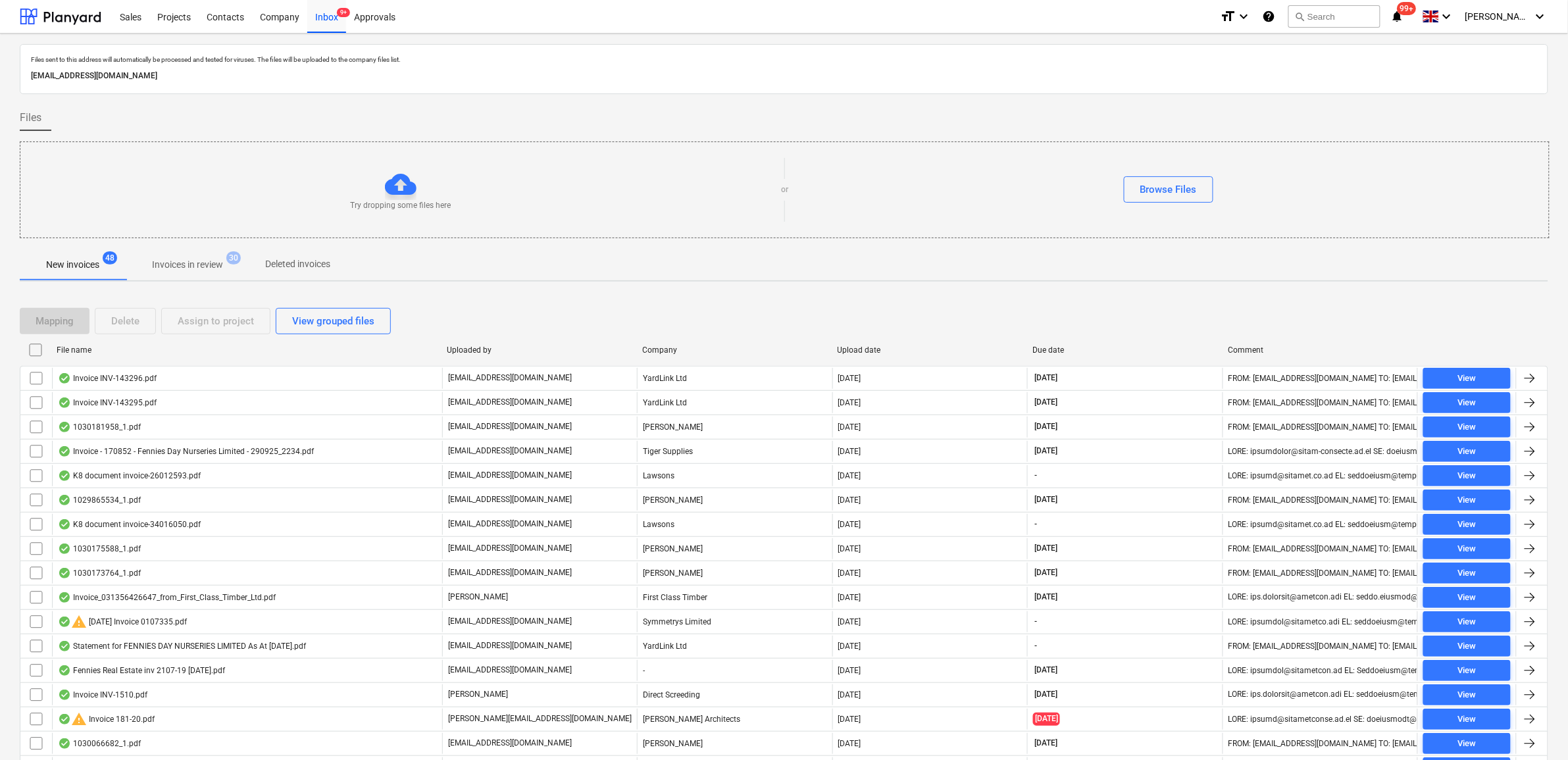
drag, startPoint x: 34, startPoint y: 383, endPoint x: 146, endPoint y: 347, distance: 117.6
click at [34, 382] on input "checkbox" at bounding box center [37, 378] width 21 height 21
click at [198, 327] on div "Assign to project" at bounding box center [216, 320] width 76 height 17
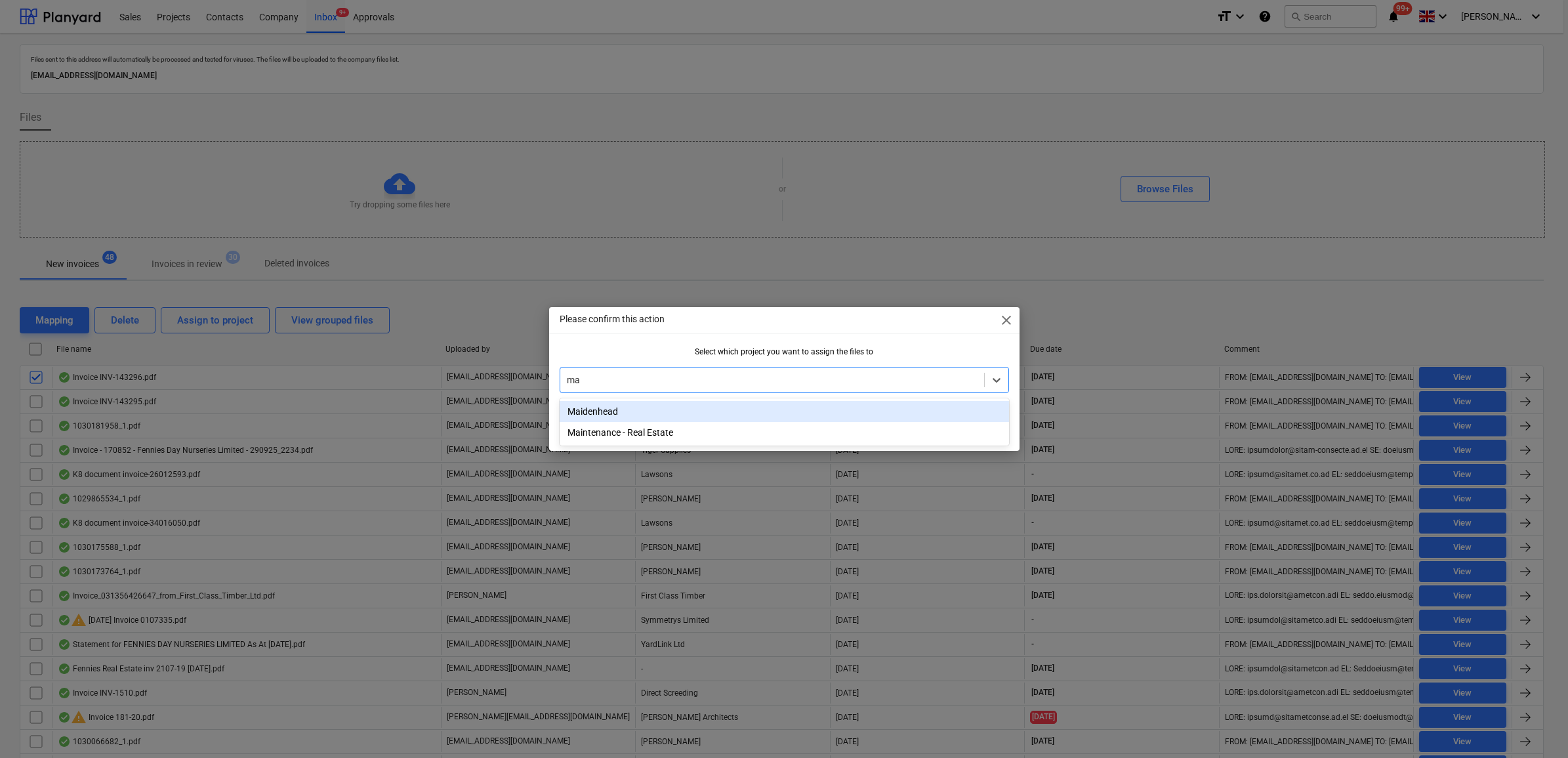
type input "mai"
click at [694, 416] on div "Maidenhead" at bounding box center [784, 411] width 450 height 21
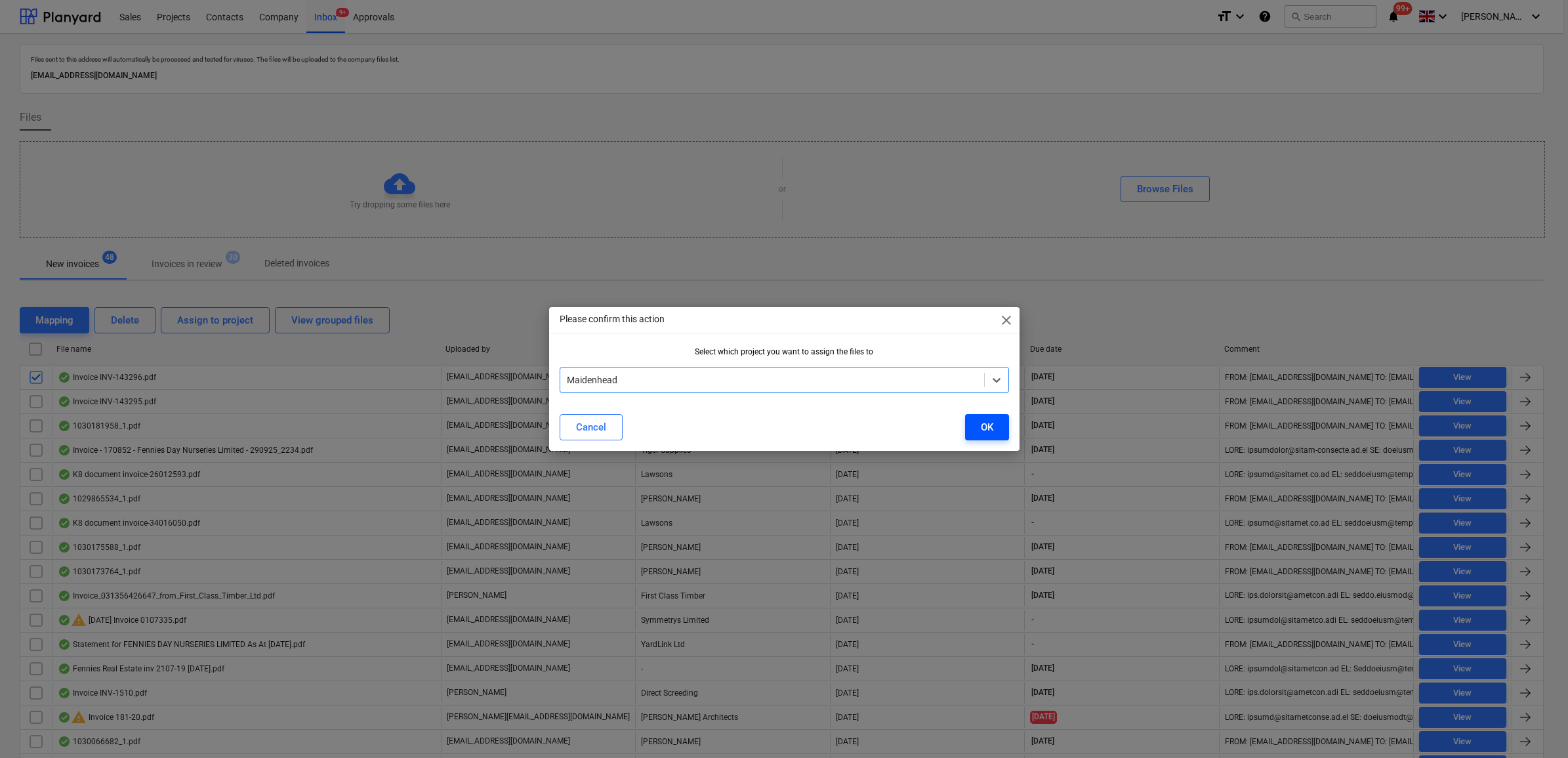
click at [1003, 430] on button "OK" at bounding box center [986, 426] width 44 height 26
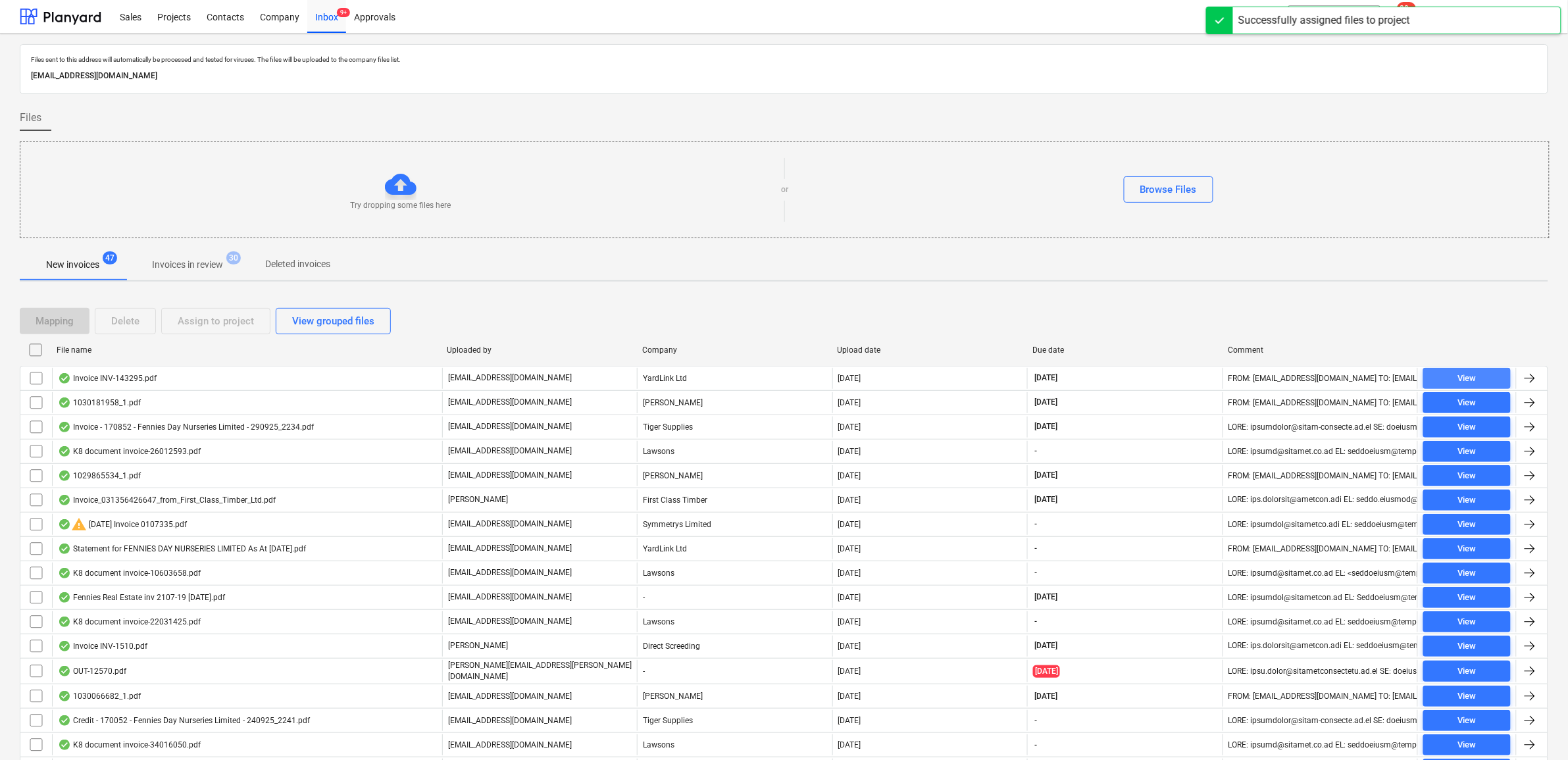
click at [1251, 375] on div "View" at bounding box center [1466, 378] width 19 height 15
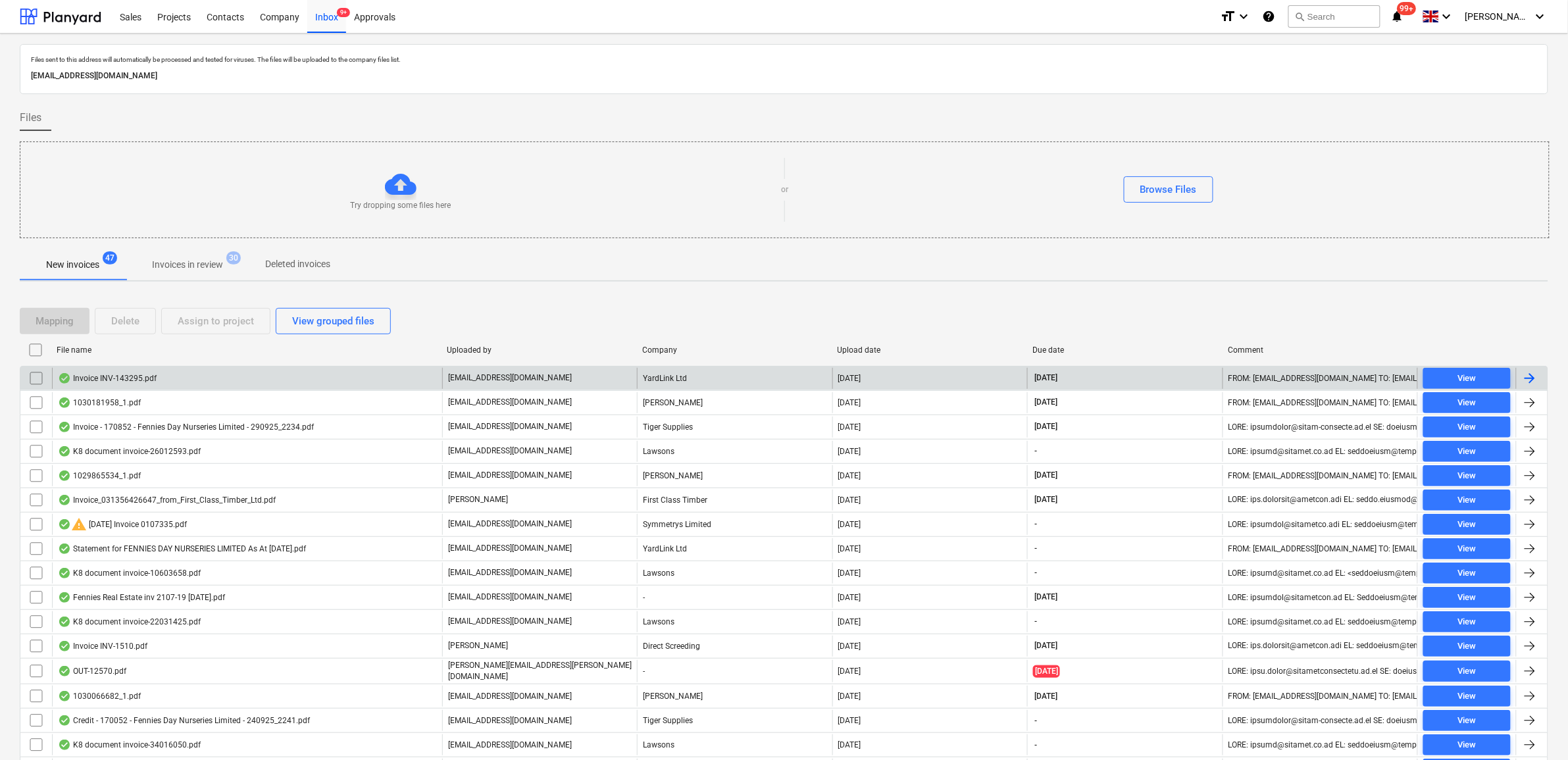
click at [28, 380] on input "checkbox" at bounding box center [37, 378] width 21 height 21
click at [199, 322] on div "Assign to project" at bounding box center [216, 320] width 76 height 17
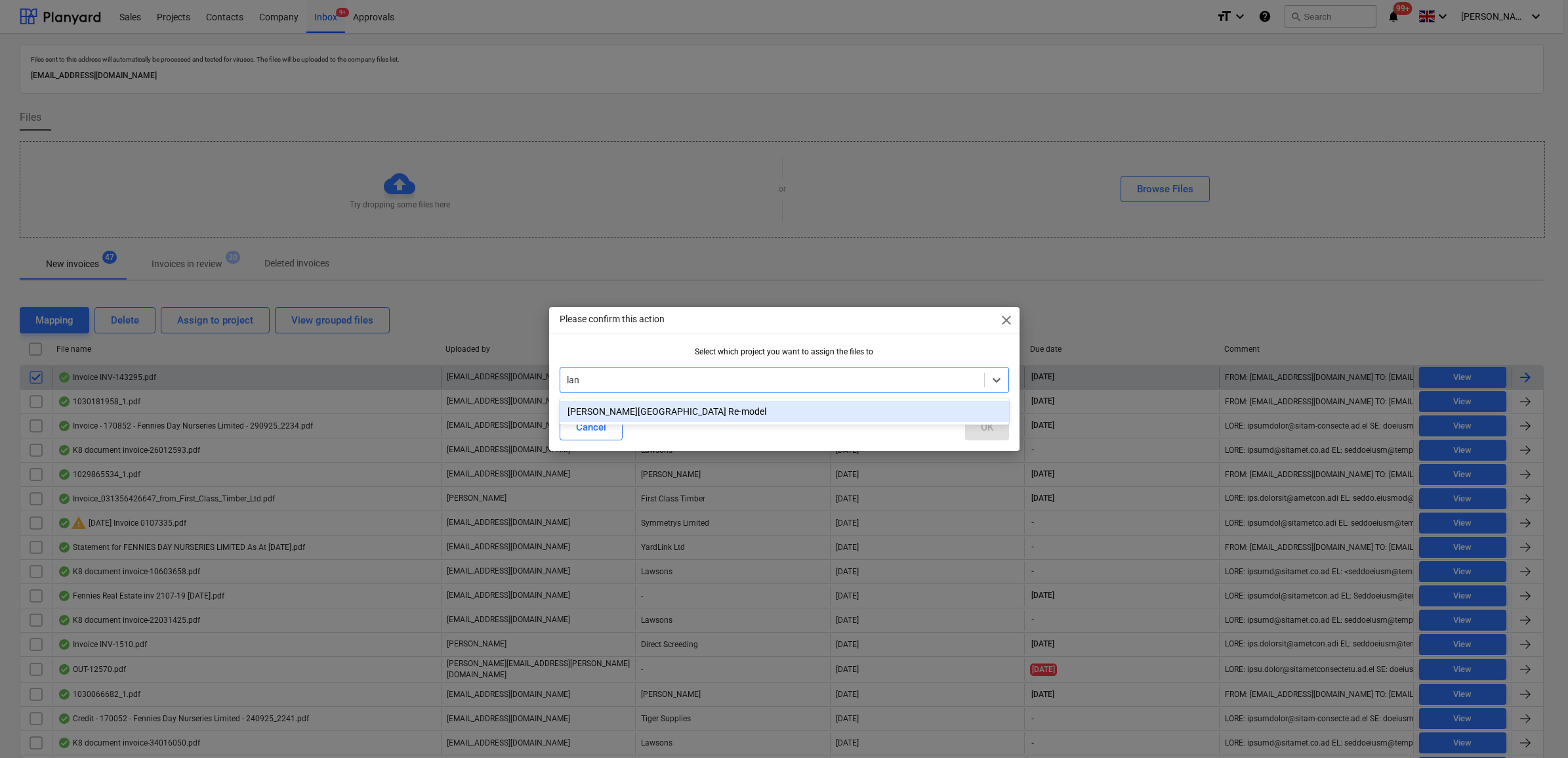
type input "lang"
click at [730, 411] on div "[PERSON_NAME][GEOGRAPHIC_DATA] Re-model" at bounding box center [784, 411] width 450 height 21
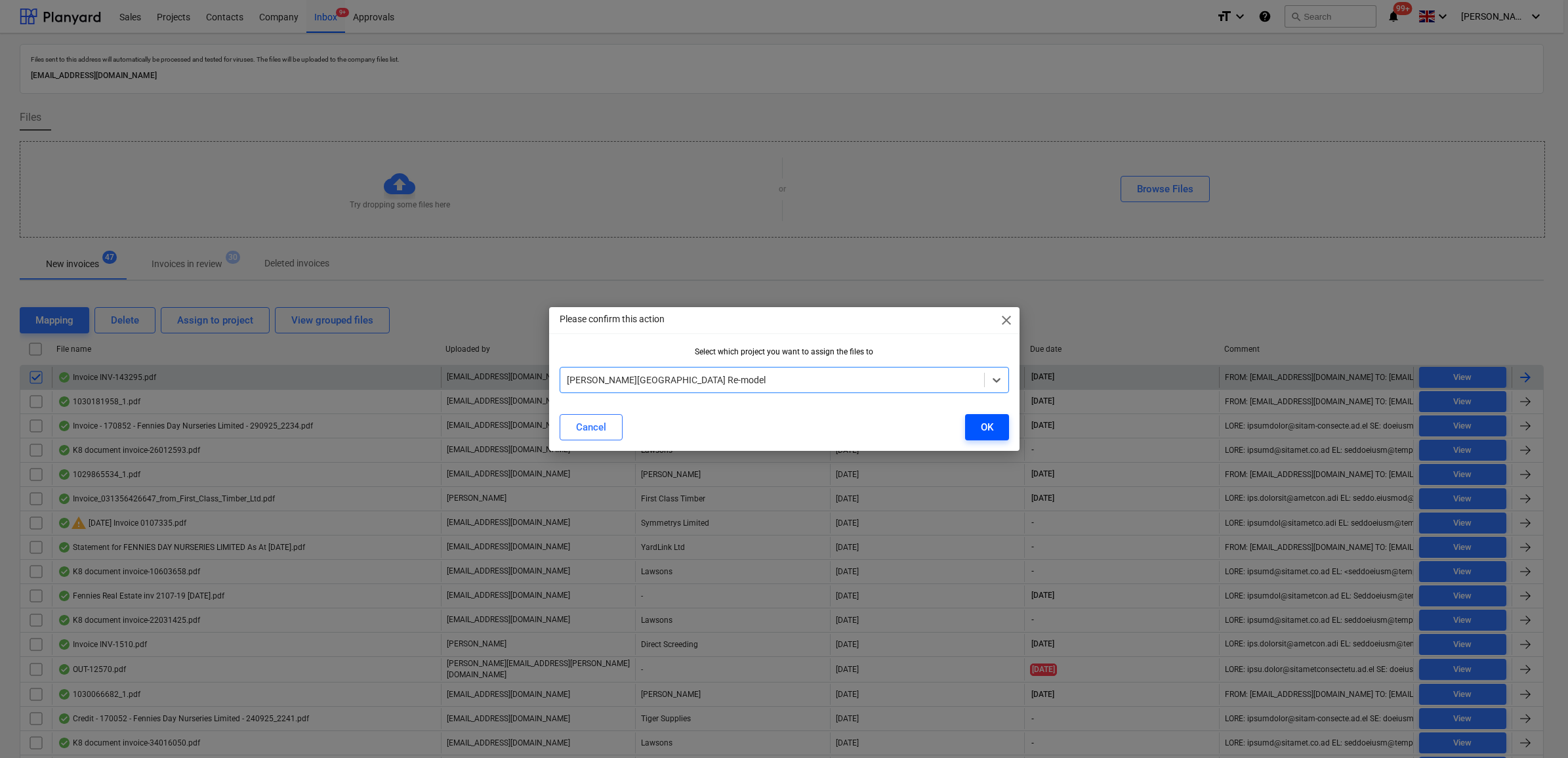
click at [998, 424] on button "OK" at bounding box center [986, 426] width 44 height 26
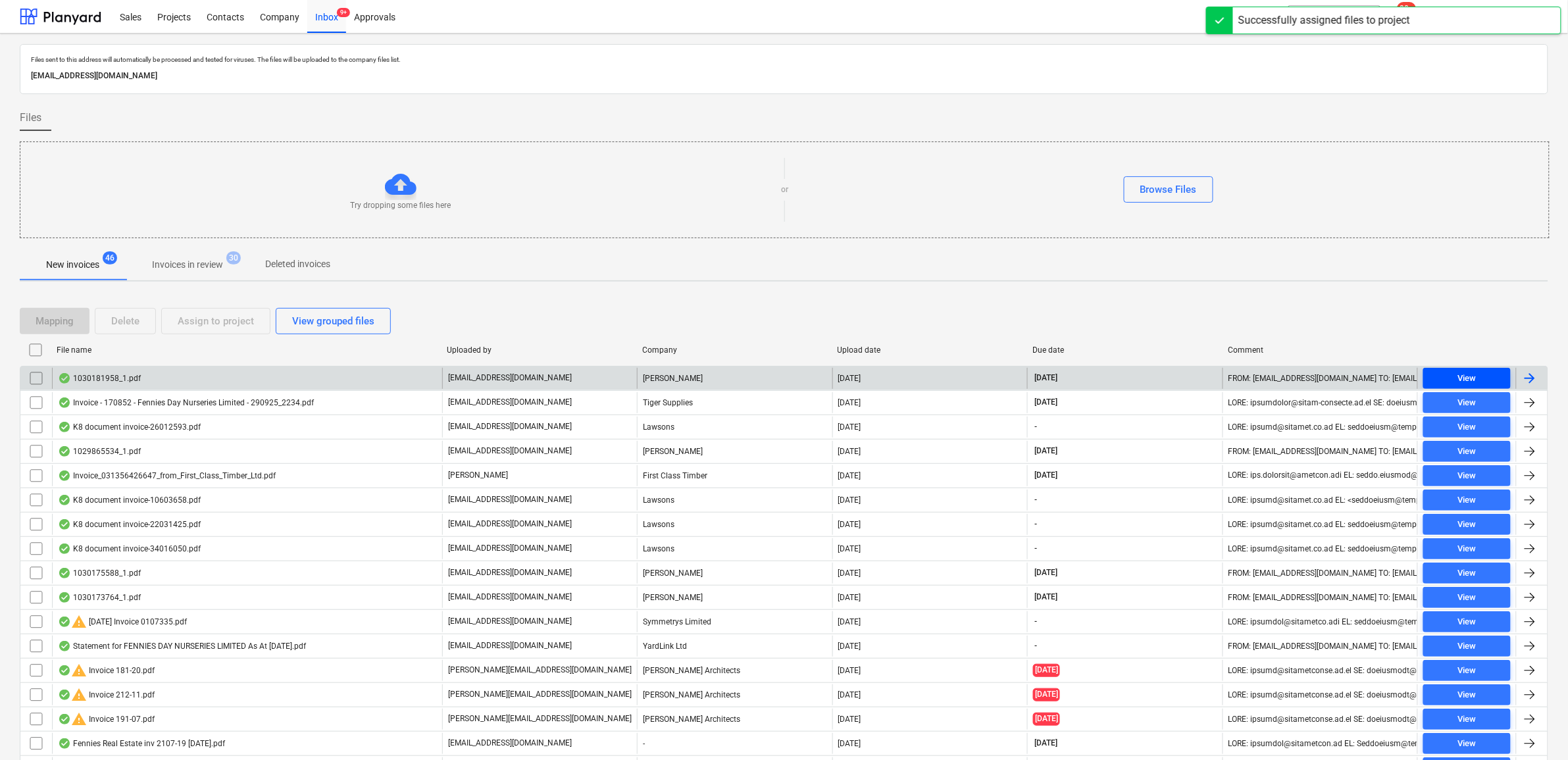
click at [1251, 378] on span "View" at bounding box center [1467, 378] width 77 height 15
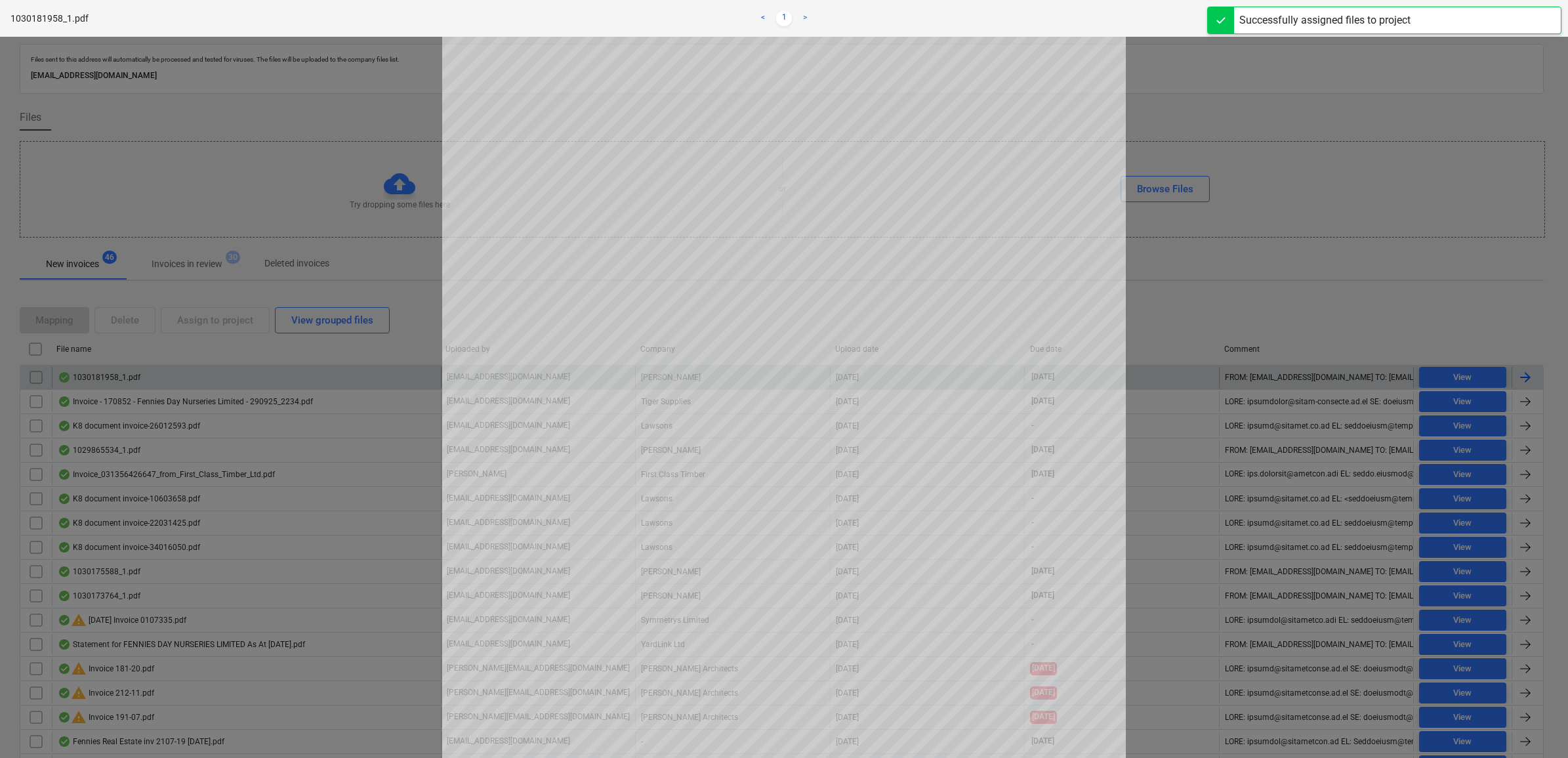
scroll to position [164, 0]
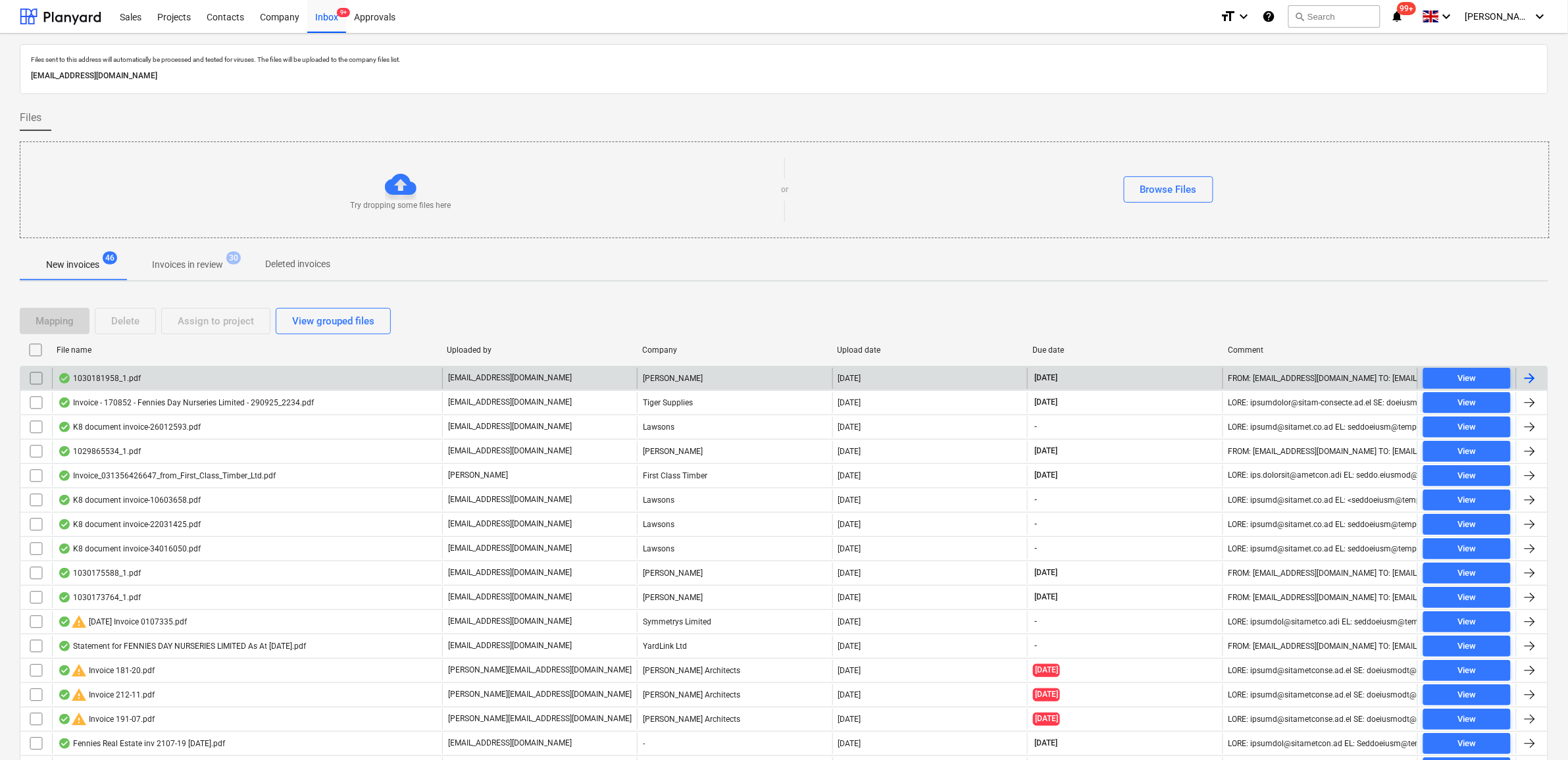
drag, startPoint x: 36, startPoint y: 379, endPoint x: 253, endPoint y: 320, distance: 224.9
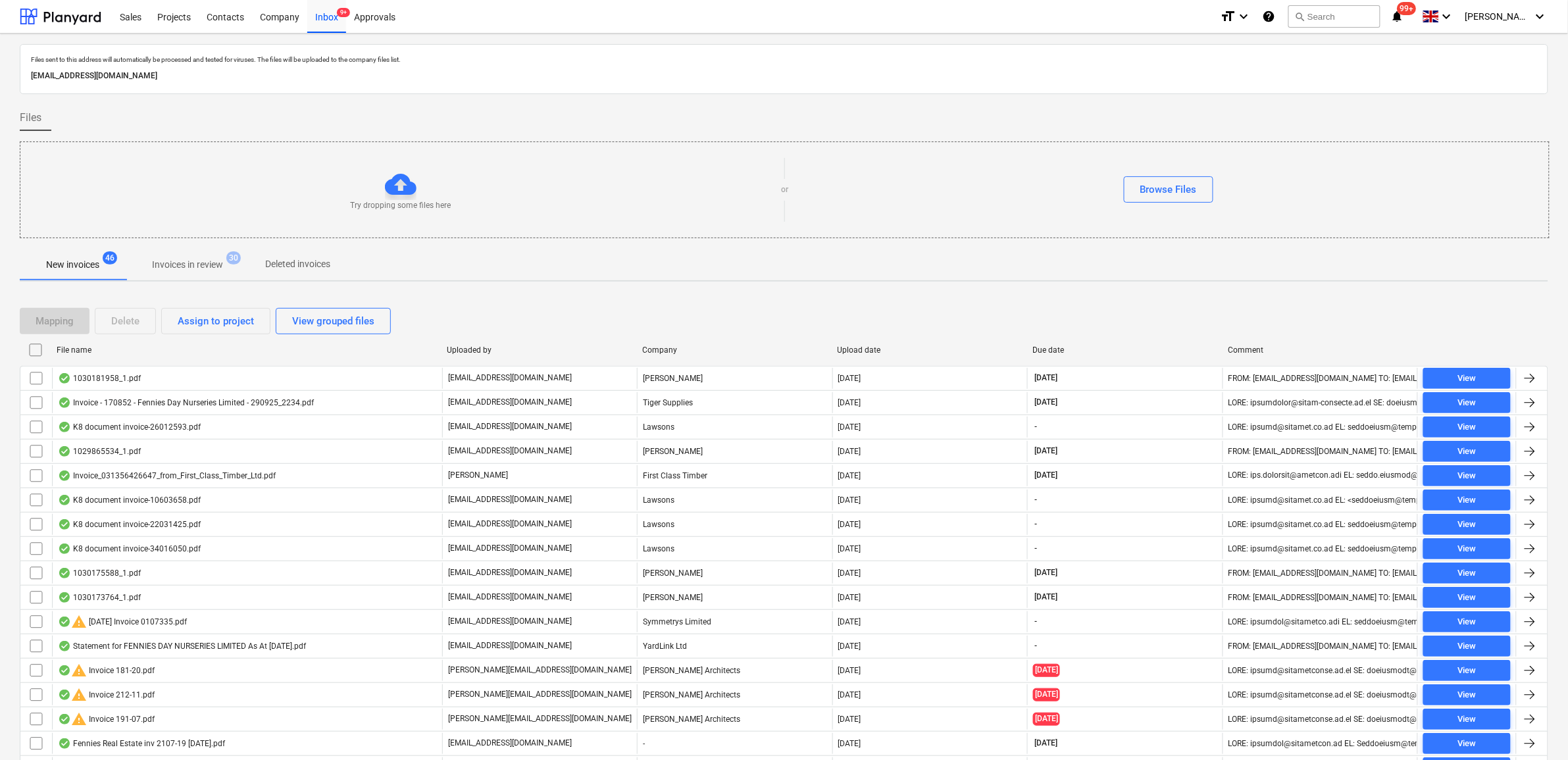
click at [37, 379] on input "checkbox" at bounding box center [37, 378] width 21 height 21
click at [252, 316] on button "Assign to project" at bounding box center [216, 320] width 109 height 26
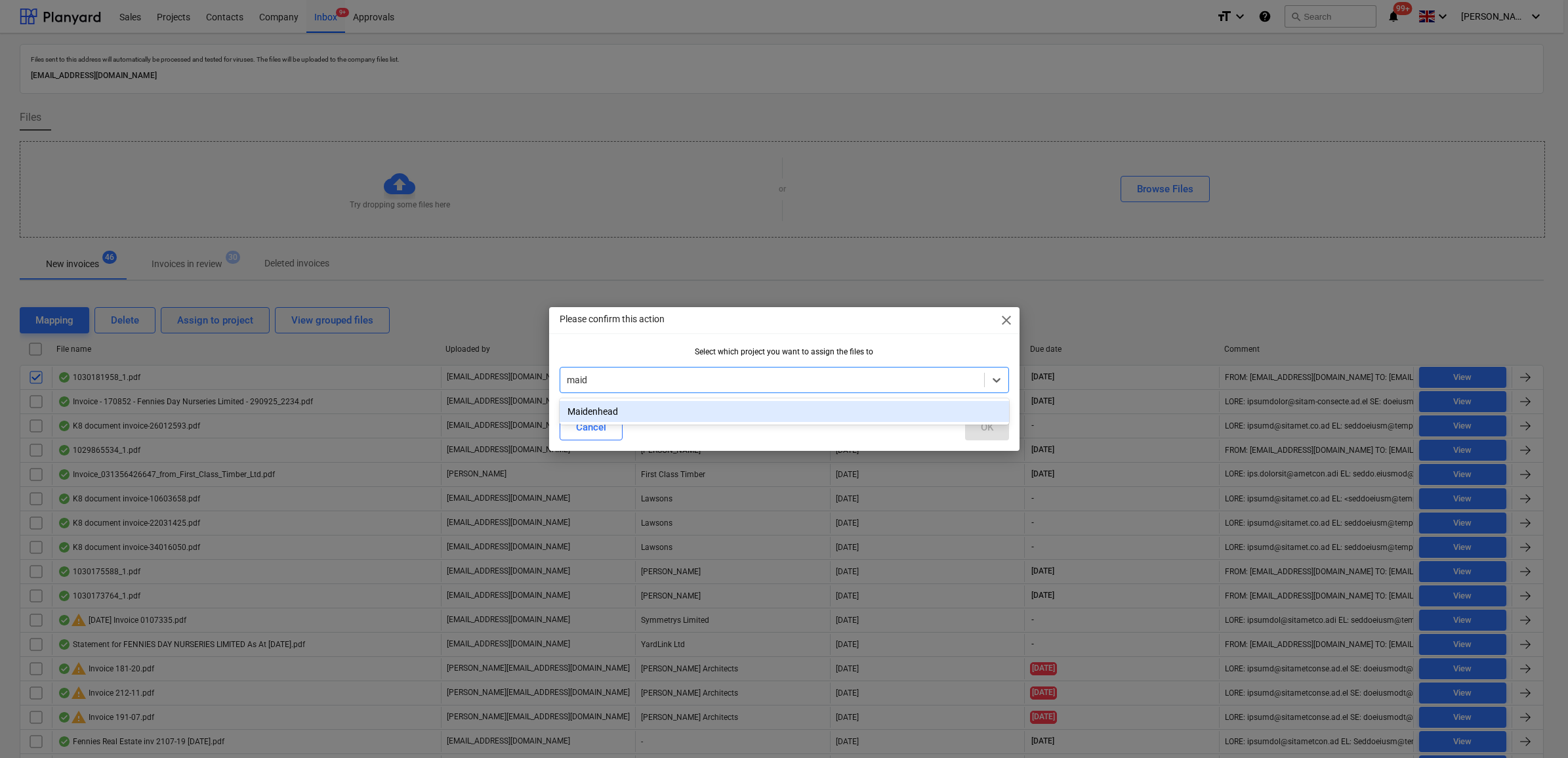
type input "maide"
click at [651, 403] on div "Maidenhead" at bounding box center [784, 411] width 450 height 21
click at [992, 436] on button "OK" at bounding box center [986, 426] width 44 height 26
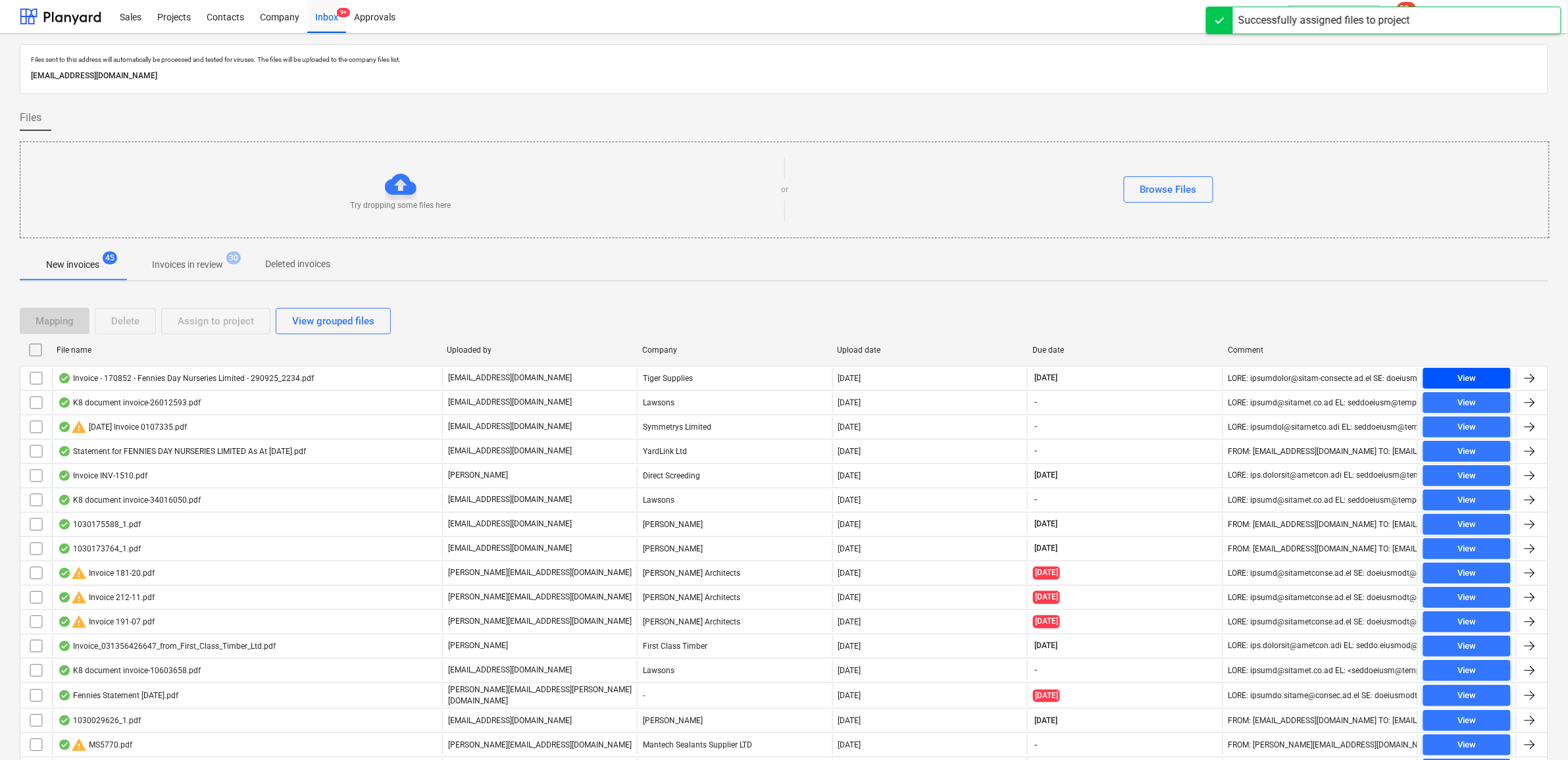
click at [1251, 379] on div "View" at bounding box center [1466, 378] width 19 height 15
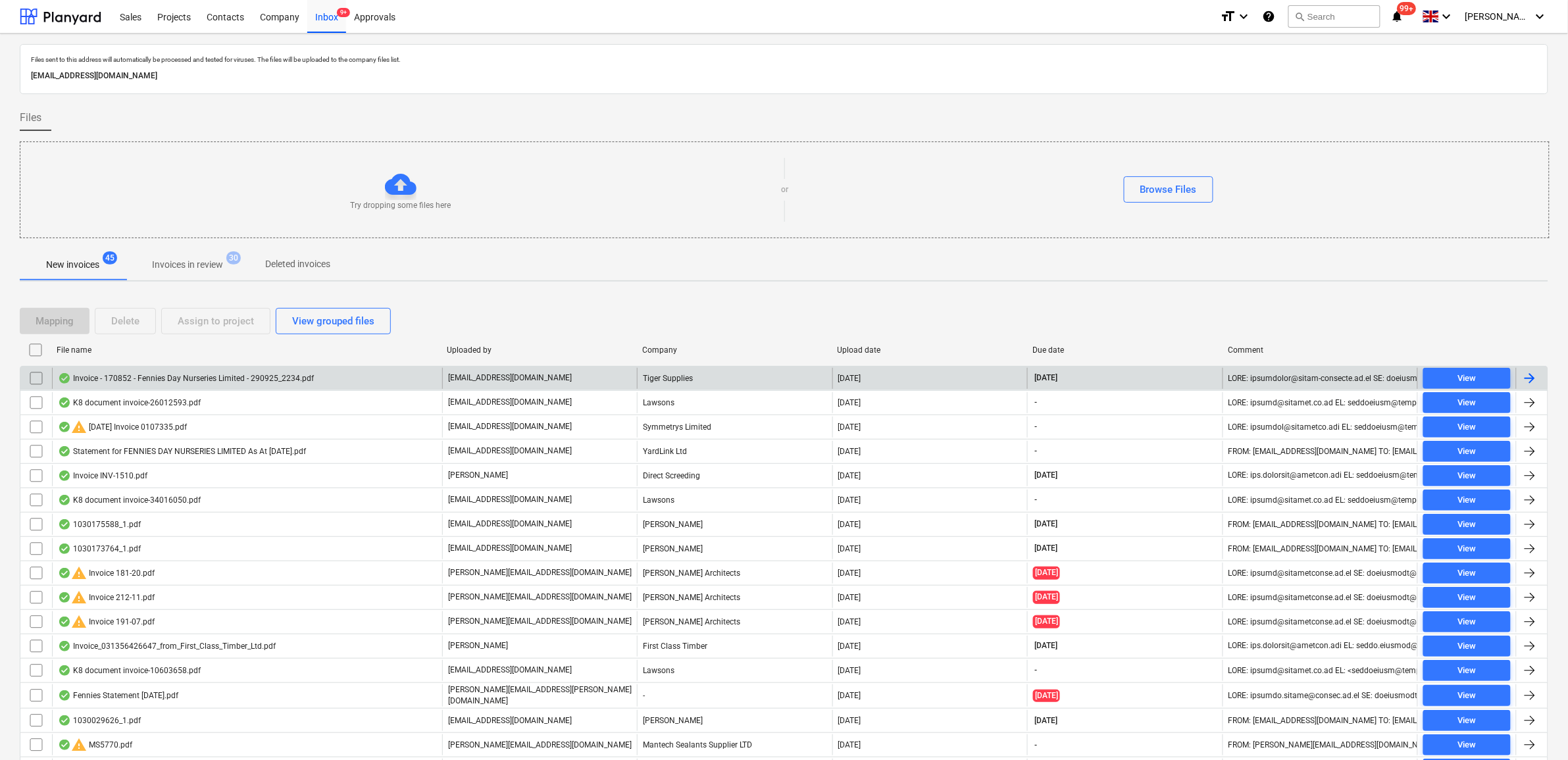
click at [30, 384] on input "checkbox" at bounding box center [37, 378] width 21 height 21
click at [228, 326] on div "Assign to project" at bounding box center [216, 320] width 76 height 17
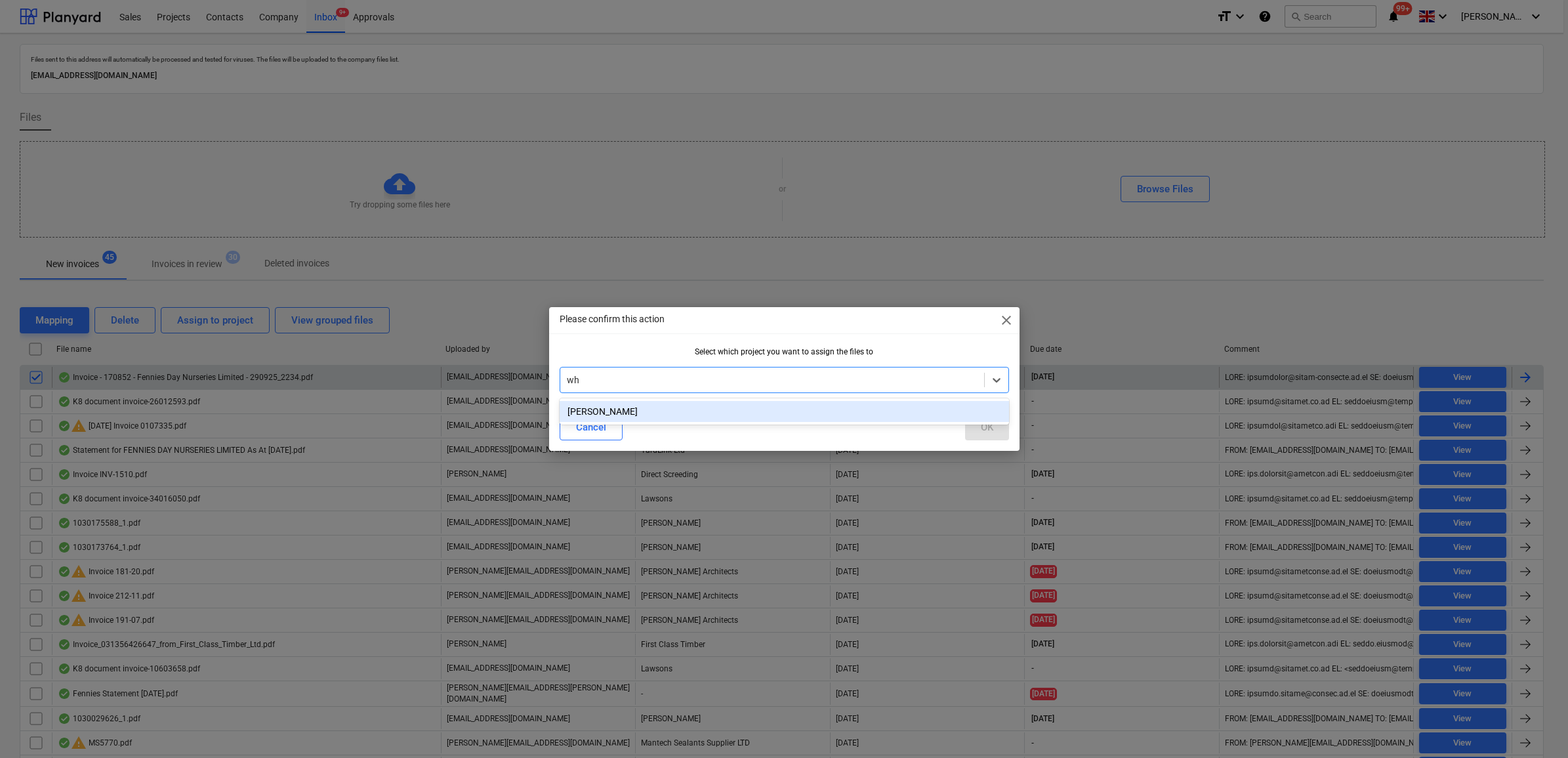
type input "whi"
click at [730, 416] on div "[PERSON_NAME]" at bounding box center [784, 411] width 450 height 21
click at [988, 424] on div "OK" at bounding box center [987, 426] width 12 height 17
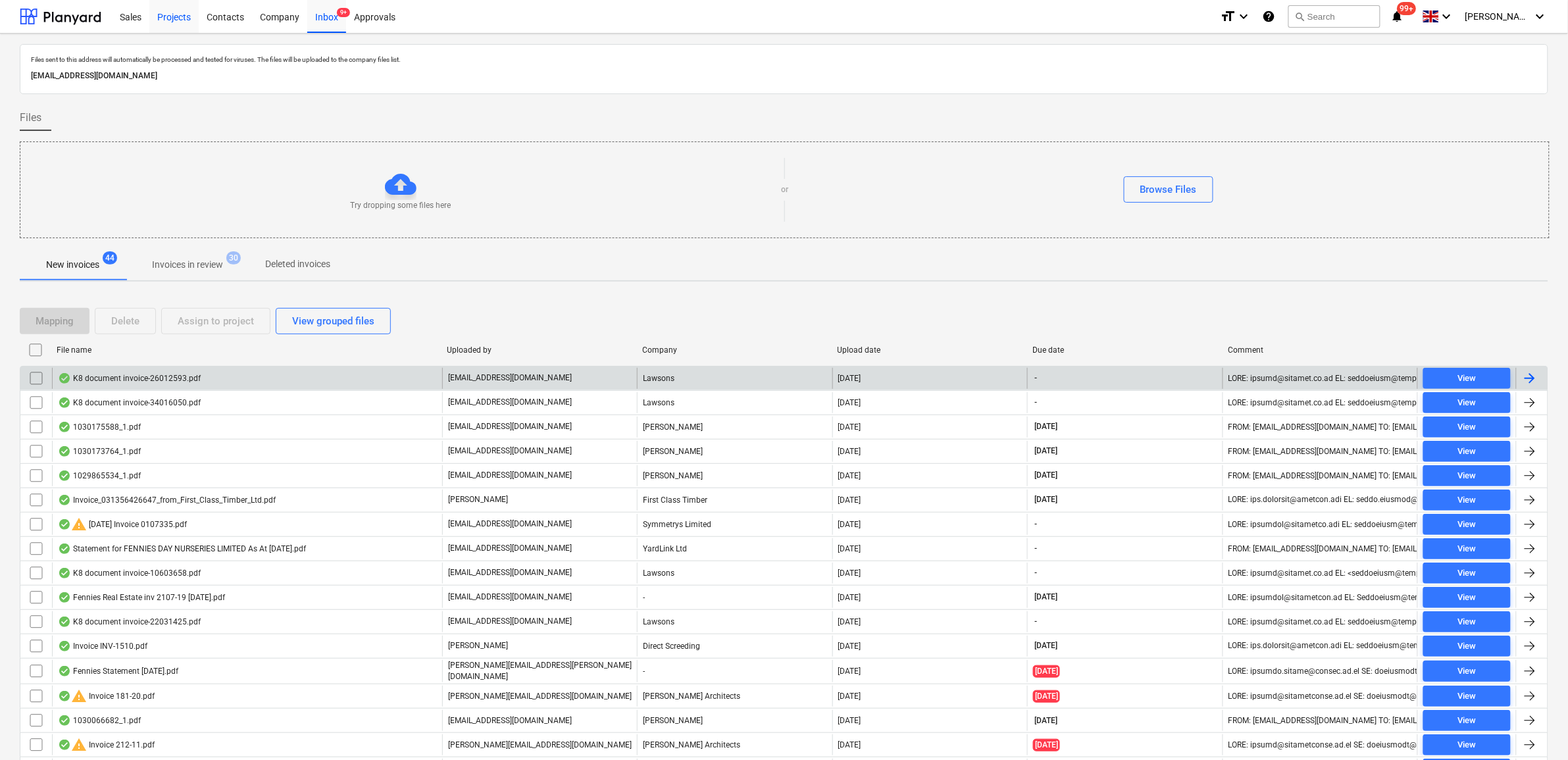
click at [178, 12] on div "Projects" at bounding box center [174, 16] width 49 height 34
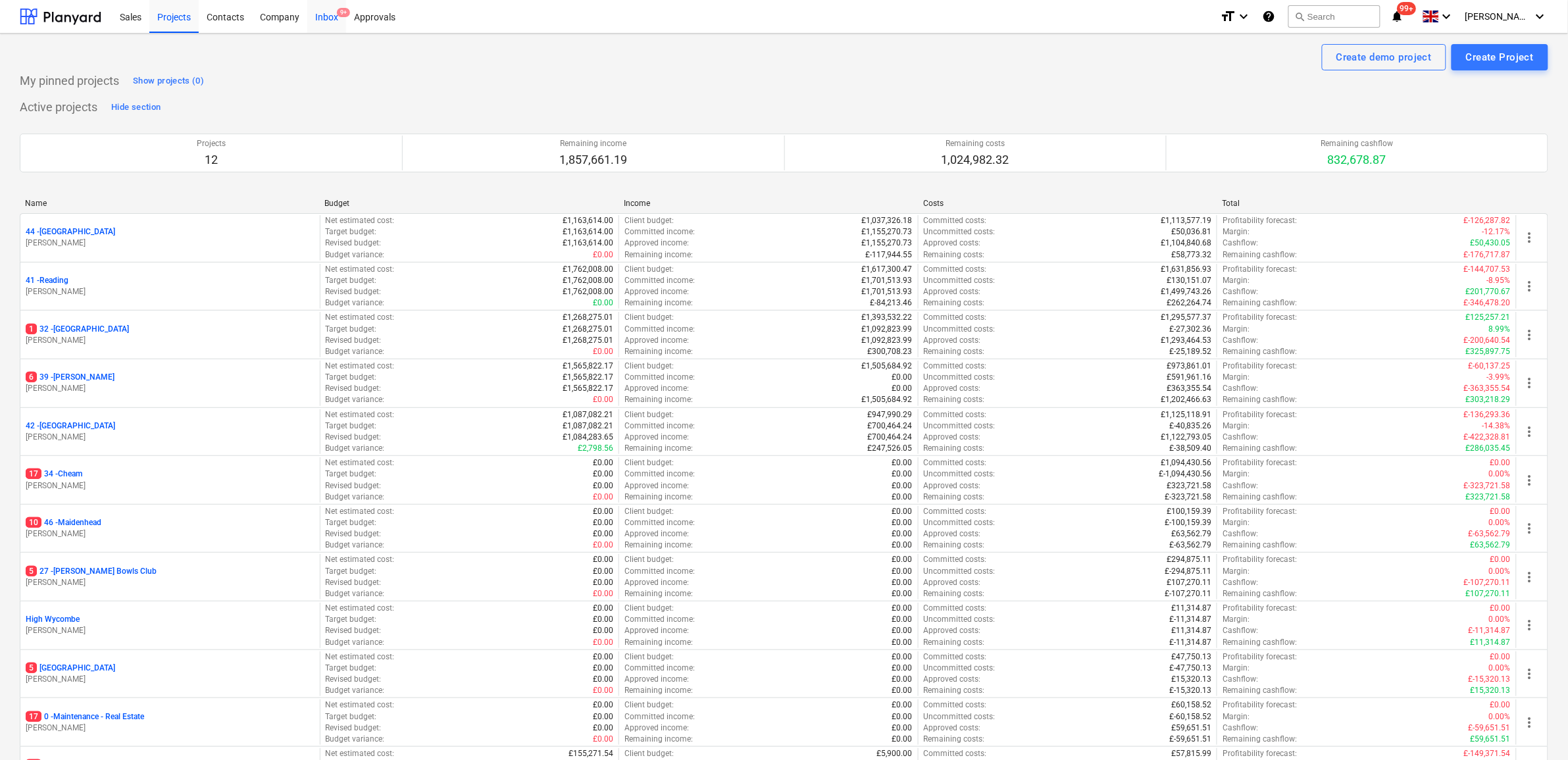
click at [324, 19] on div "Inbox 9+" at bounding box center [326, 16] width 38 height 34
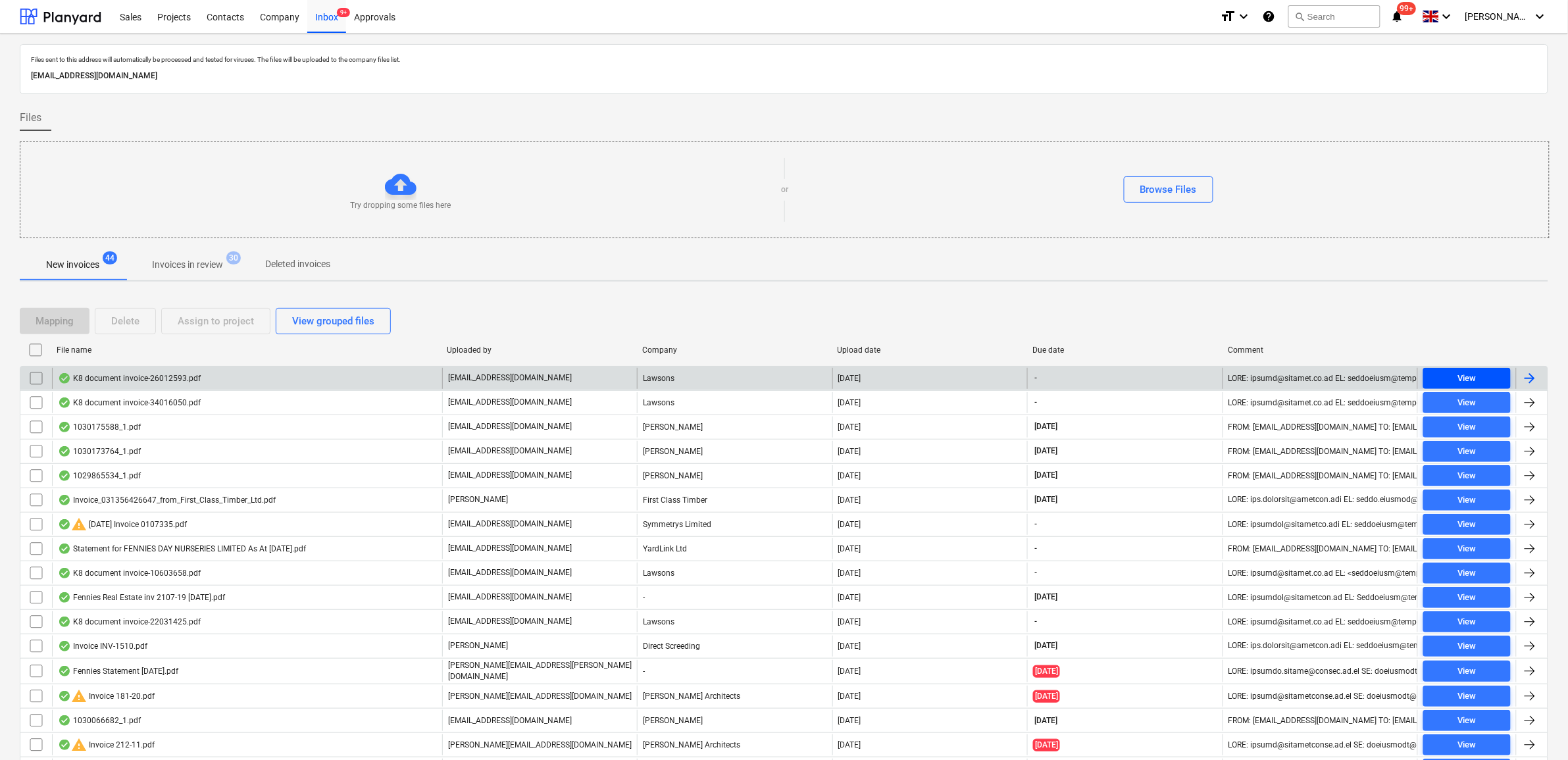
click at [1251, 379] on span "View" at bounding box center [1467, 378] width 77 height 15
click at [39, 379] on input "checkbox" at bounding box center [37, 378] width 21 height 21
click at [185, 325] on div "Assign to project" at bounding box center [216, 320] width 76 height 17
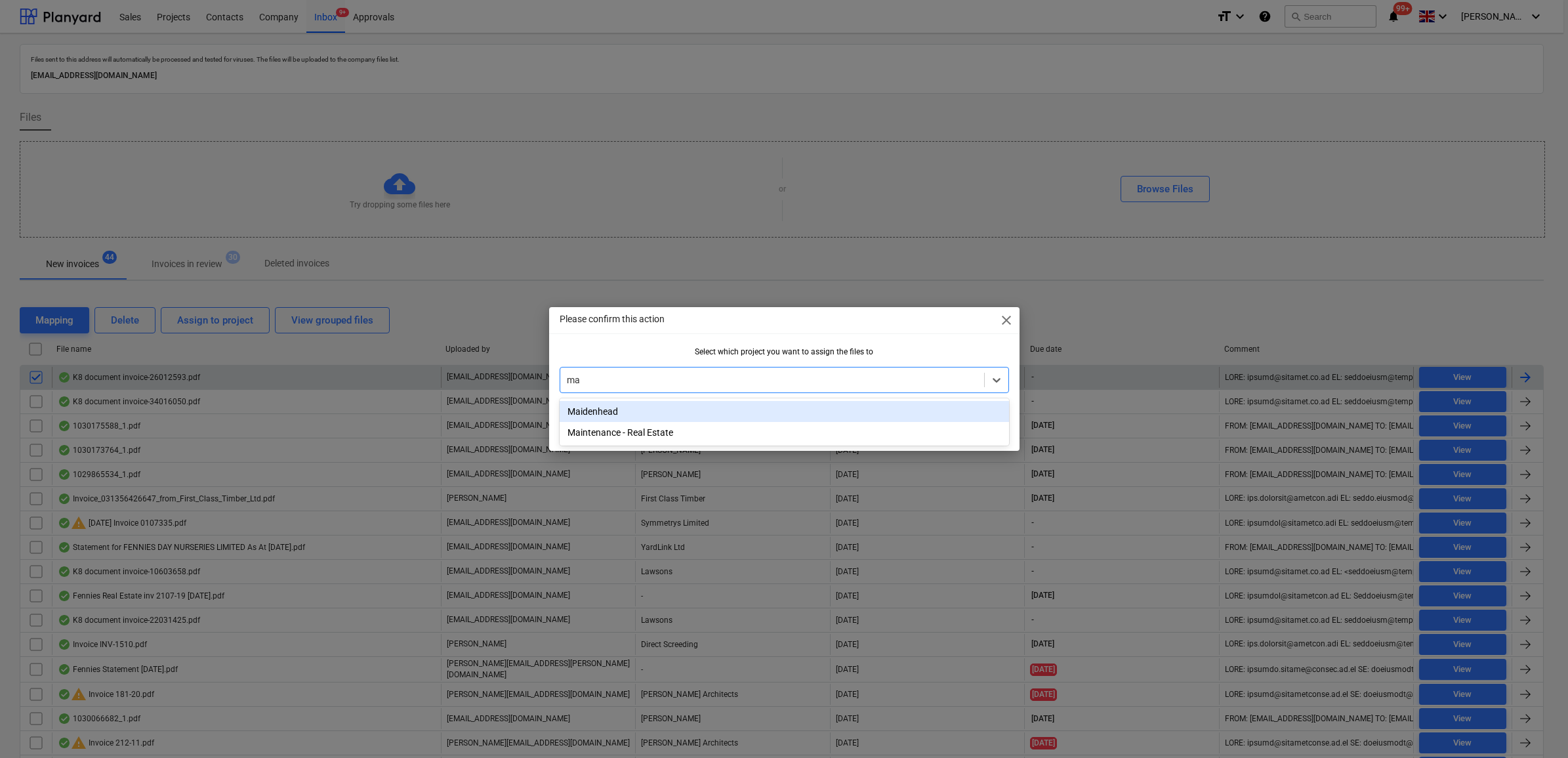
type input "mai"
click at [795, 410] on div "Maidenhead" at bounding box center [784, 411] width 450 height 21
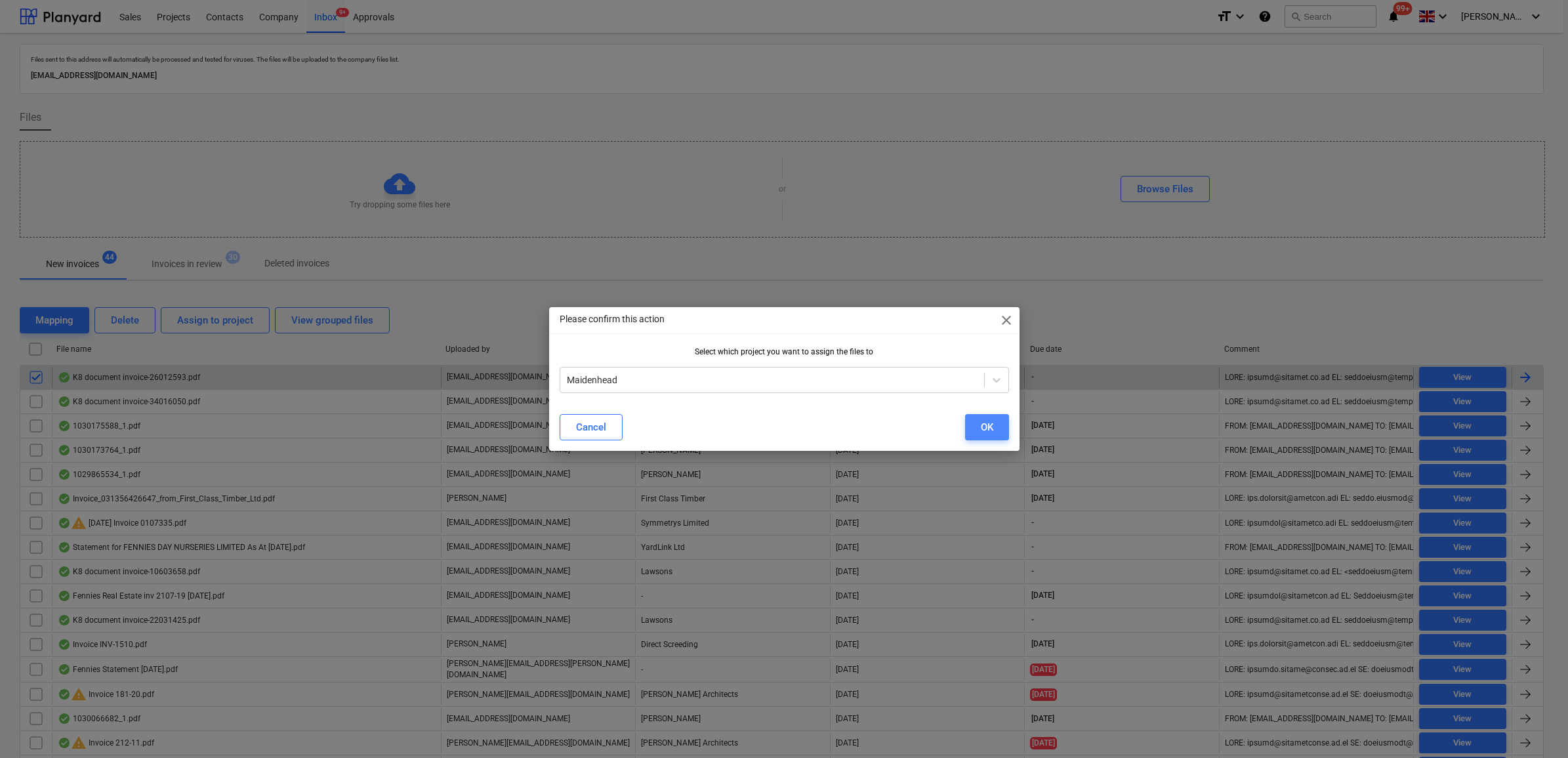
click at [998, 424] on button "OK" at bounding box center [986, 426] width 44 height 26
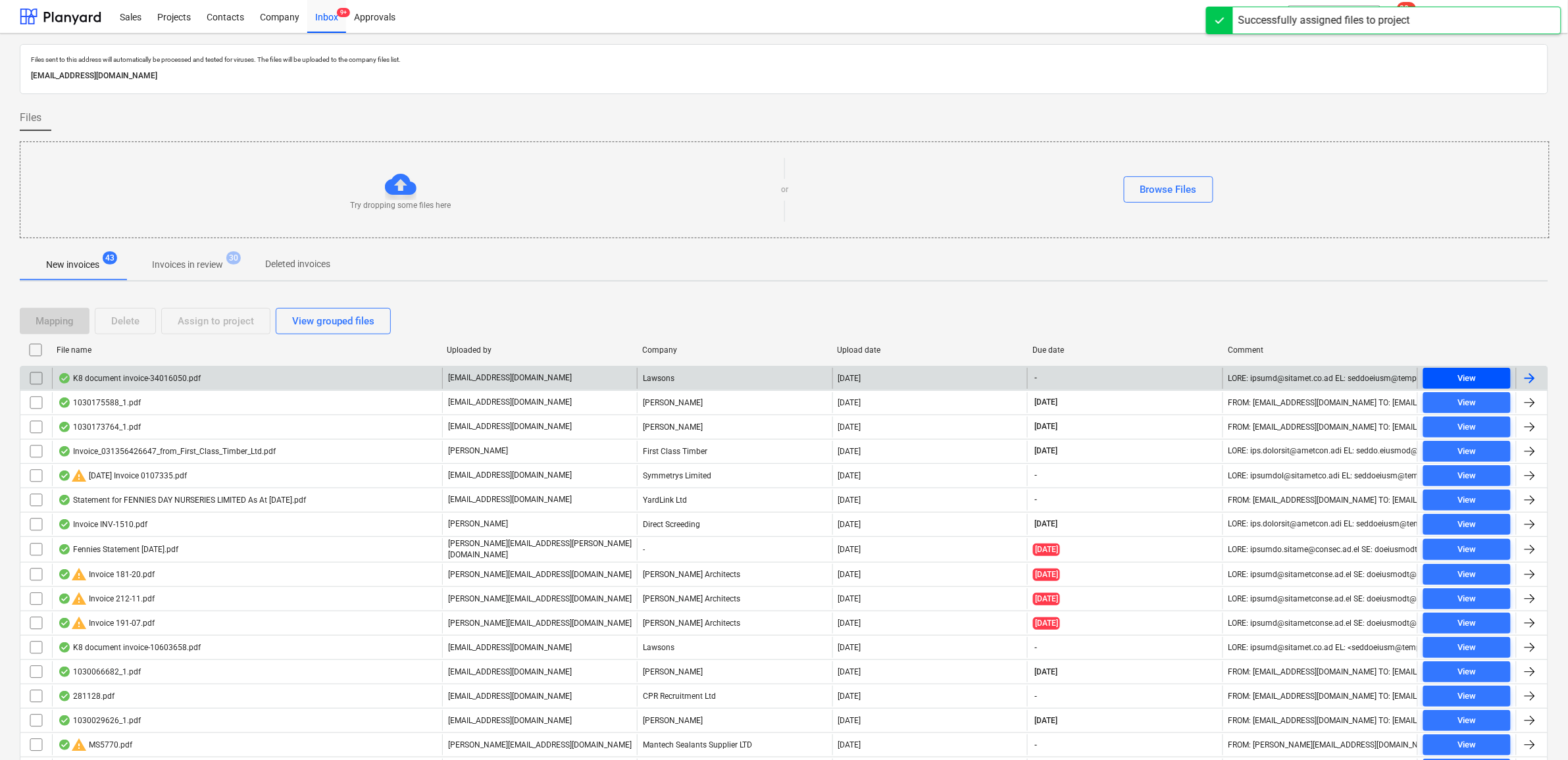
click at [1251, 375] on div "View" at bounding box center [1466, 378] width 19 height 15
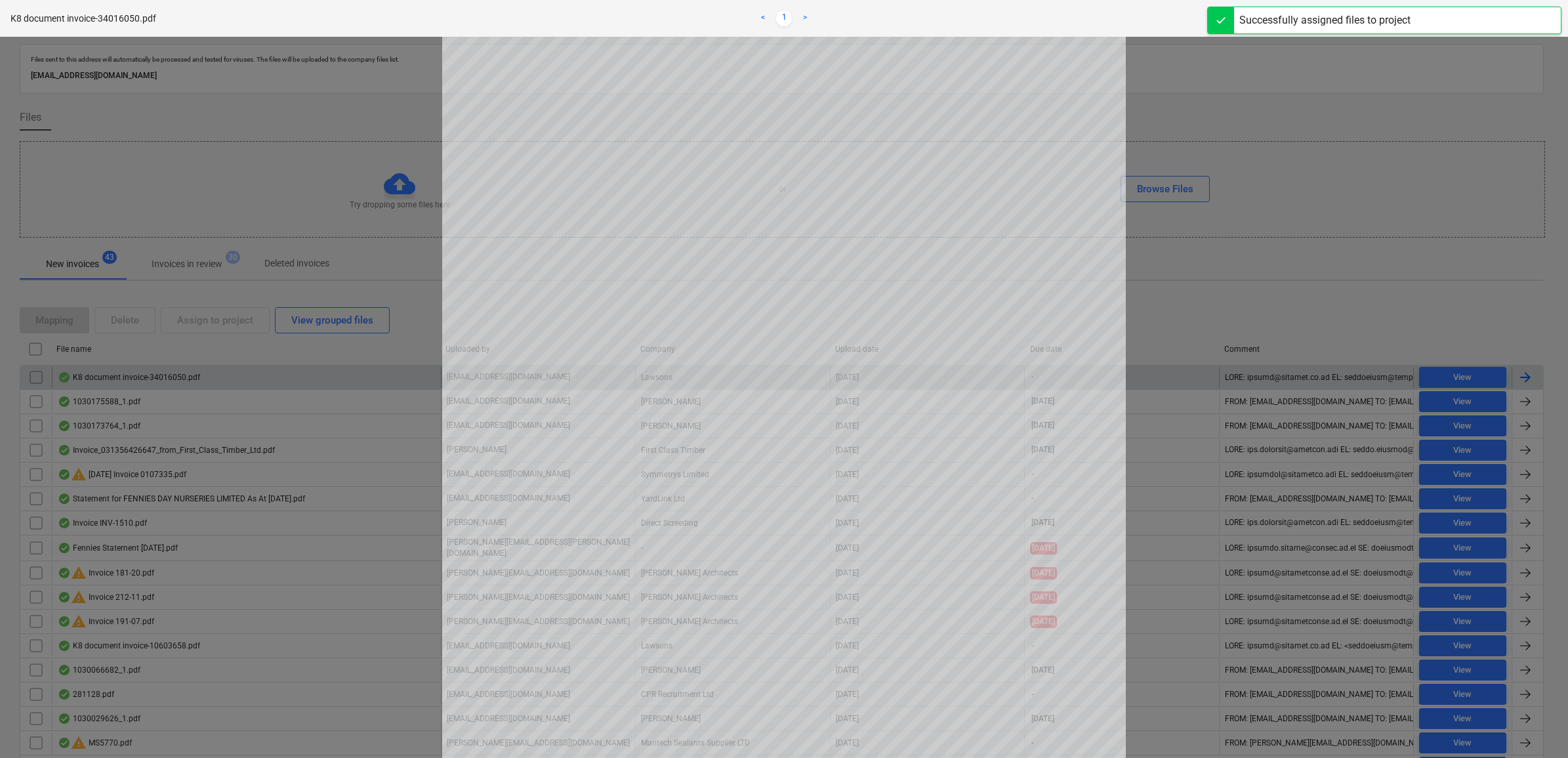
scroll to position [246, 0]
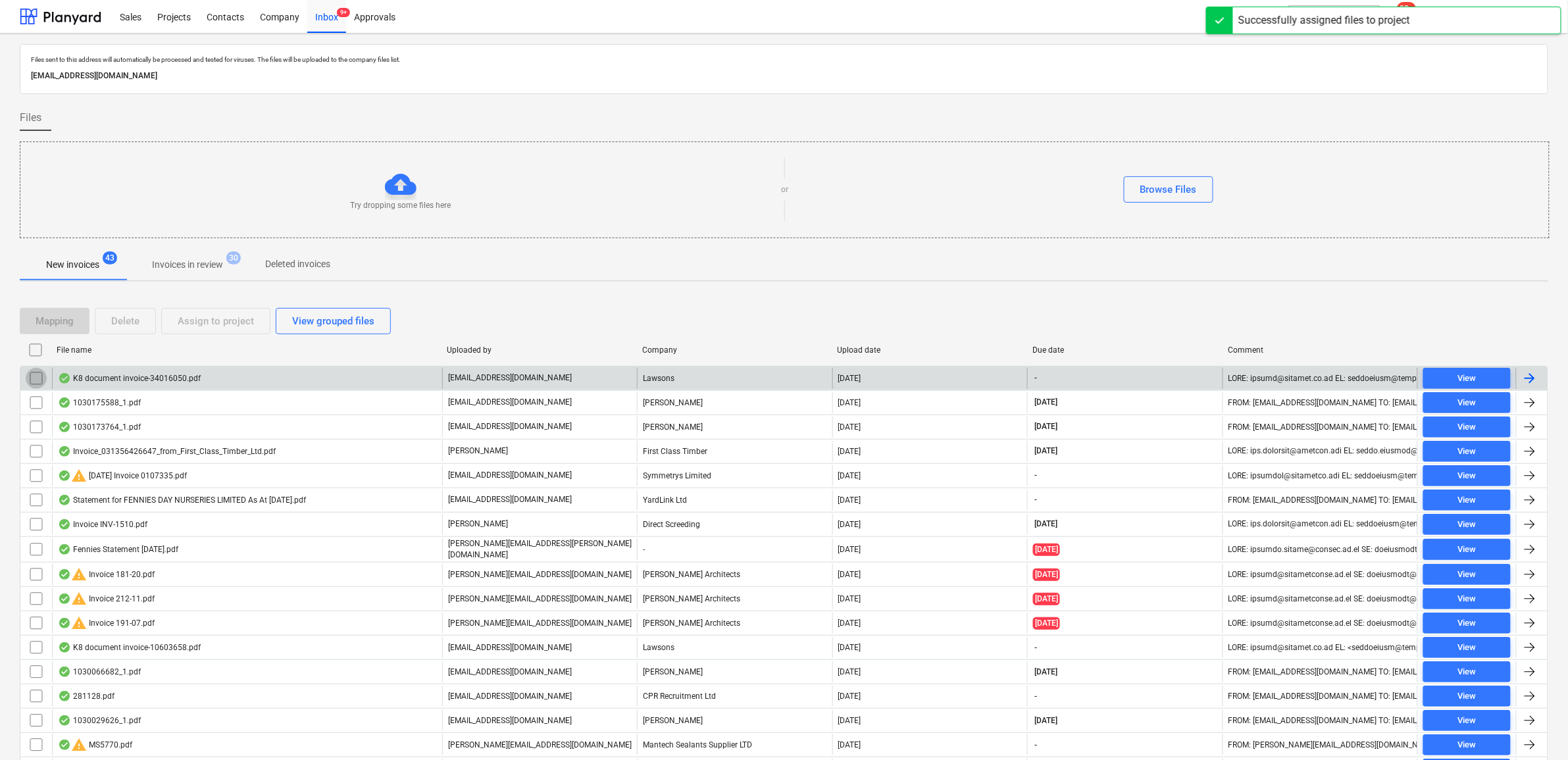
click at [36, 376] on input "checkbox" at bounding box center [37, 378] width 21 height 21
click at [217, 325] on div "Assign to project" at bounding box center [216, 320] width 76 height 17
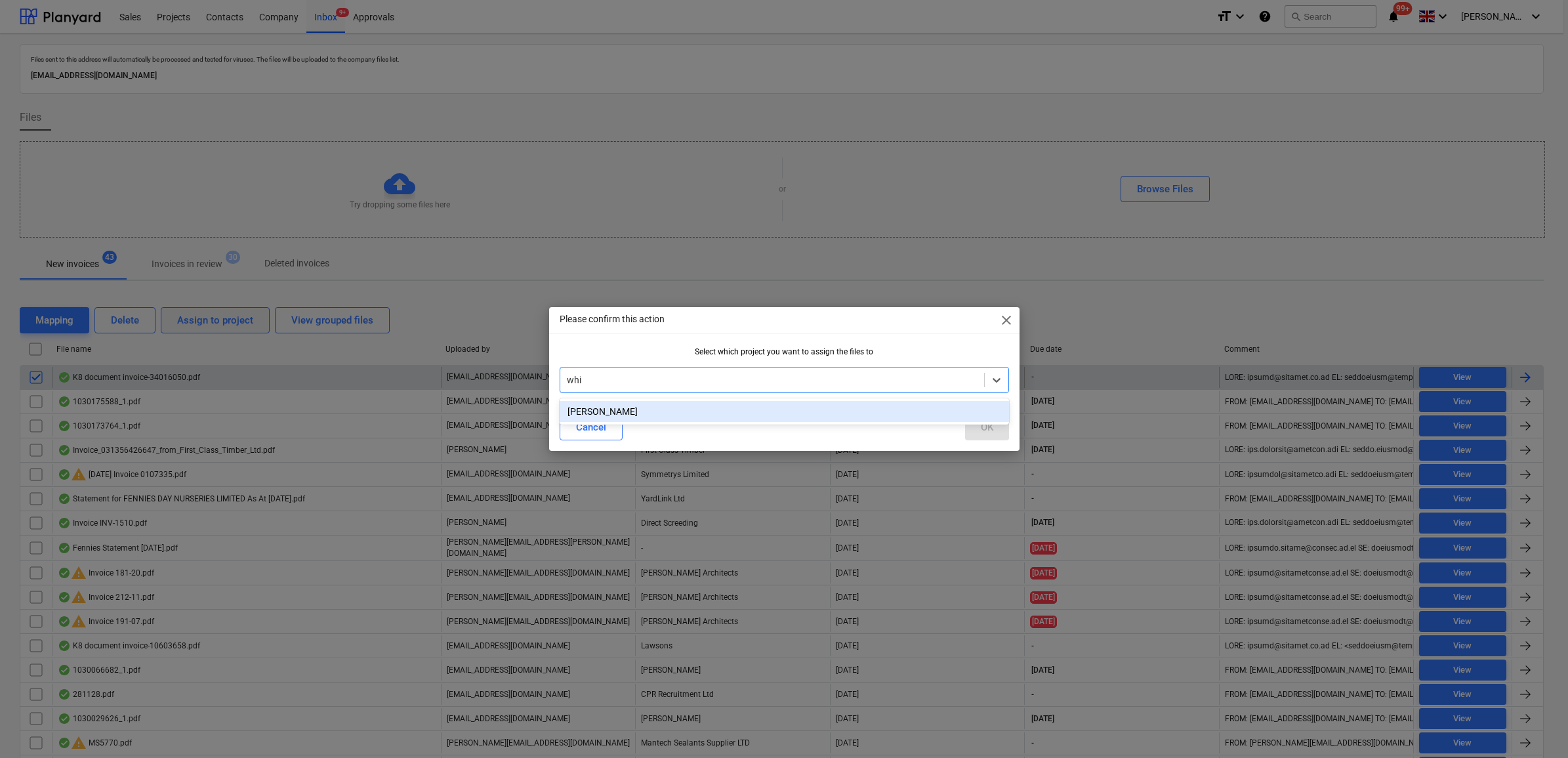
type input "whit"
click at [684, 403] on div "[PERSON_NAME]" at bounding box center [784, 411] width 450 height 21
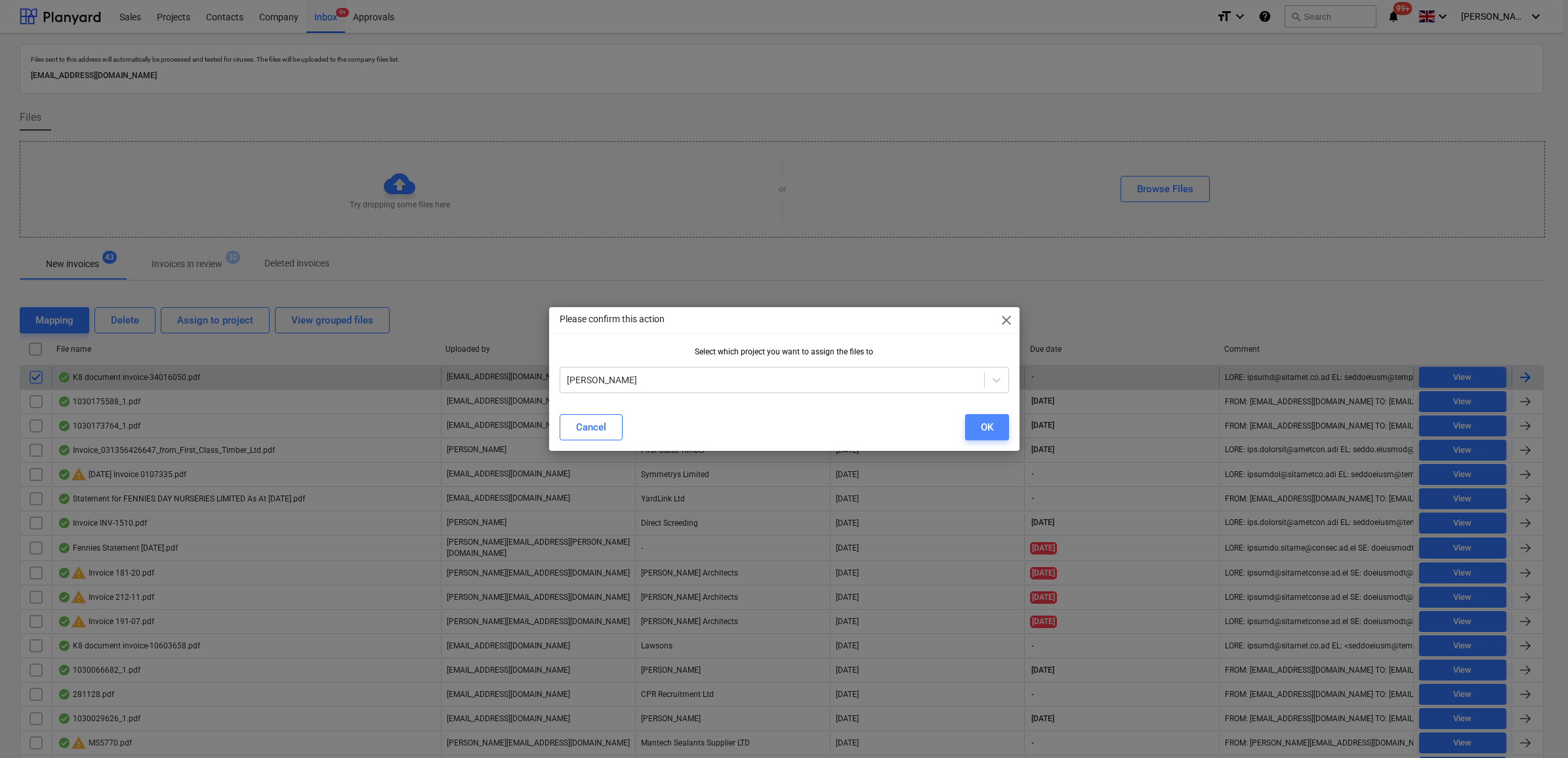
click at [992, 423] on div "OK" at bounding box center [987, 426] width 12 height 17
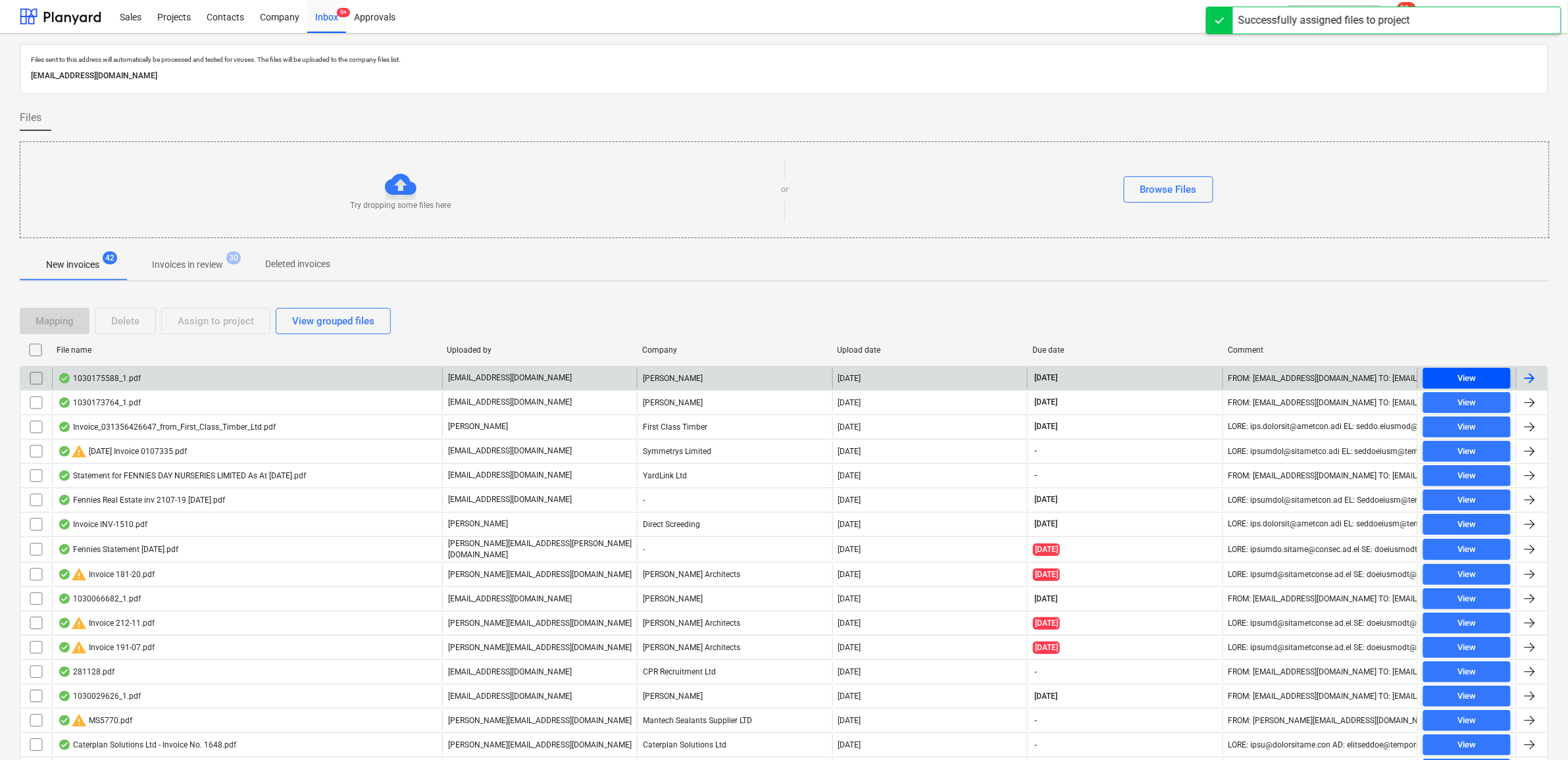
click at [1251, 379] on div "View" at bounding box center [1466, 378] width 19 height 15
click at [29, 380] on input "checkbox" at bounding box center [37, 378] width 21 height 21
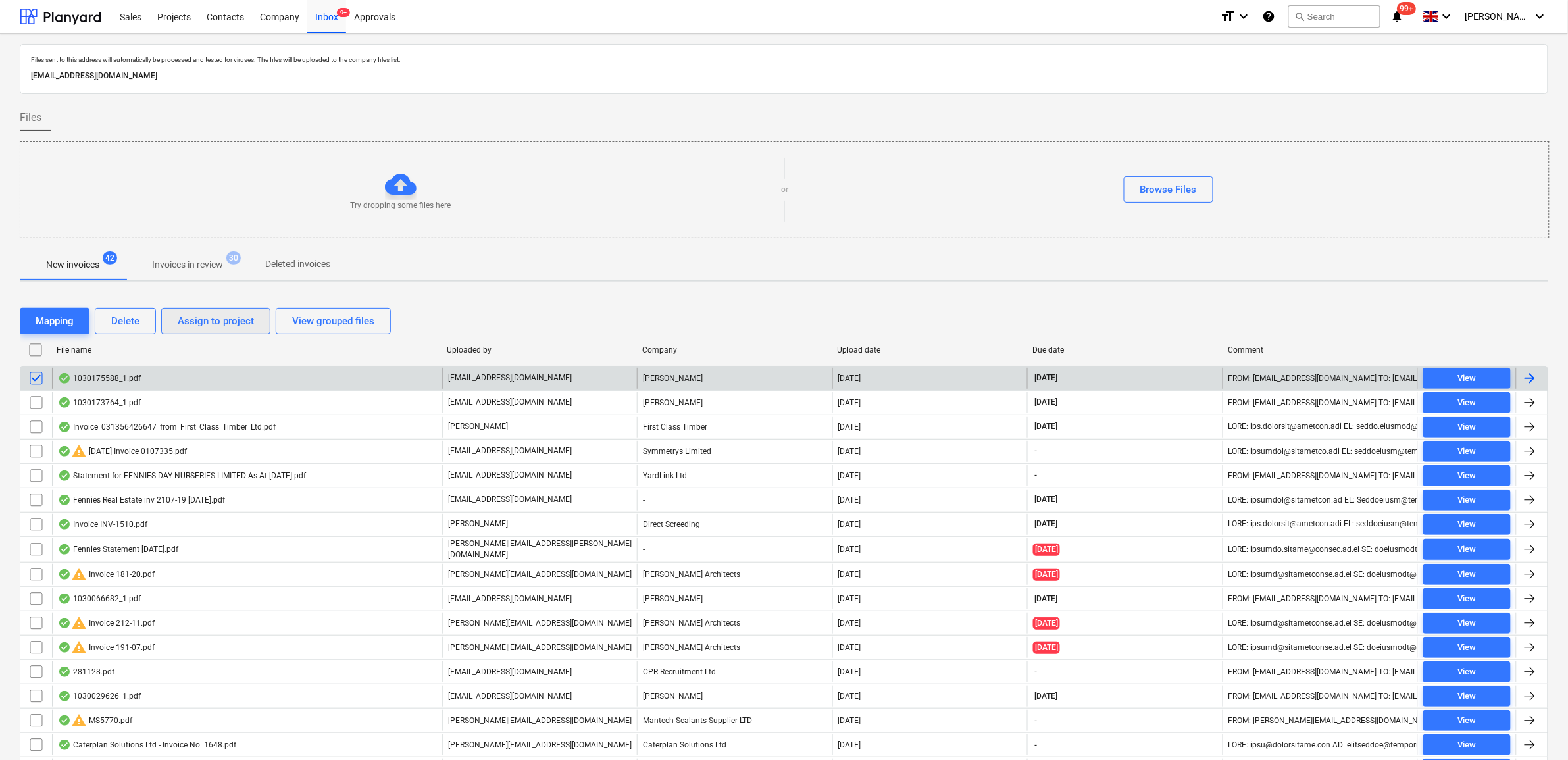
click at [199, 329] on div "Assign to project" at bounding box center [216, 320] width 76 height 17
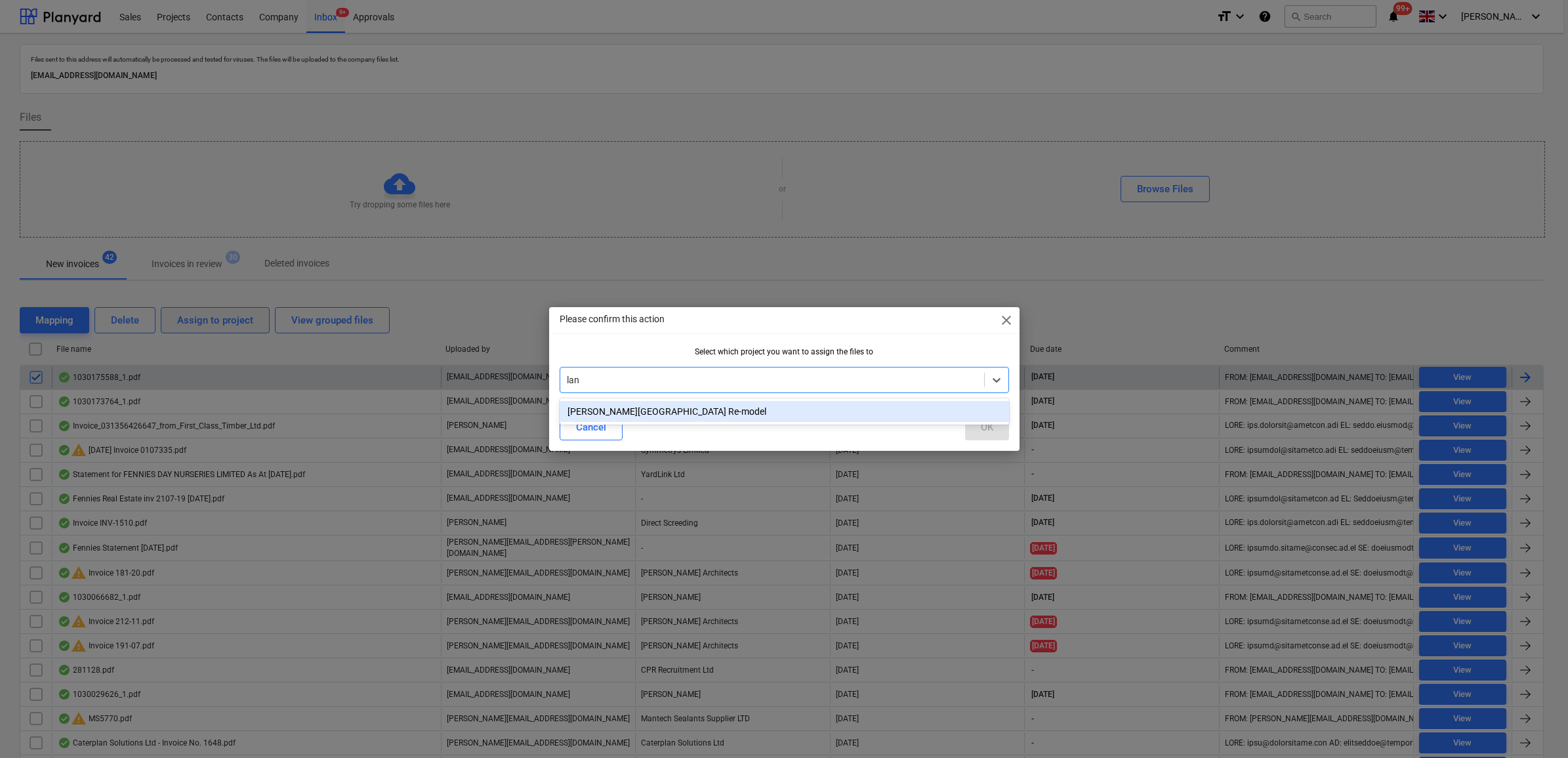
type input "lang"
click at [810, 414] on div "[PERSON_NAME][GEOGRAPHIC_DATA] Re-model" at bounding box center [784, 411] width 450 height 21
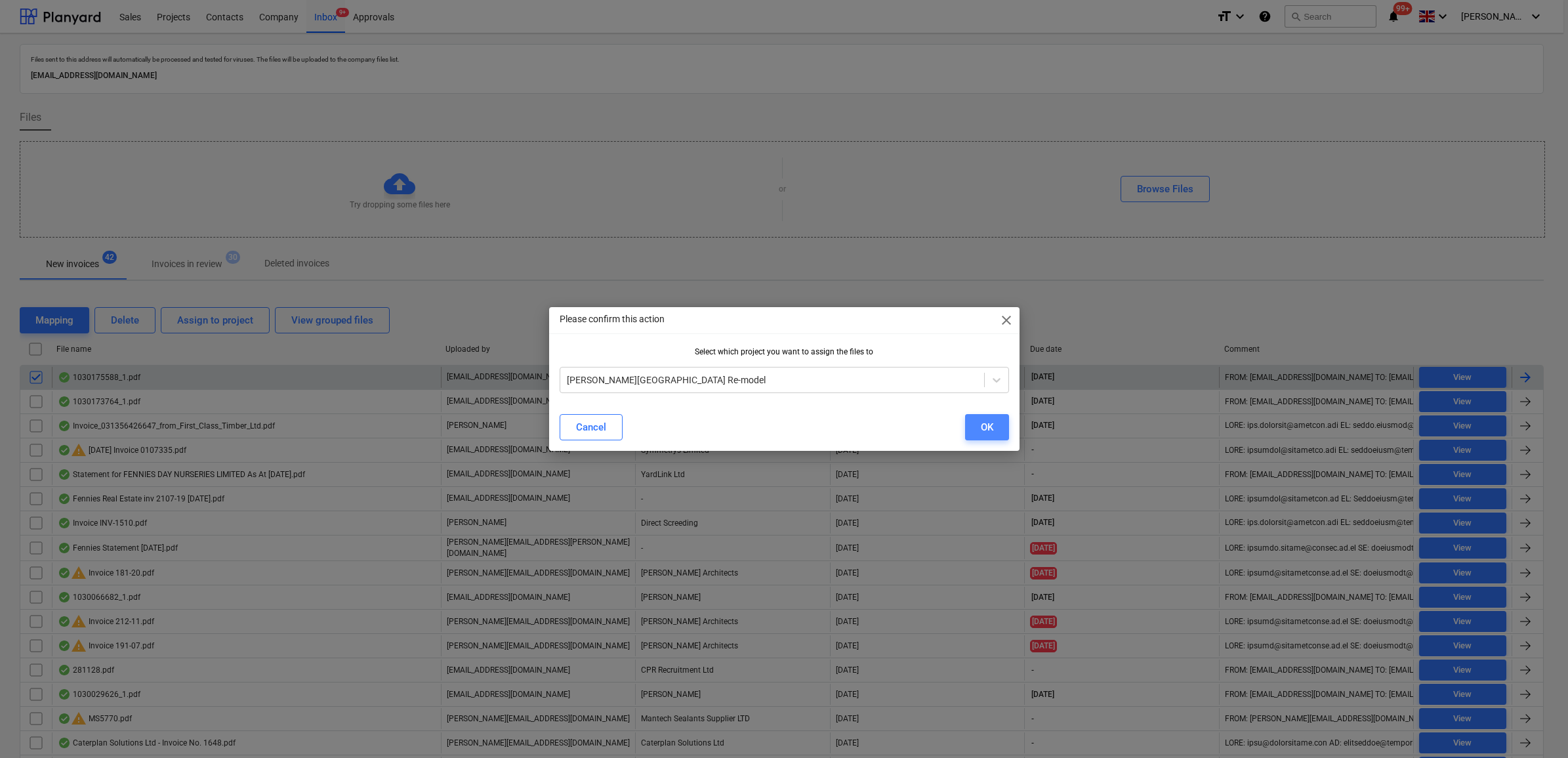
click at [981, 427] on div "OK" at bounding box center [987, 426] width 12 height 17
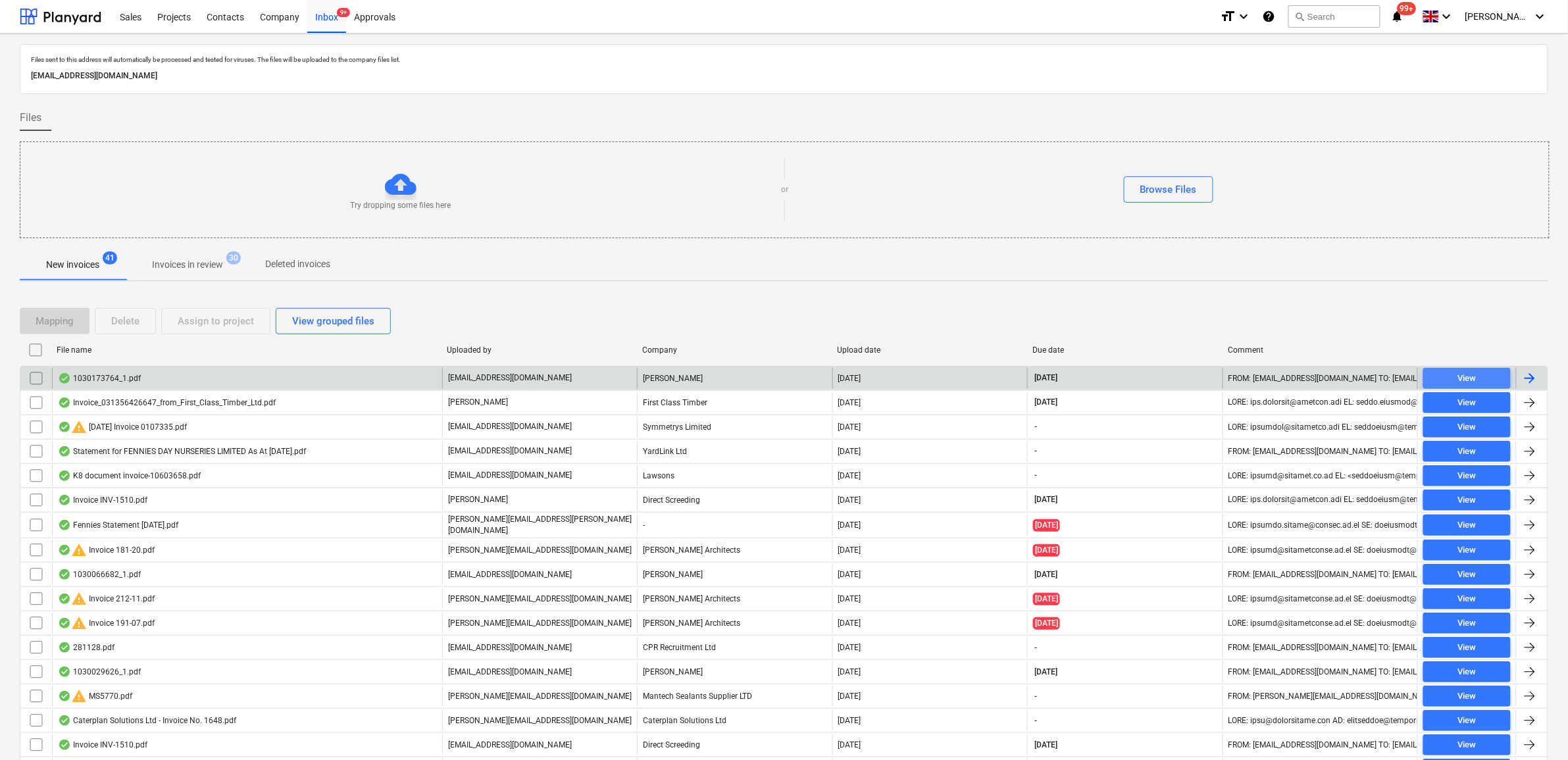
click at [1251, 379] on div "View" at bounding box center [1466, 378] width 19 height 15
